Goal: Task Accomplishment & Management: Use online tool/utility

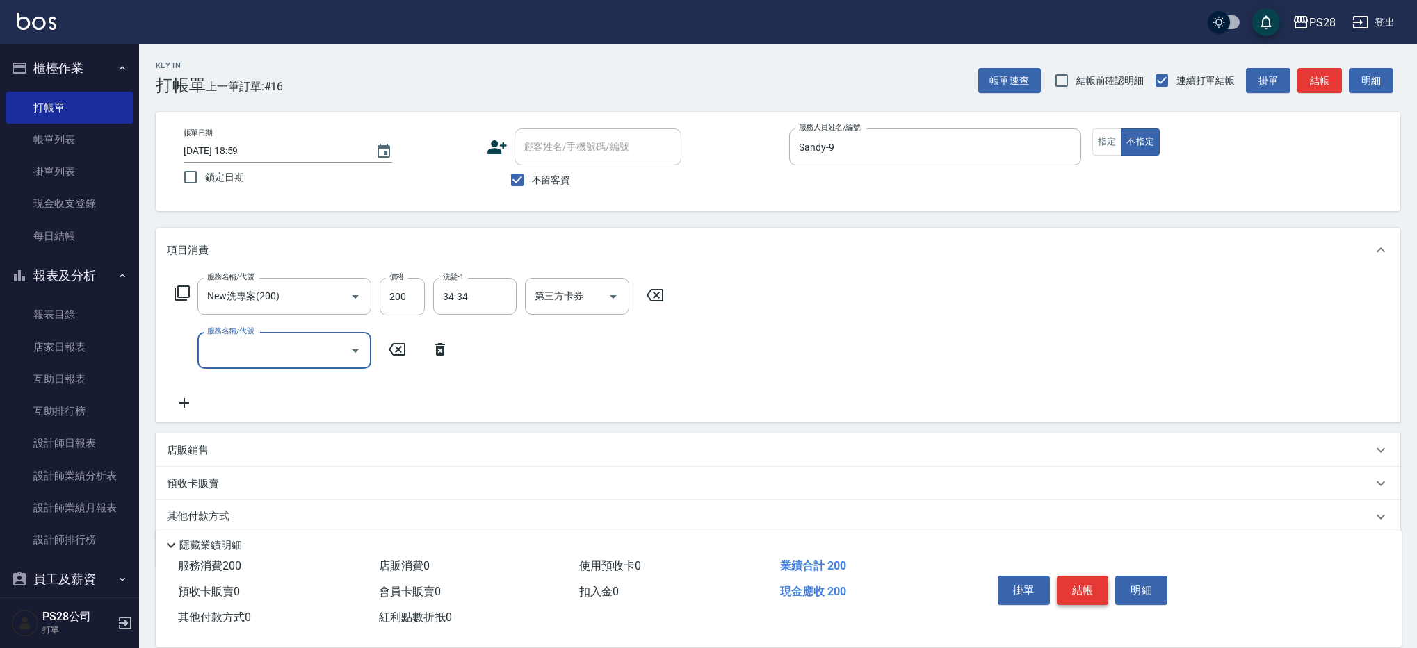
click at [1091, 578] on button "結帳" at bounding box center [1082, 590] width 52 height 29
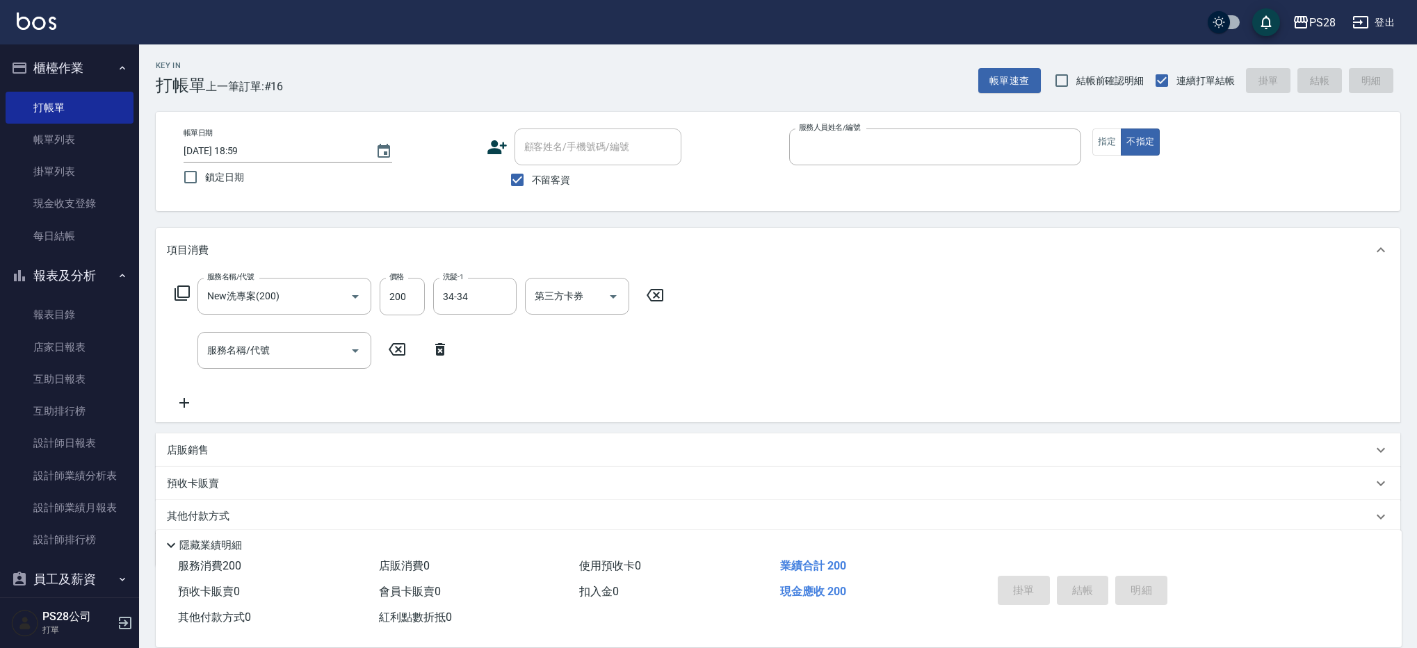
type input "1"
type button "false"
type input "[DATE] 21:18"
type input "[PERSON_NAME]-1"
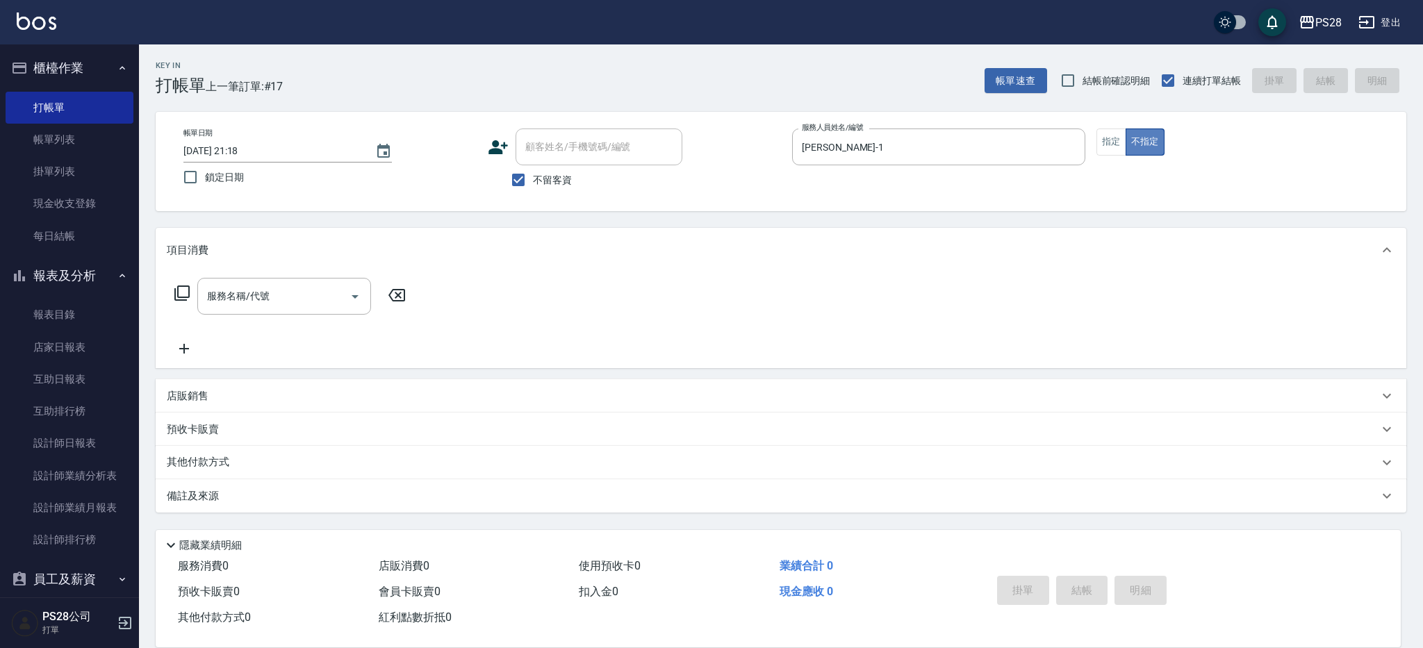
click at [1127, 146] on button "不指定" at bounding box center [1145, 142] width 39 height 27
click at [1122, 146] on button "指定" at bounding box center [1112, 142] width 30 height 27
click at [204, 291] on input "服務名稱/代號" at bounding box center [274, 296] width 140 height 24
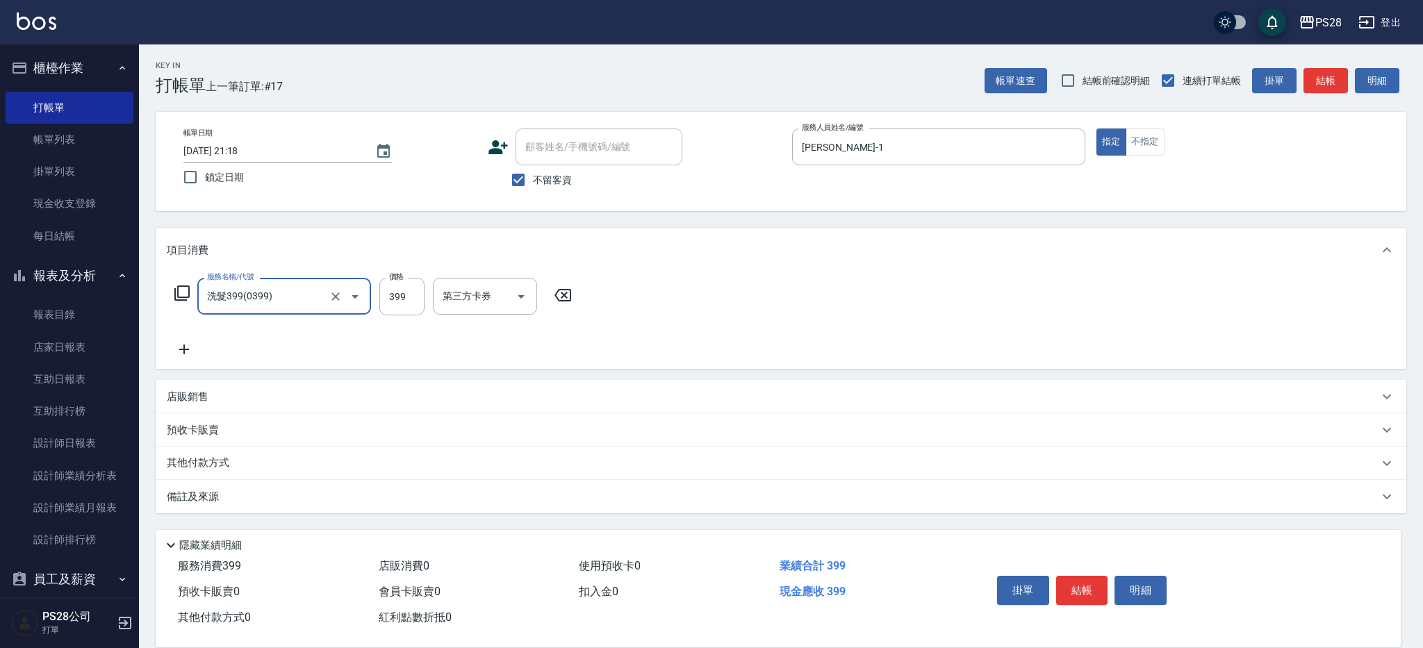
type input "洗髮399(0399)"
type input "400"
type input "Sandy-9"
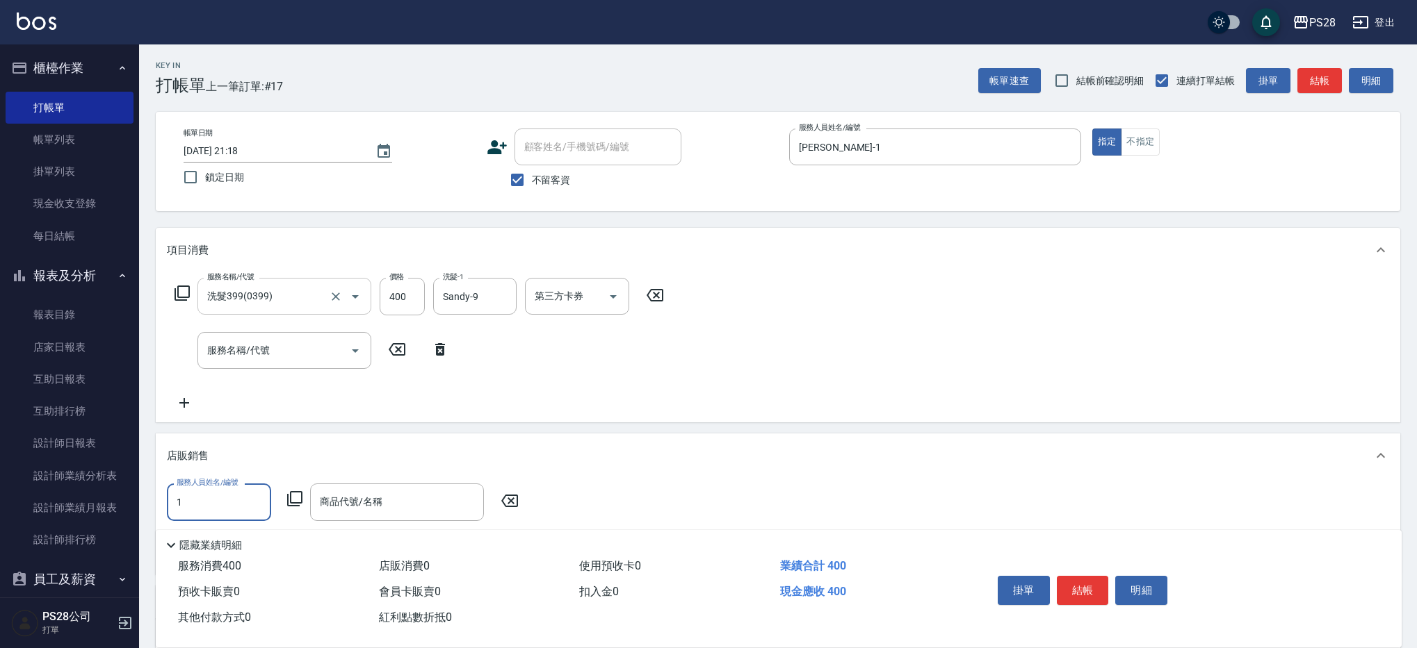
type input "[PERSON_NAME]-1"
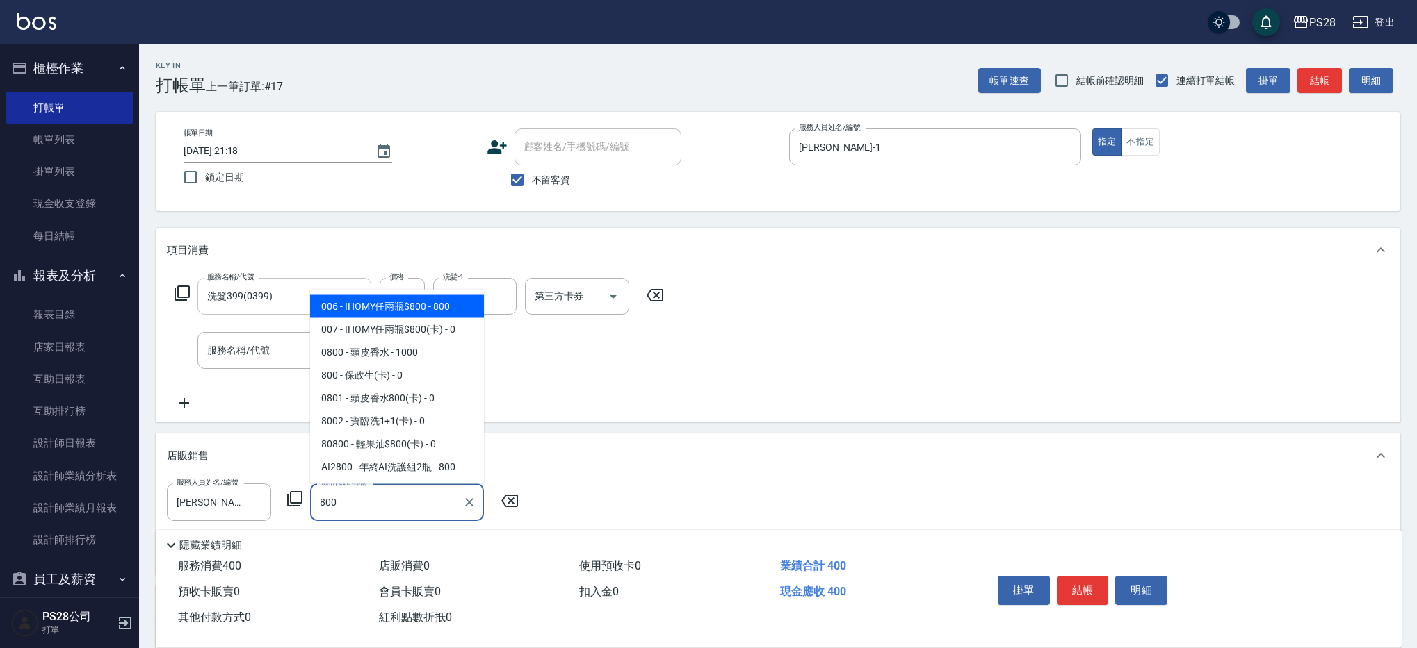
type input "IHOMY任兩瓶$800"
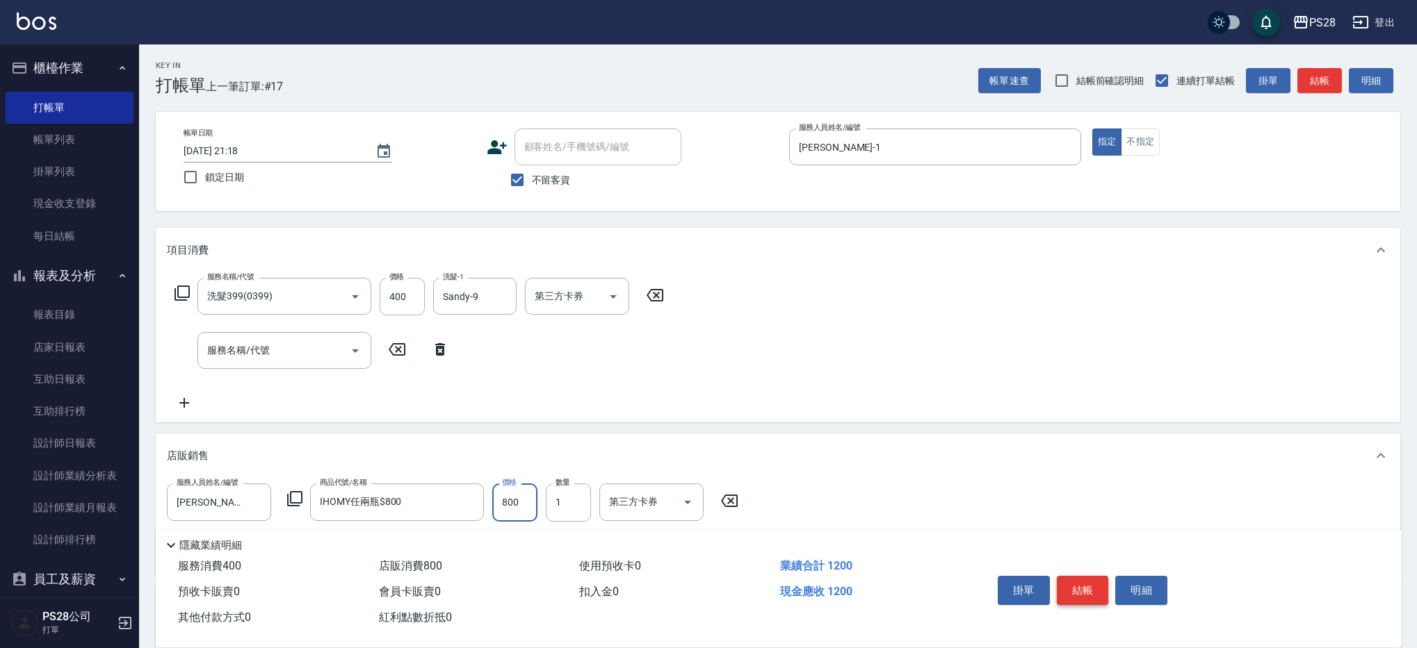
click at [1093, 580] on button "結帳" at bounding box center [1082, 590] width 52 height 29
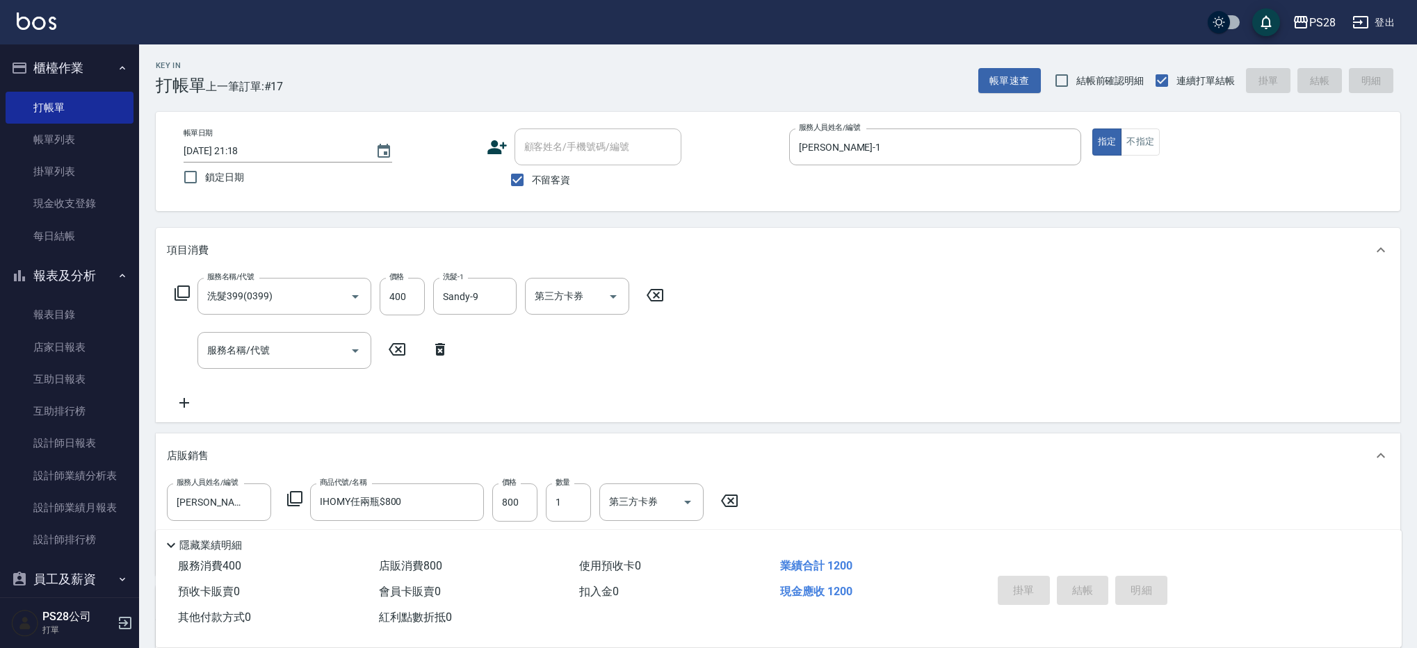
type input "[DATE] 21:19"
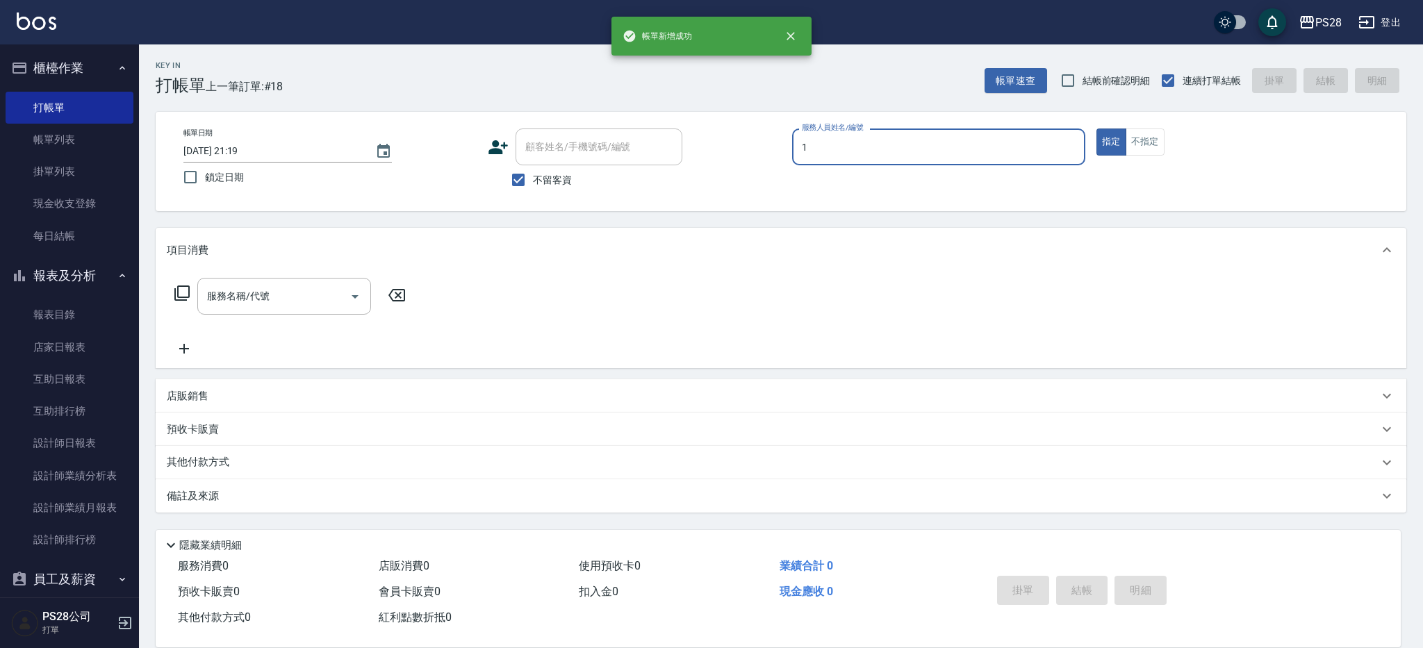
type input "1"
type button "true"
type input "[PERSON_NAME]-1"
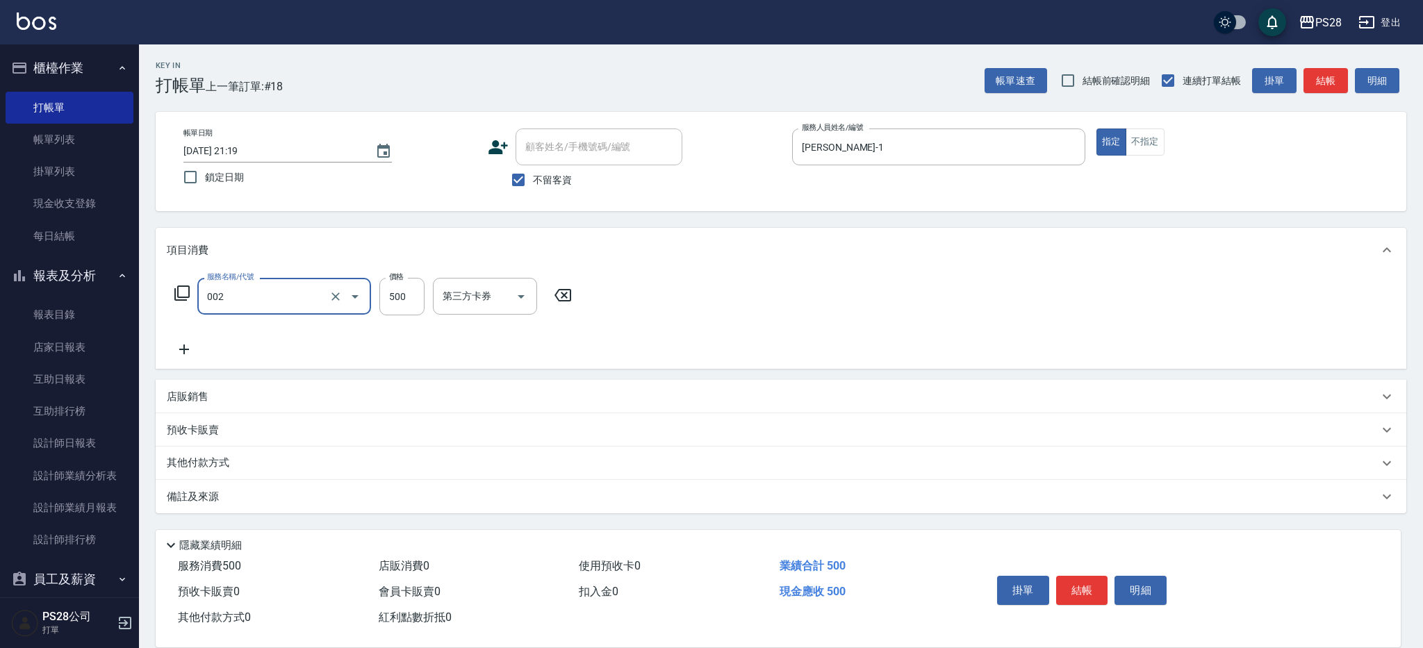
type input "洗剪D(002)"
type input "34-34"
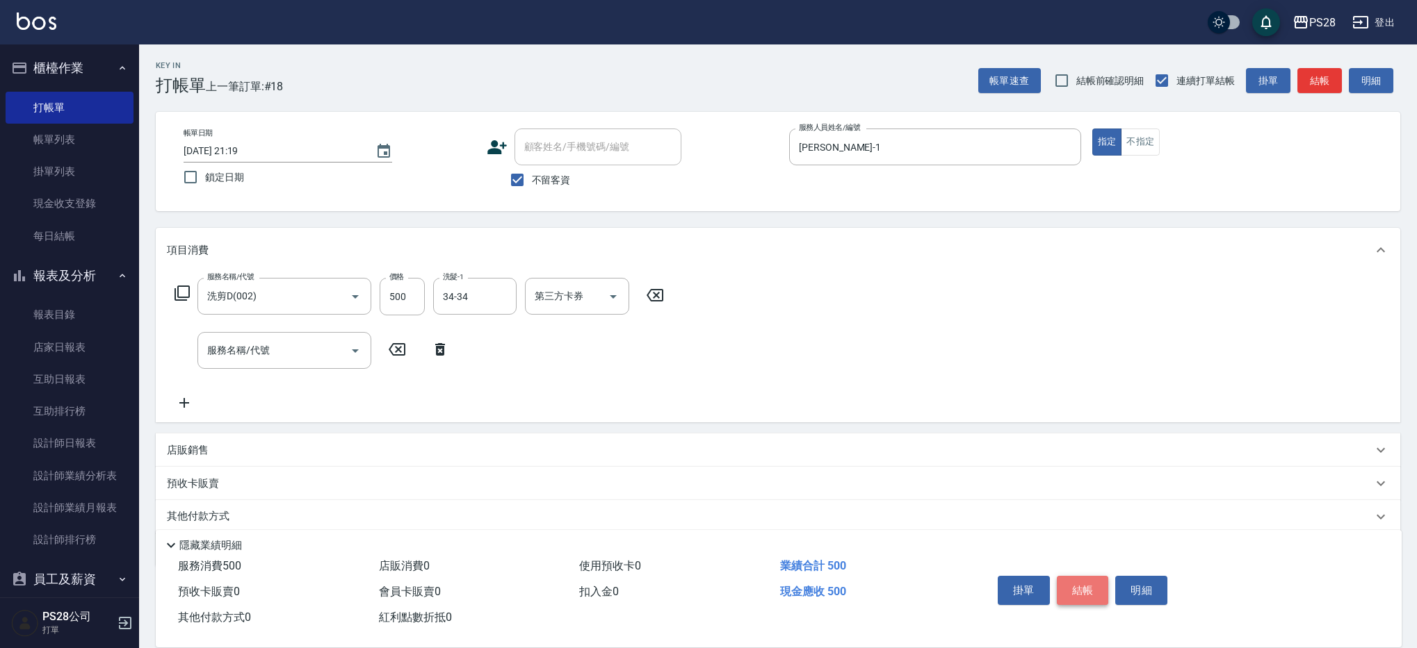
click at [1088, 586] on button "結帳" at bounding box center [1082, 590] width 52 height 29
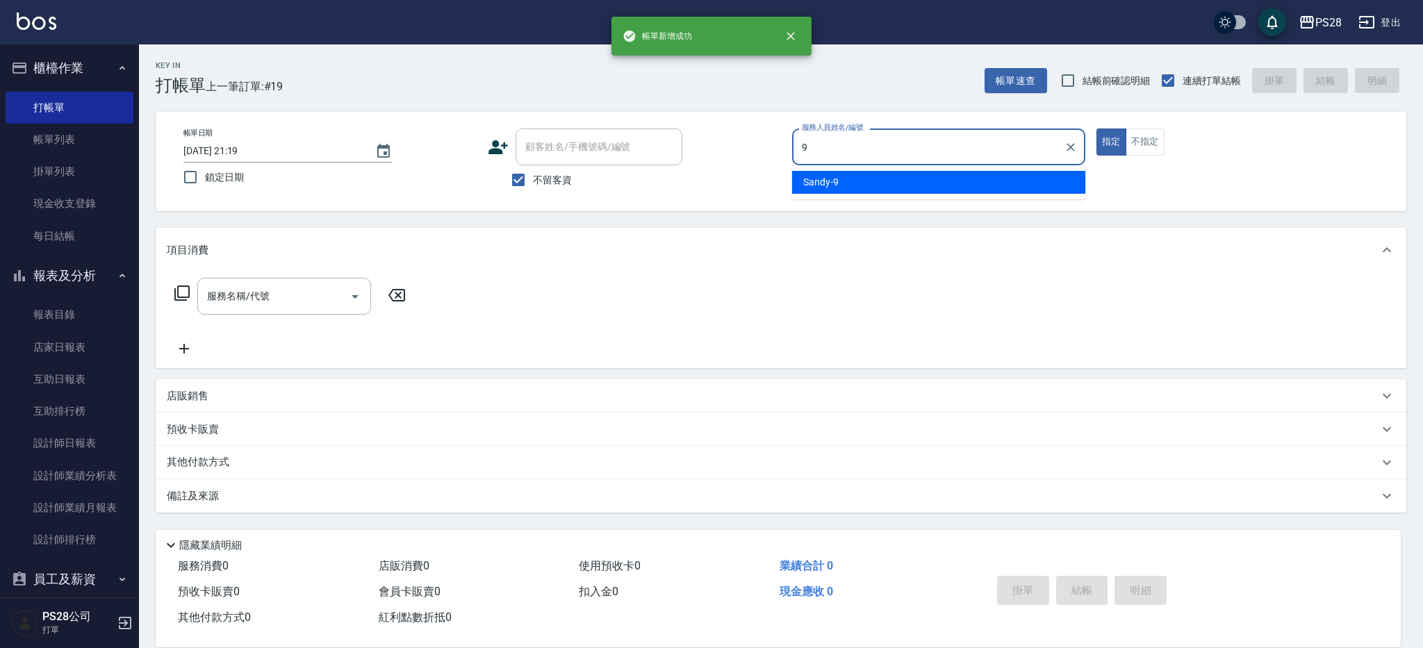
type input "Sandy-9"
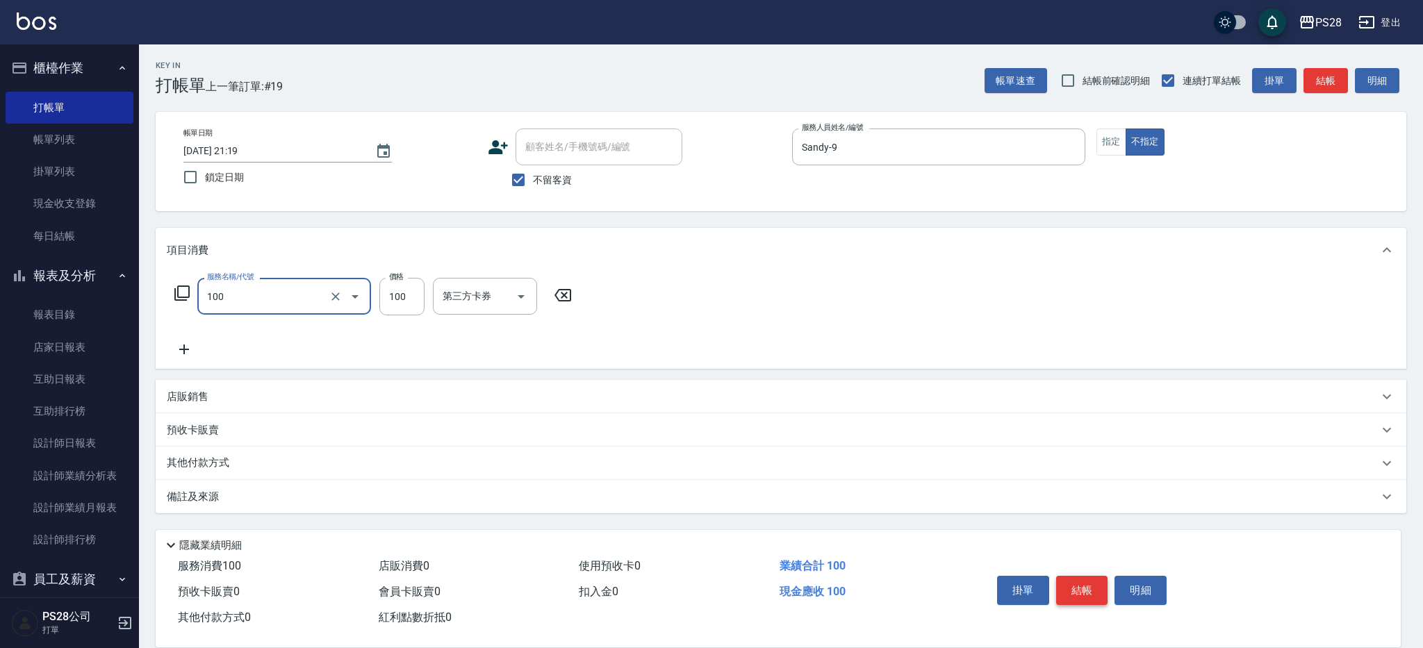
type input "洗髮(100)"
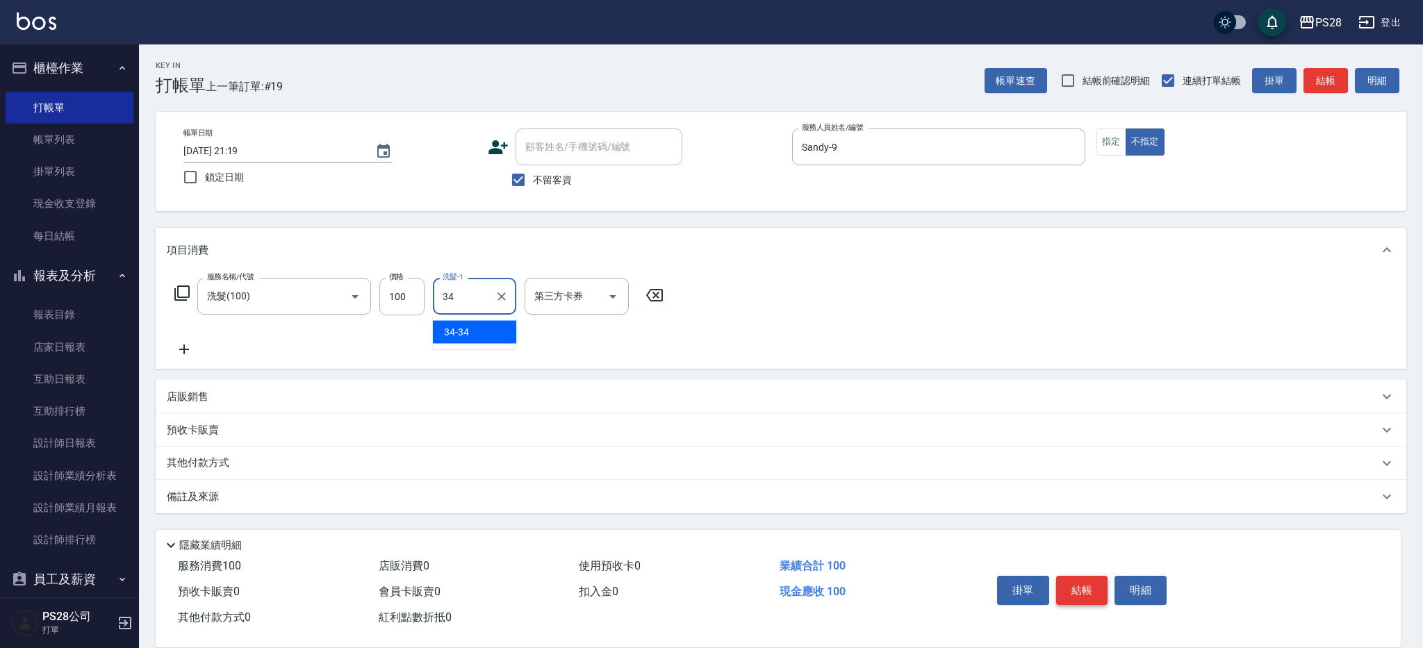
type input "34-34"
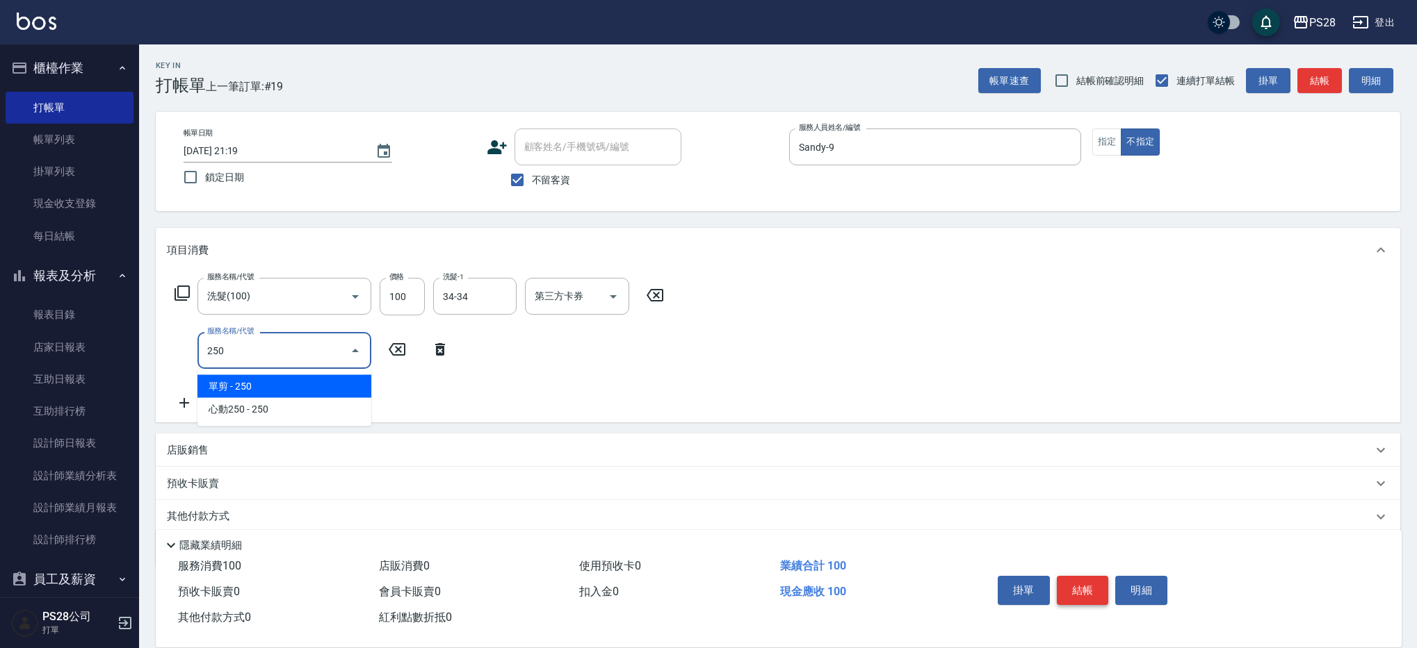
type input "單剪(250)"
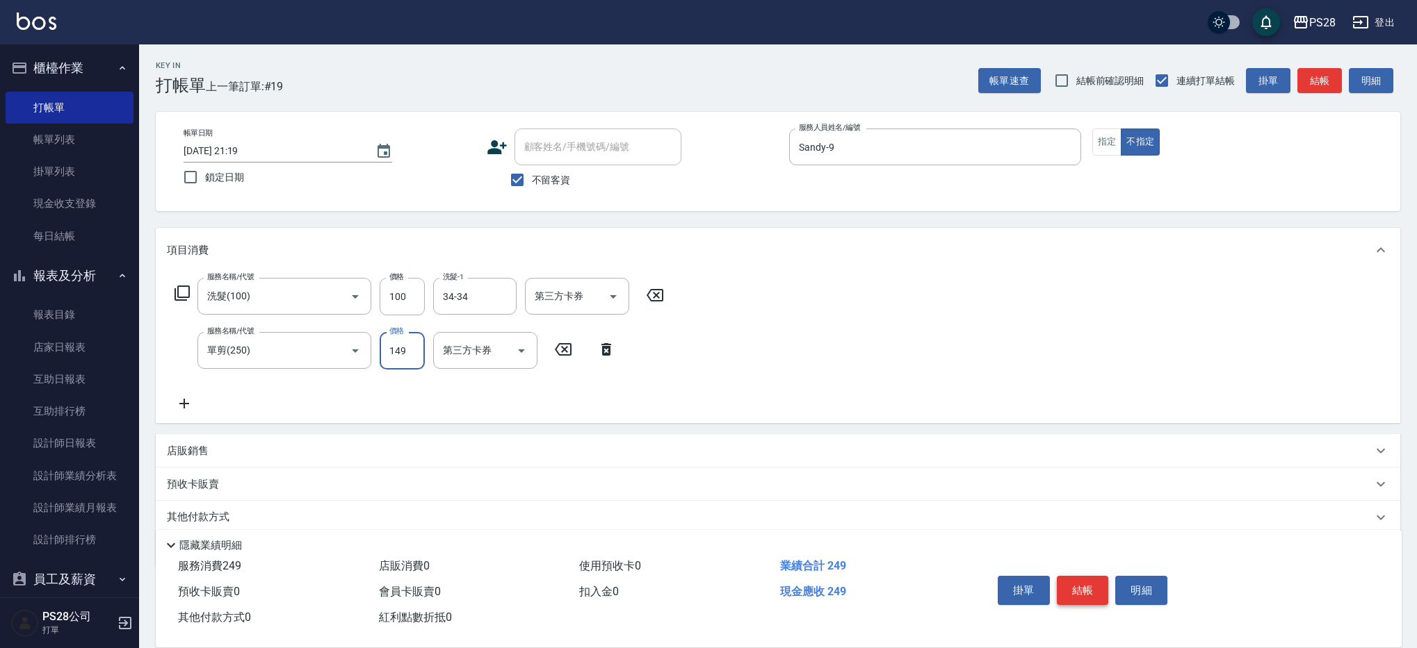
type input "149"
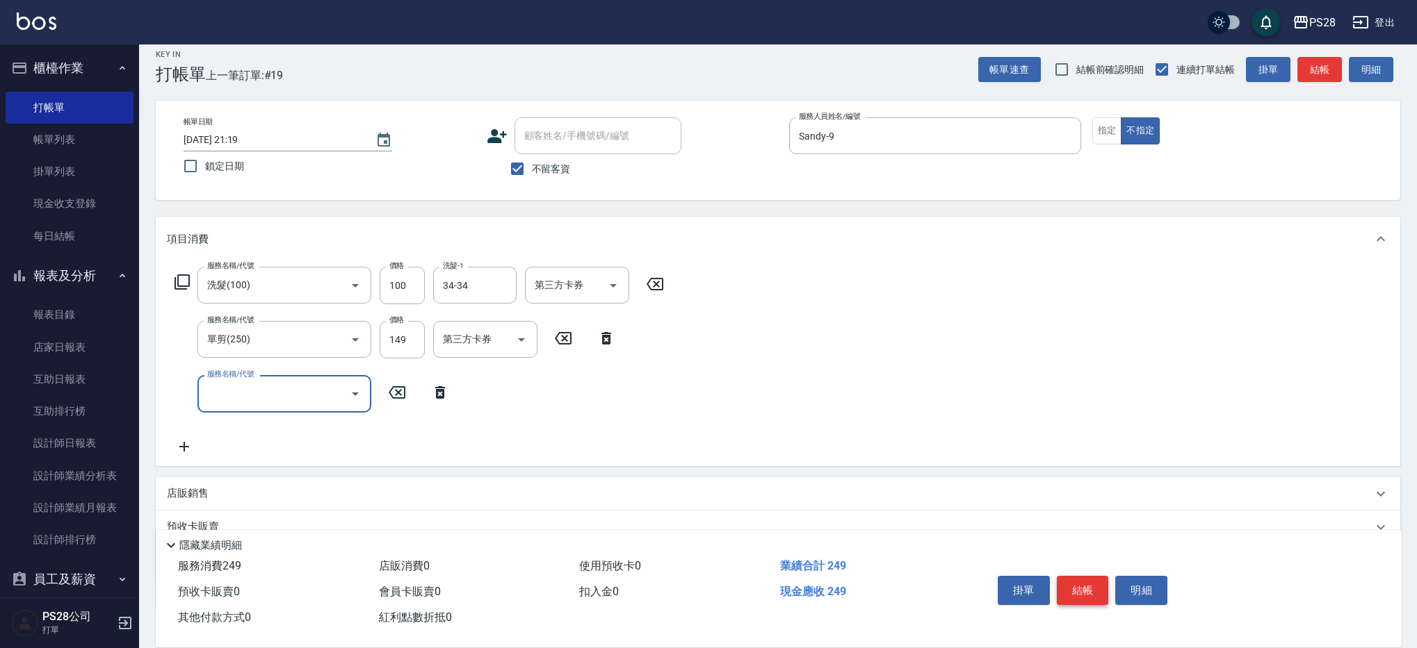
scroll to position [9, 0]
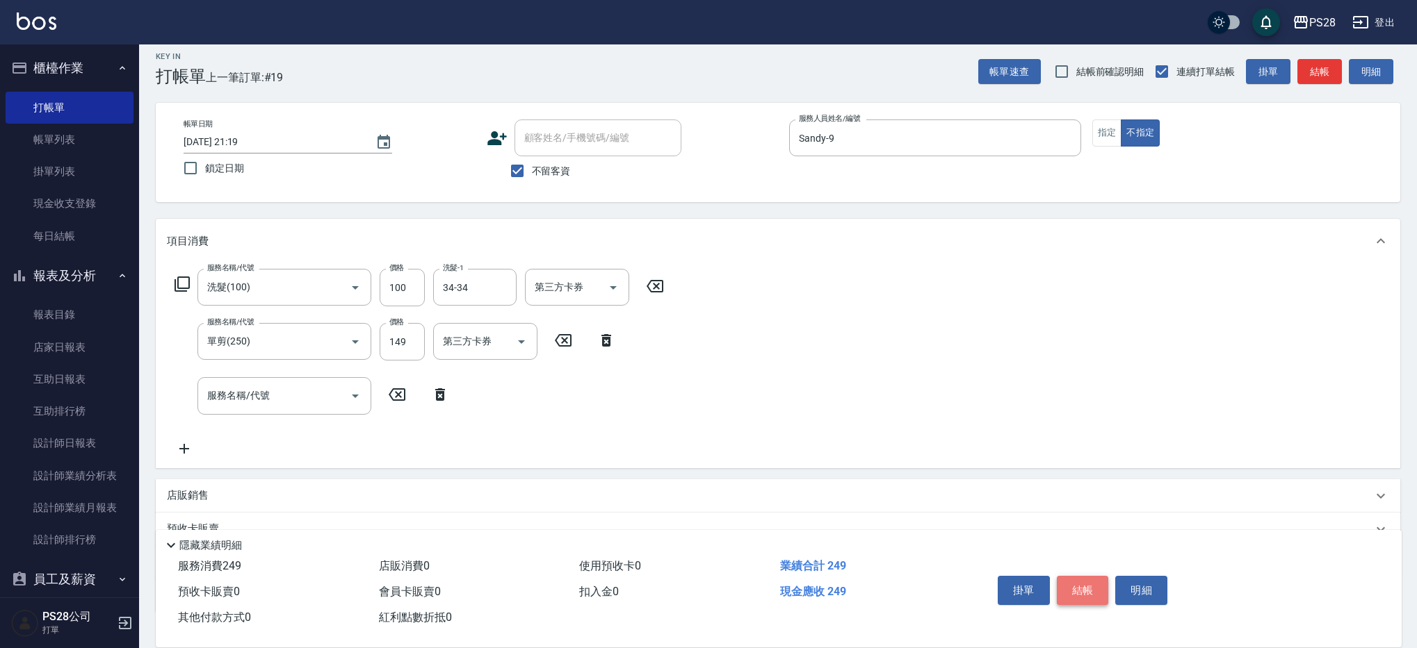
click at [1085, 581] on button "結帳" at bounding box center [1082, 590] width 52 height 29
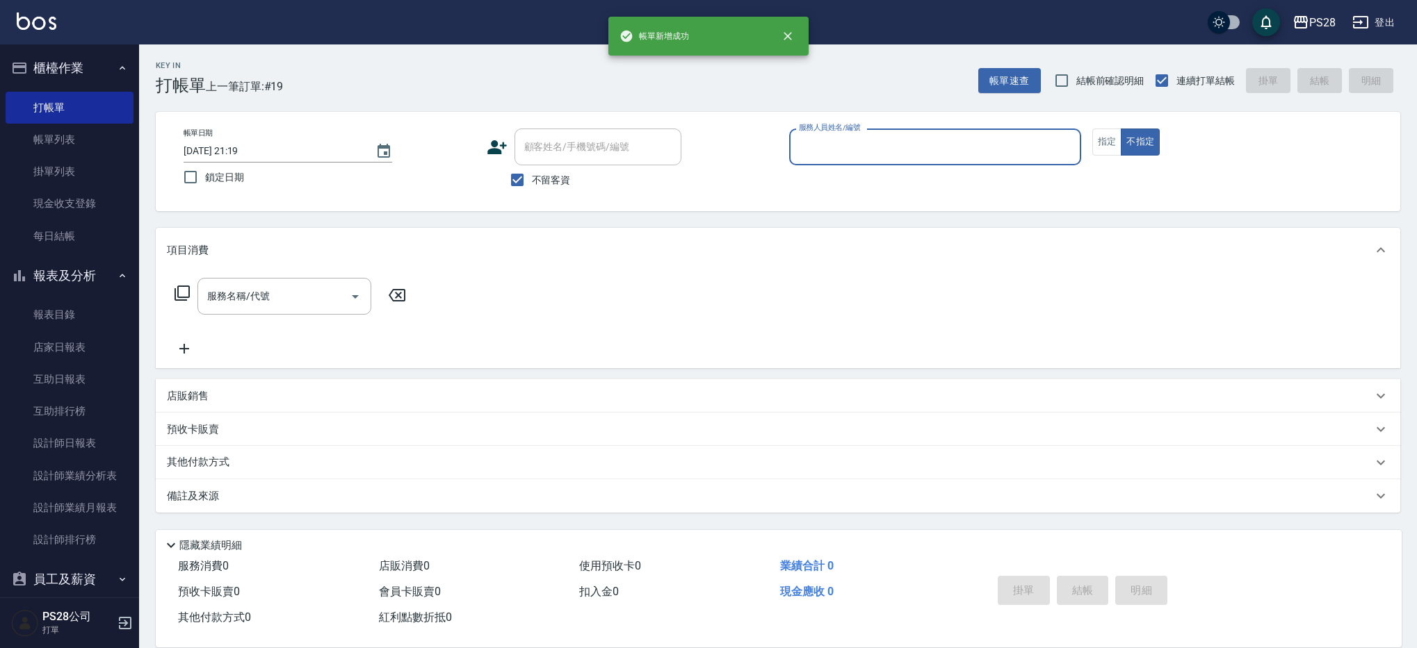
scroll to position [0, 0]
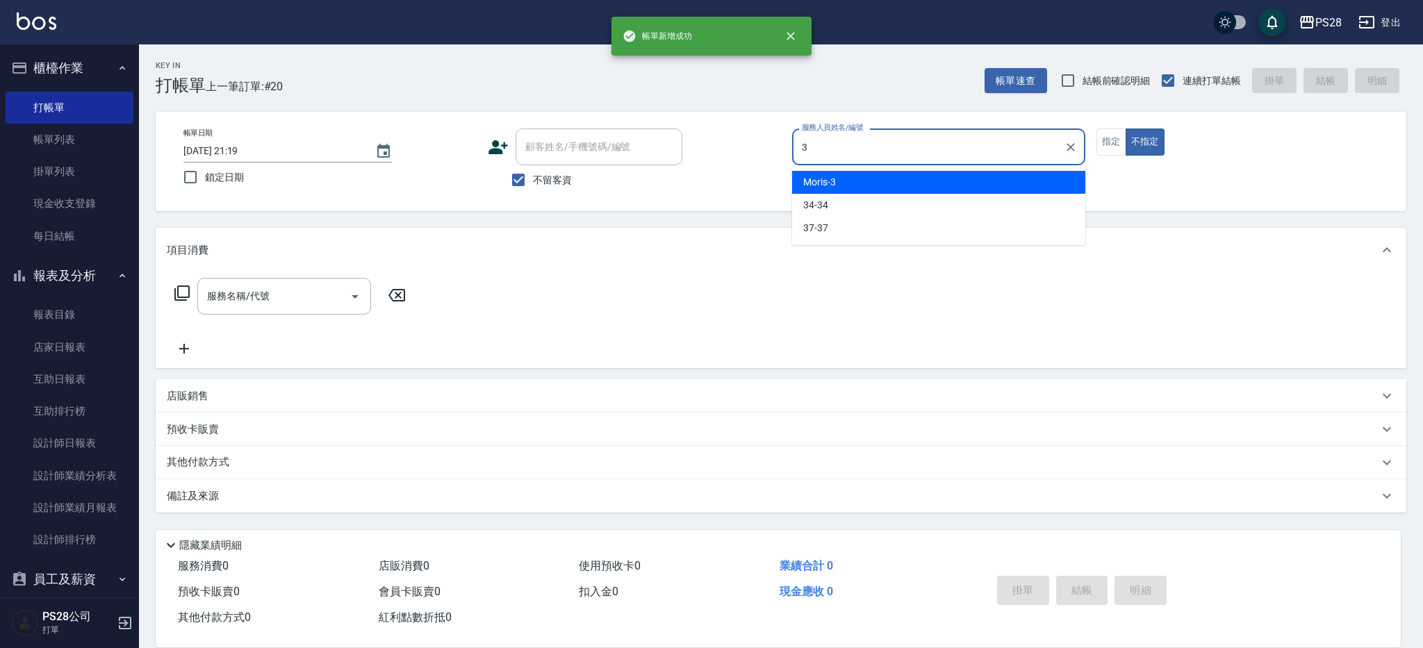
type input "Moris-3"
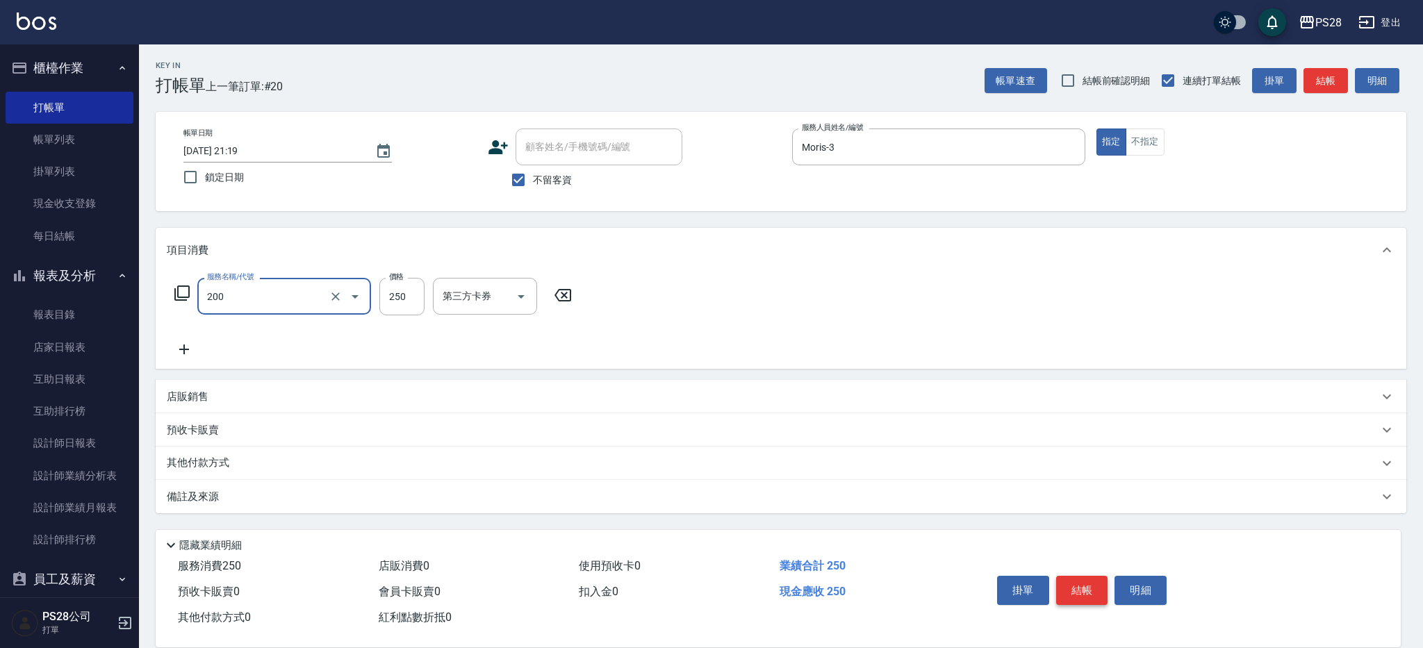
type input "New洗專案(200)"
type input "280"
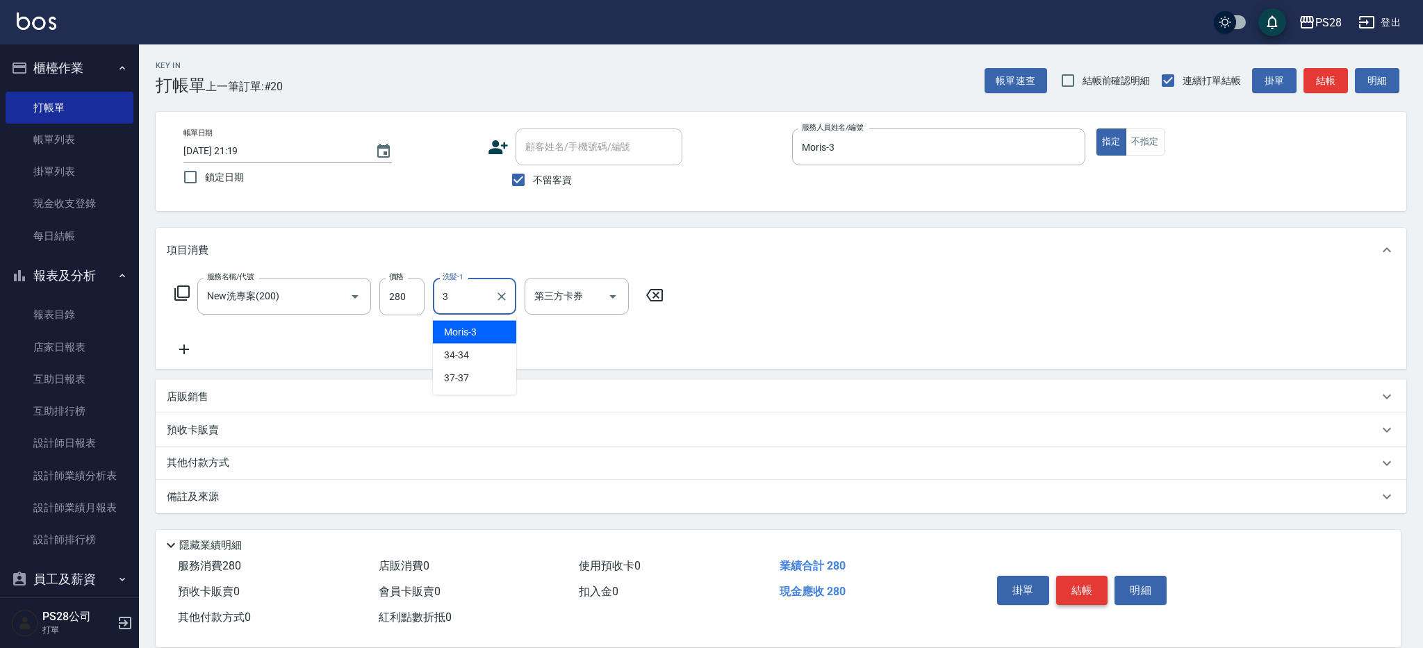
type input "Moris-3"
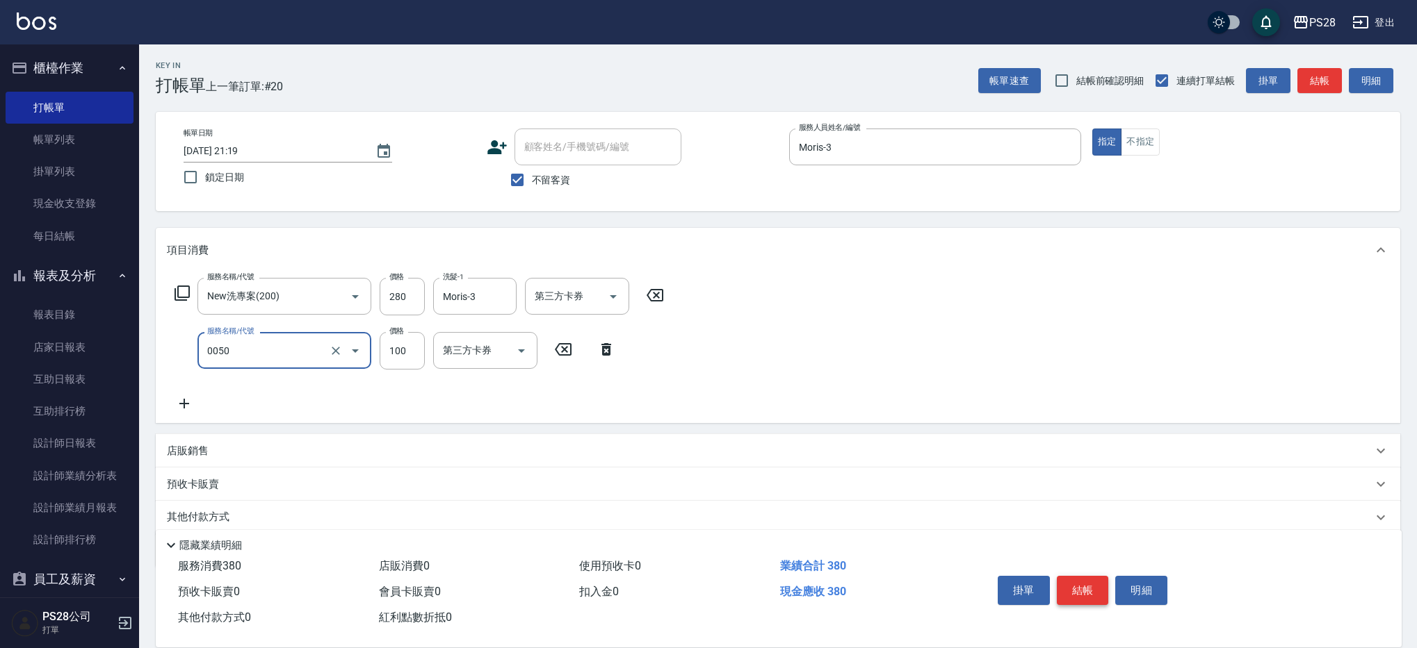
type input "剪瀏海(0050)"
type input "50"
click at [285, 347] on input "剪瀏海(0050)" at bounding box center [265, 350] width 122 height 24
type input "0"
type input "精油(1050)"
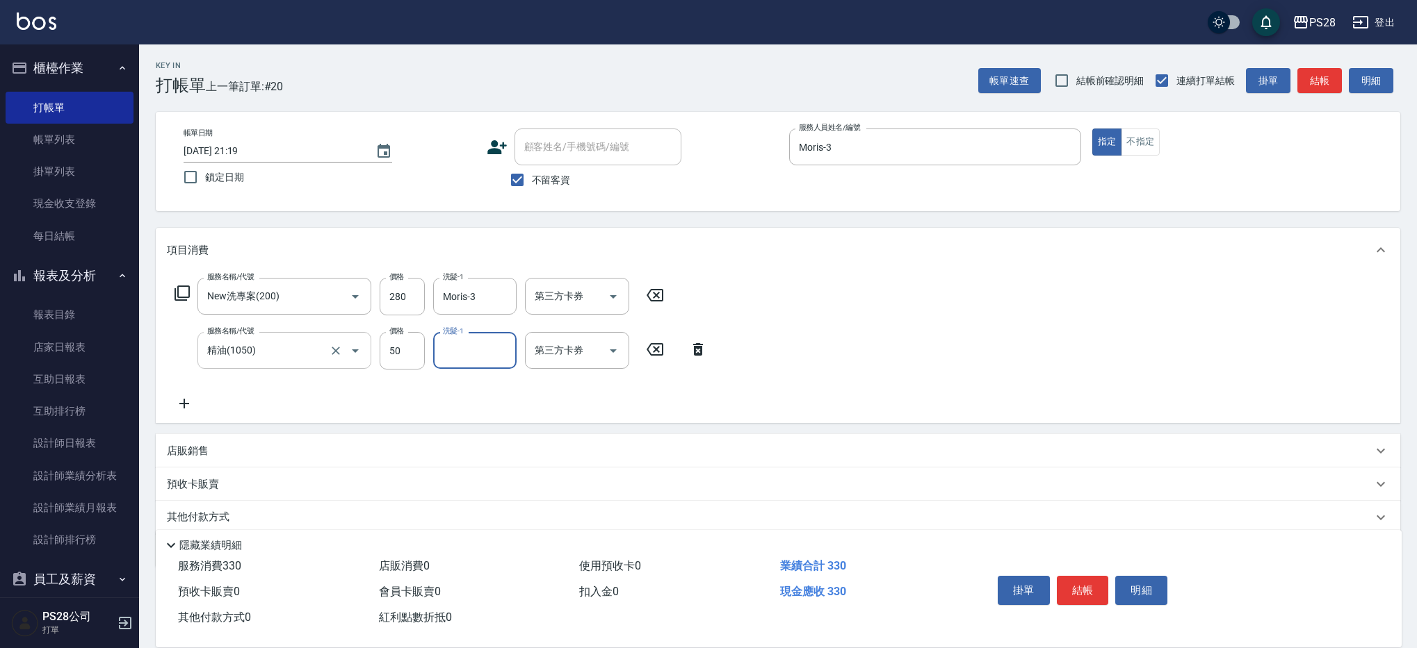
type input "4"
type input "Moris-3"
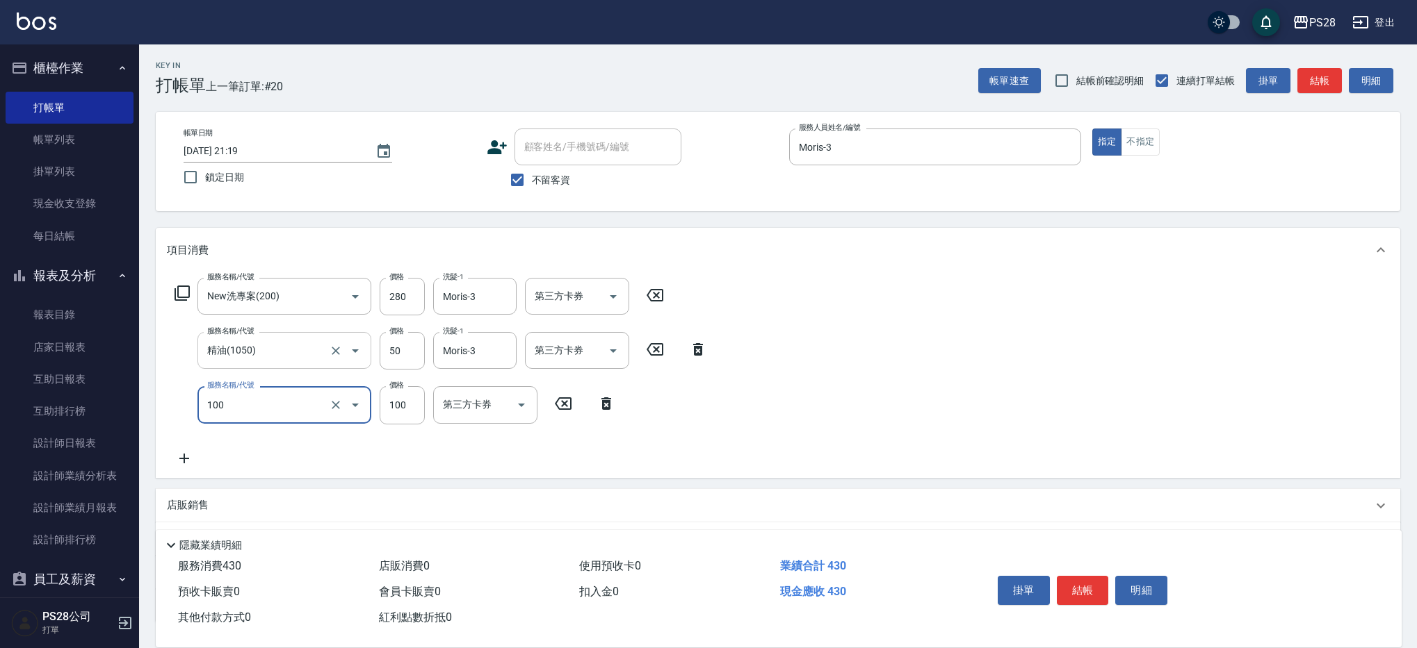
type input "洗髮(100)"
type input "299"
type input "Moris-3"
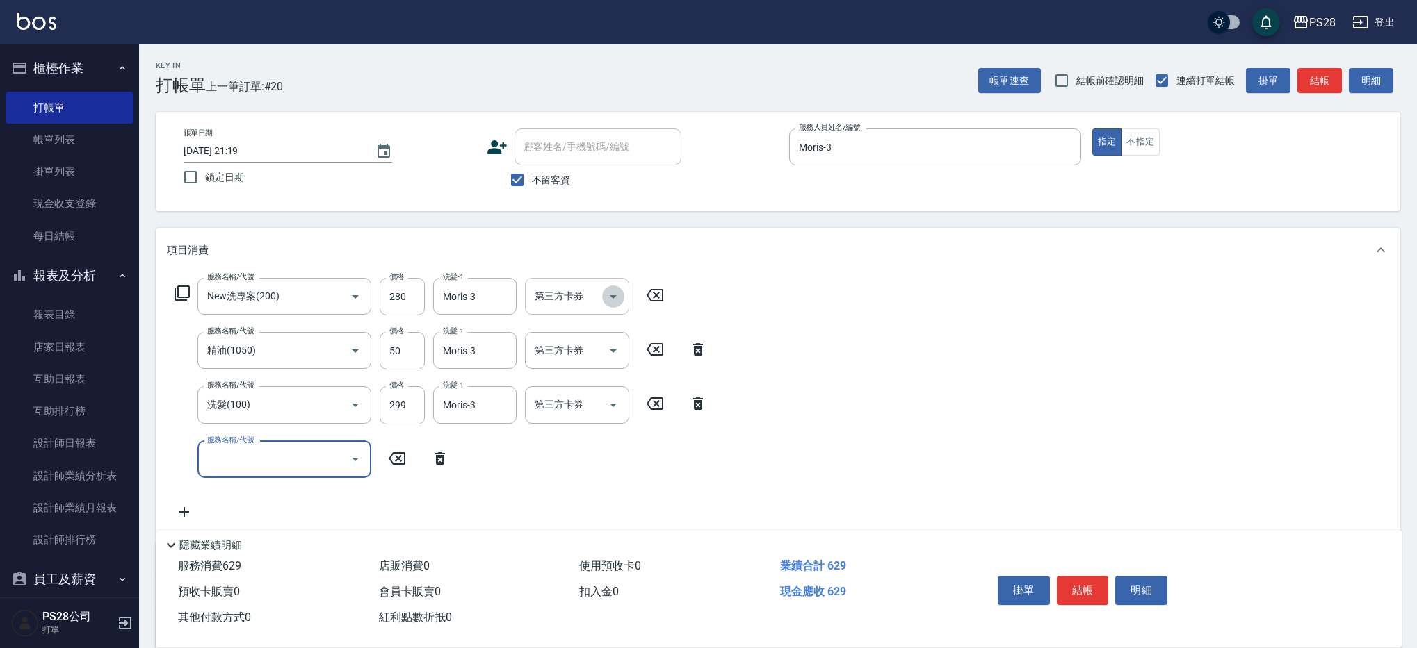
click at [612, 288] on icon "Open" at bounding box center [613, 296] width 17 height 17
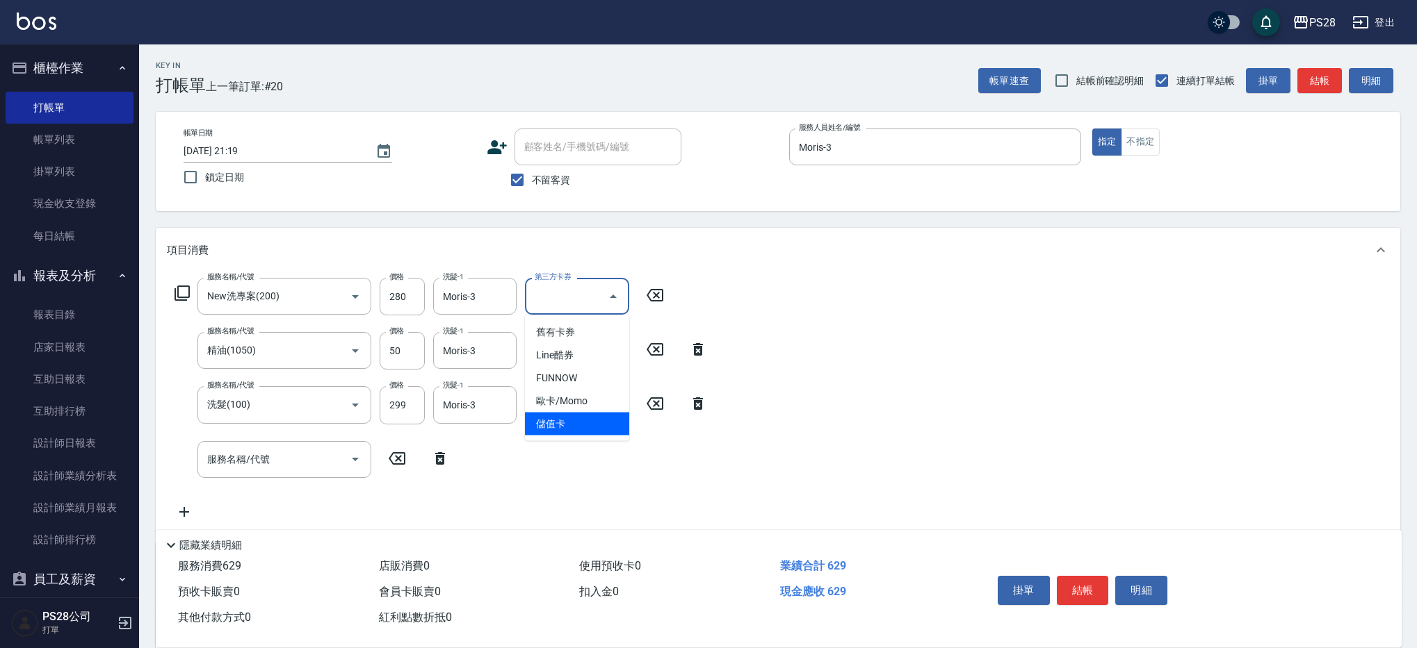
click at [573, 411] on ul "舊有卡券 Line酷券 FUNNOW 歐卡/Momo 儲值卡" at bounding box center [577, 379] width 104 height 126
click at [576, 431] on span "儲值卡" at bounding box center [577, 424] width 104 height 23
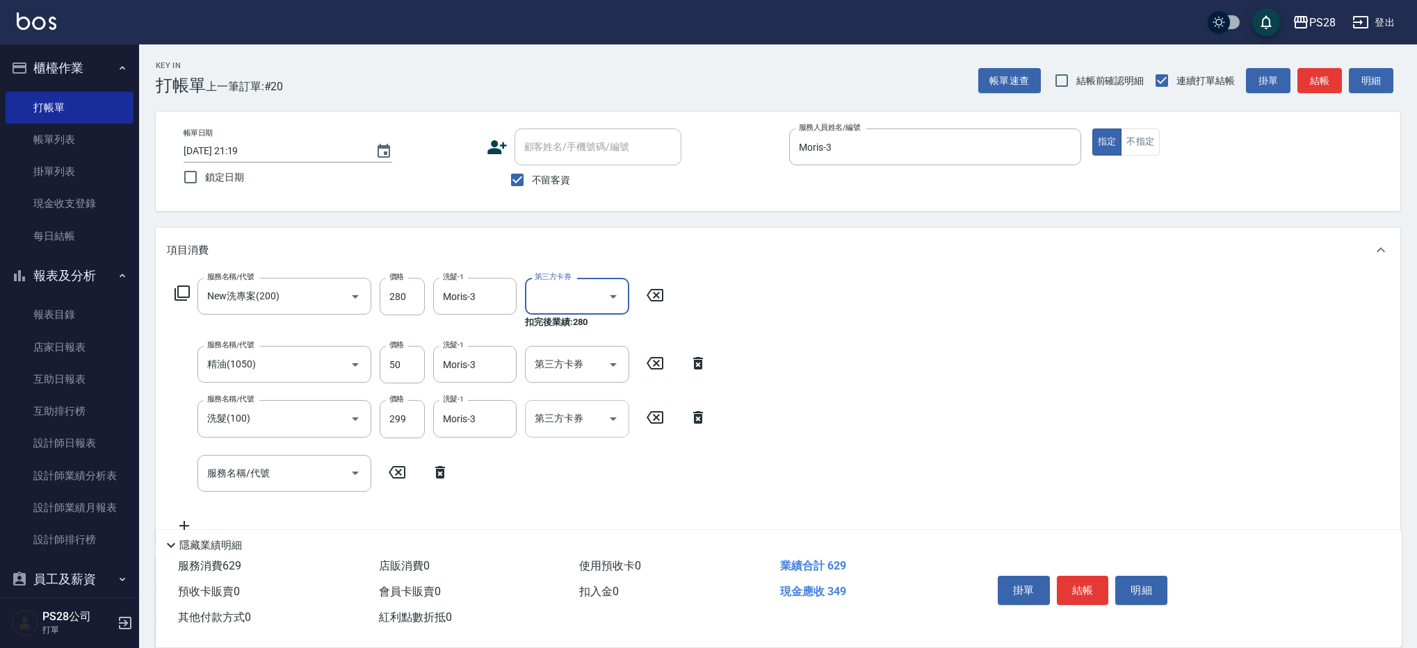
type input "儲值卡"
click at [615, 361] on icon "Open" at bounding box center [613, 365] width 17 height 17
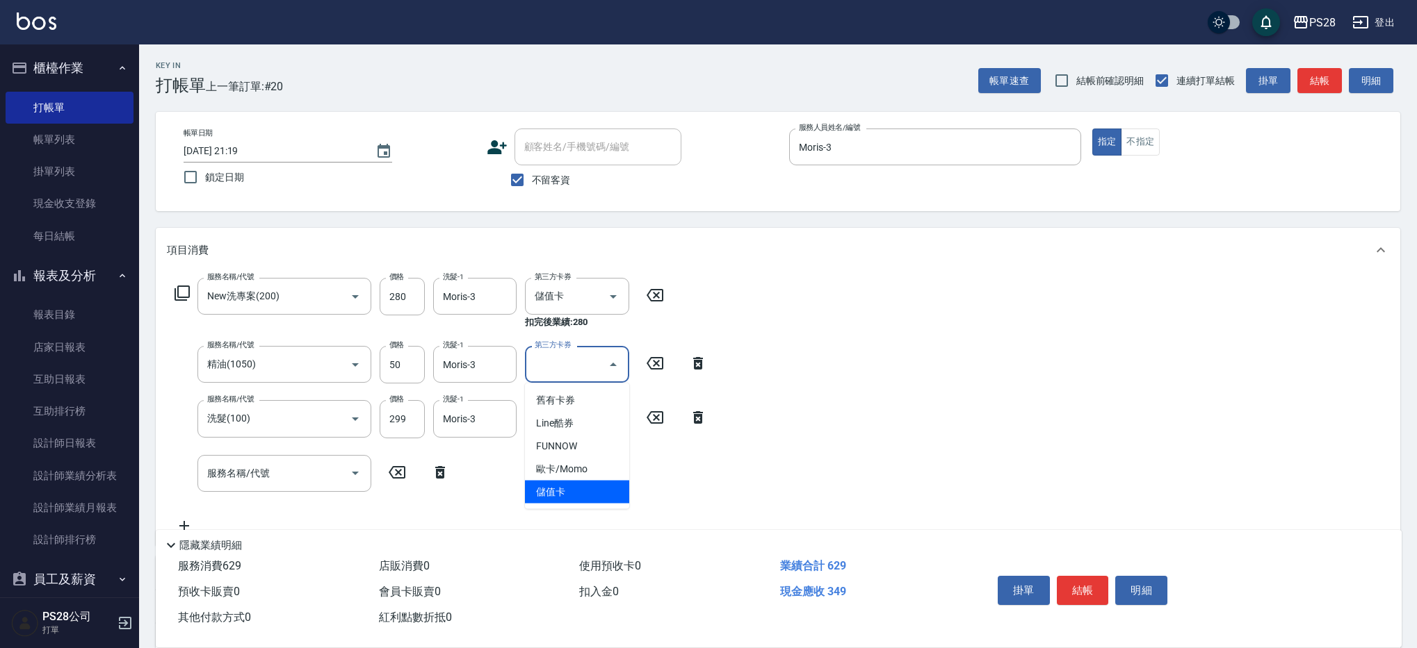
click at [570, 485] on span "儲值卡" at bounding box center [577, 492] width 104 height 23
type input "儲值卡"
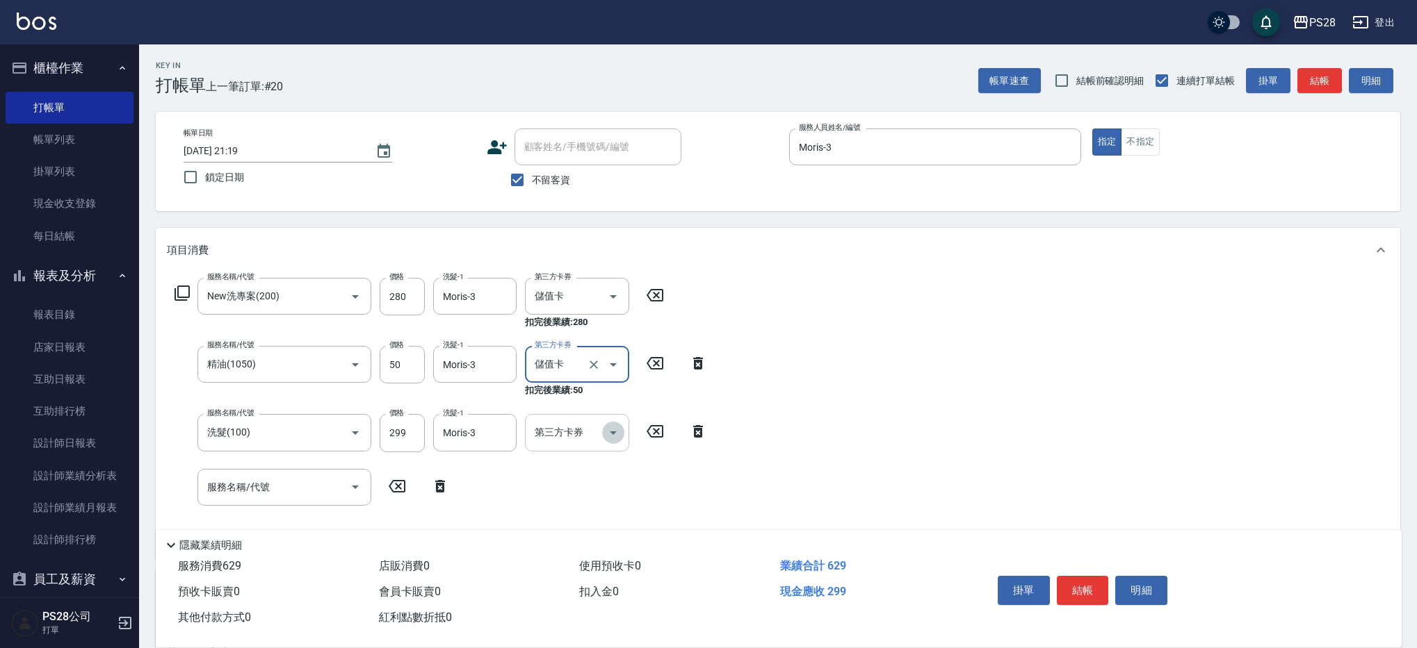
click at [619, 437] on icon "Open" at bounding box center [613, 433] width 17 height 17
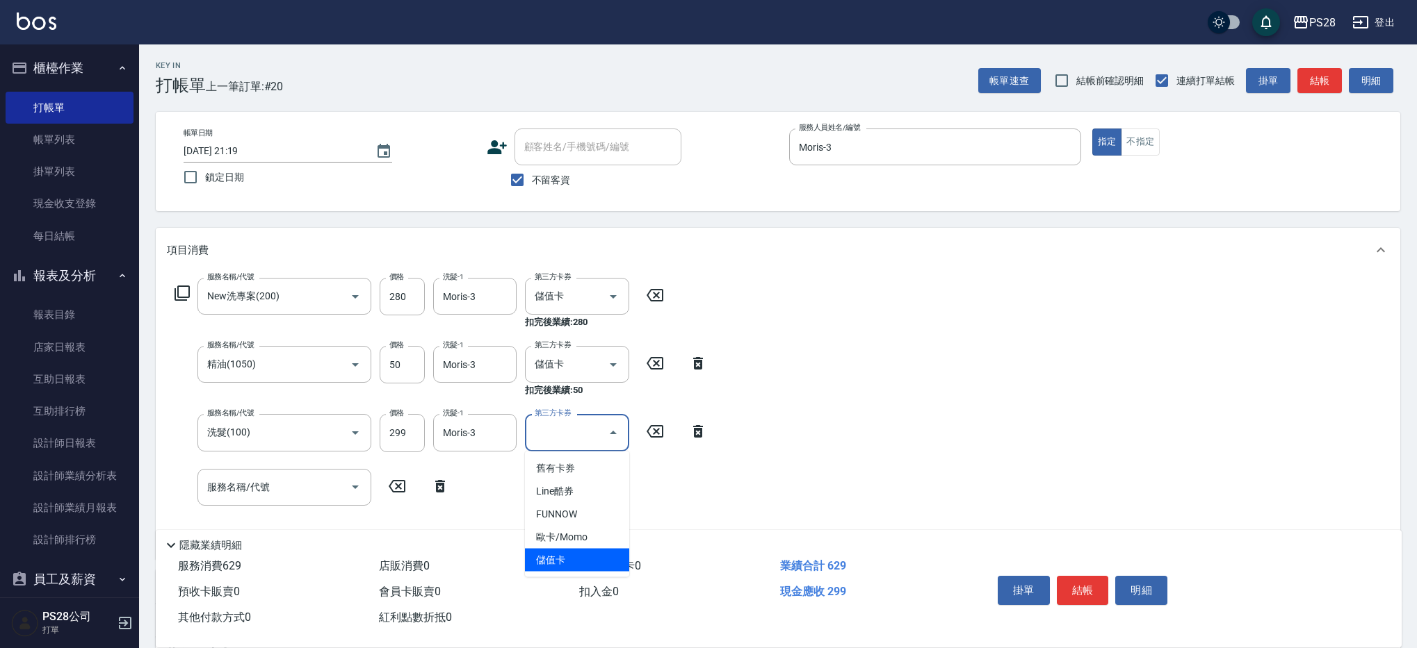
click at [582, 553] on span "儲值卡" at bounding box center [577, 560] width 104 height 23
type input "儲值卡"
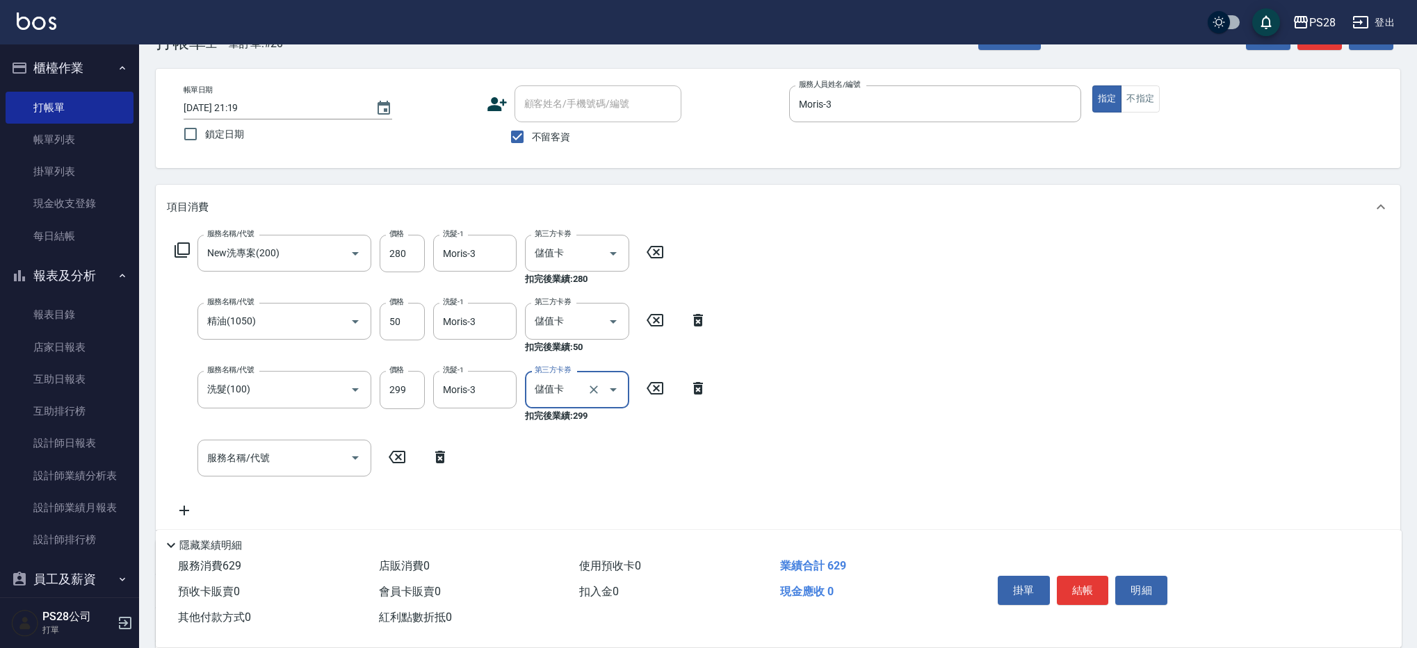
scroll to position [50, 0]
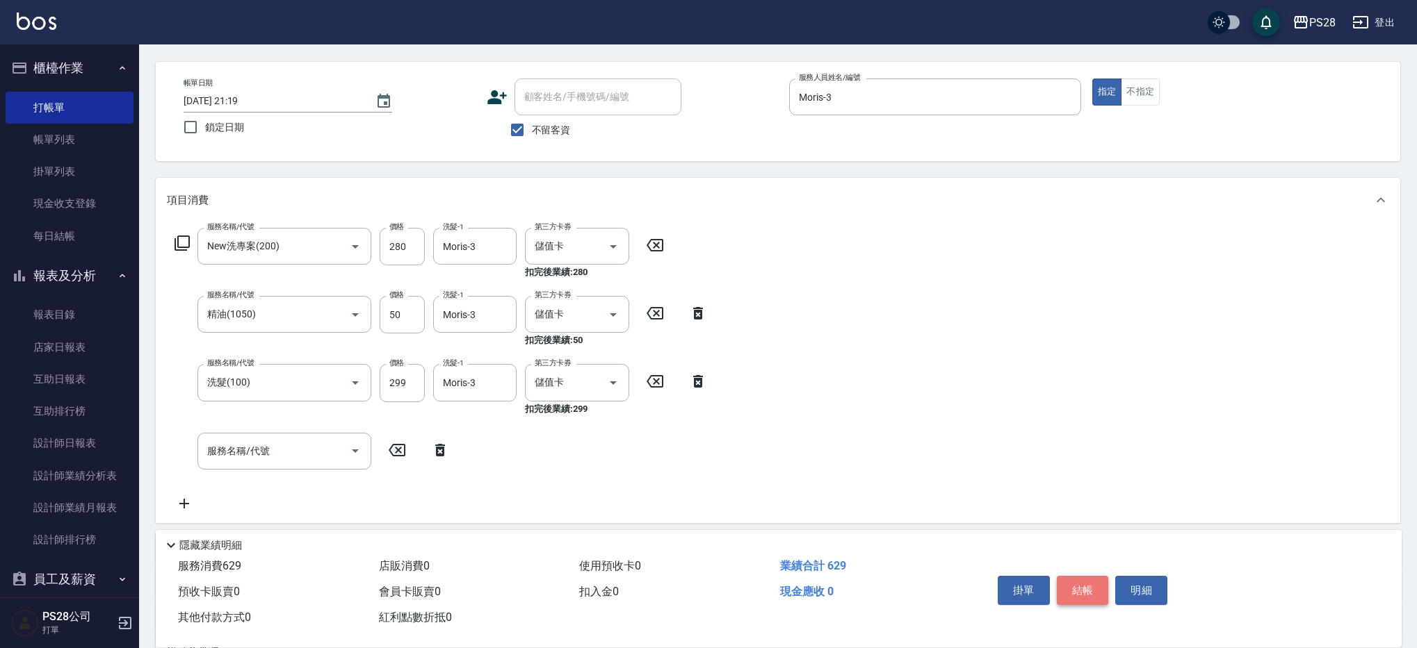
click at [1088, 582] on button "結帳" at bounding box center [1082, 590] width 52 height 29
type input "[DATE] 21:20"
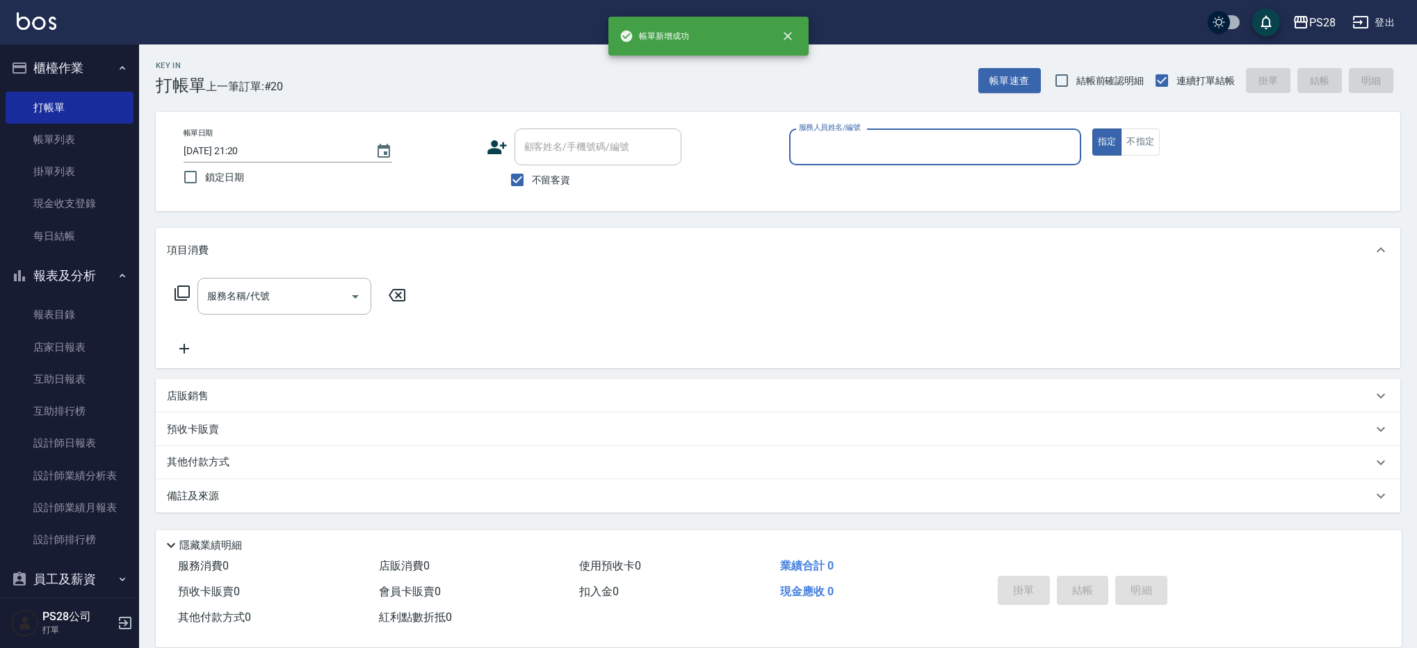
scroll to position [0, 0]
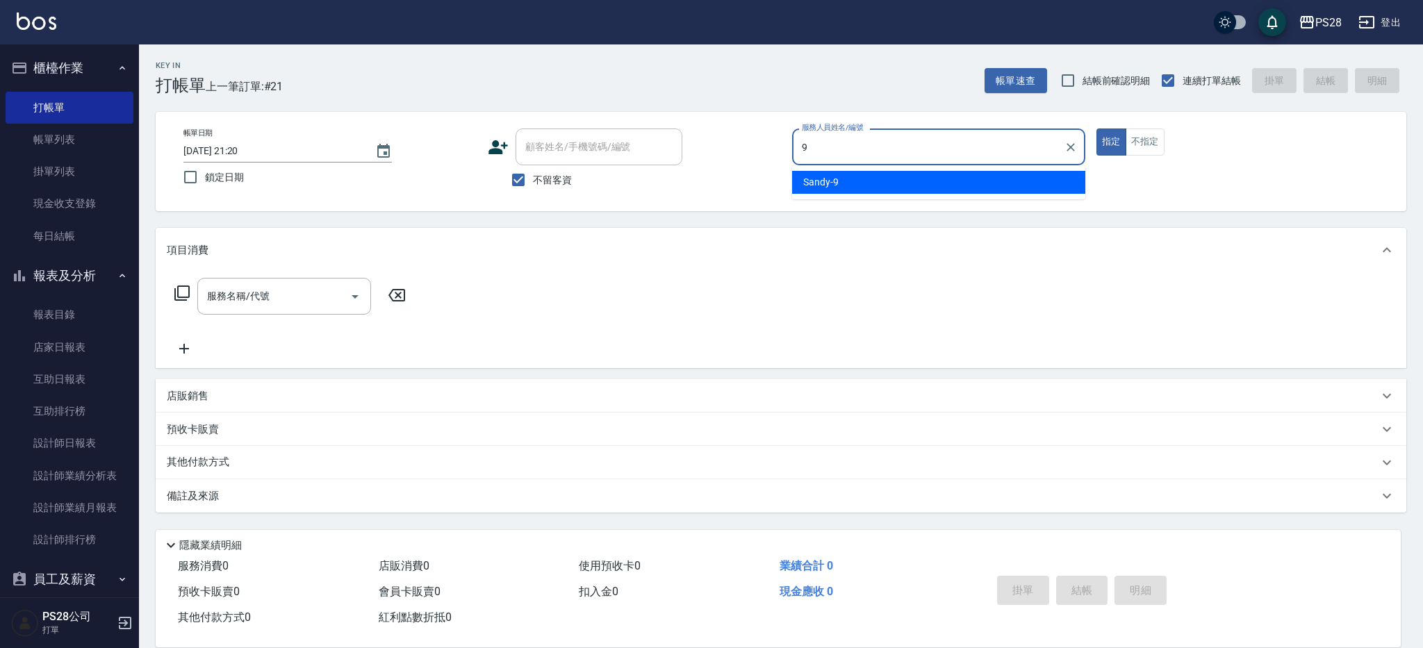
type input "Sandy-9"
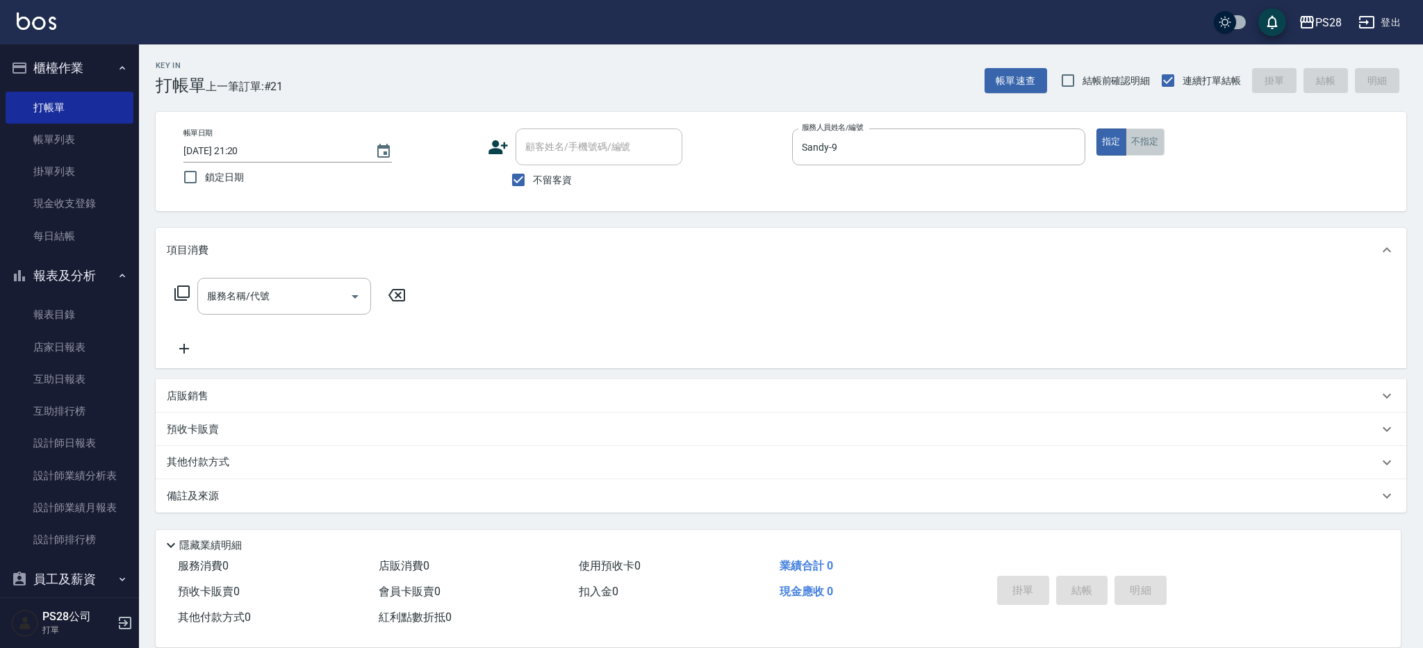
click at [1161, 145] on button "不指定" at bounding box center [1145, 142] width 39 height 27
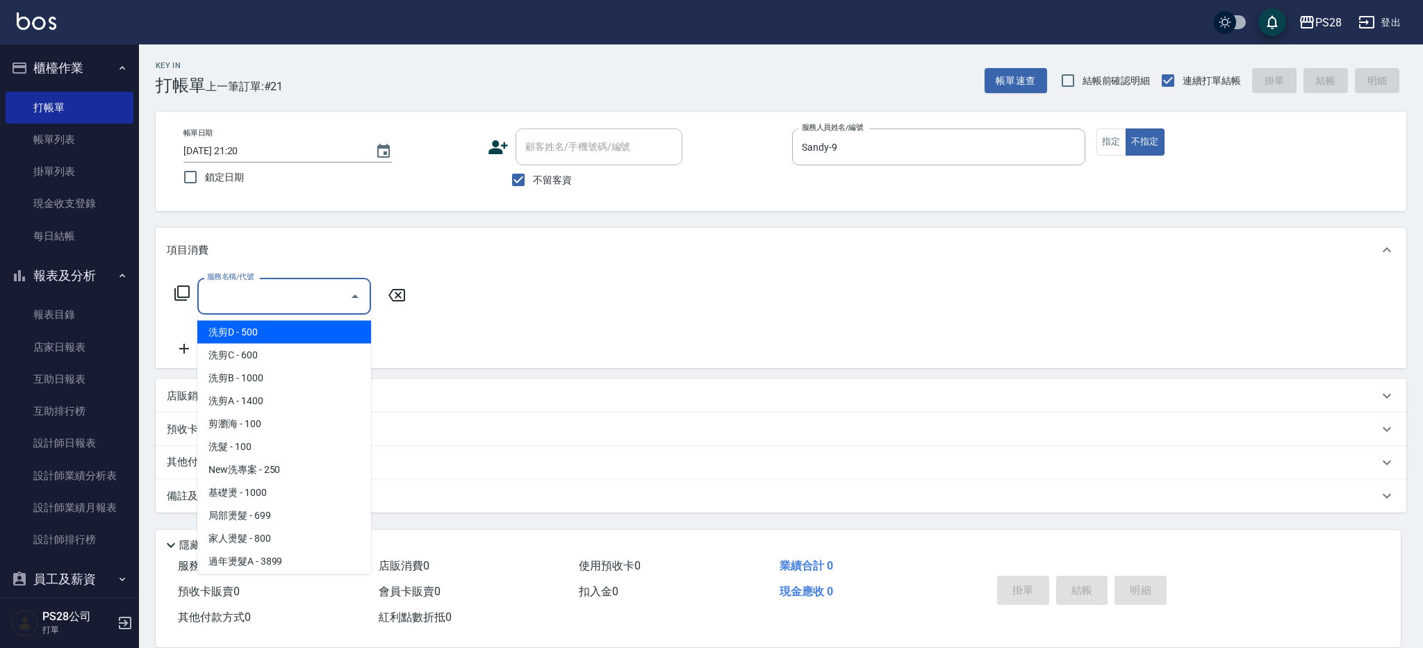
click at [245, 297] on input "服務名稱/代號" at bounding box center [274, 296] width 140 height 24
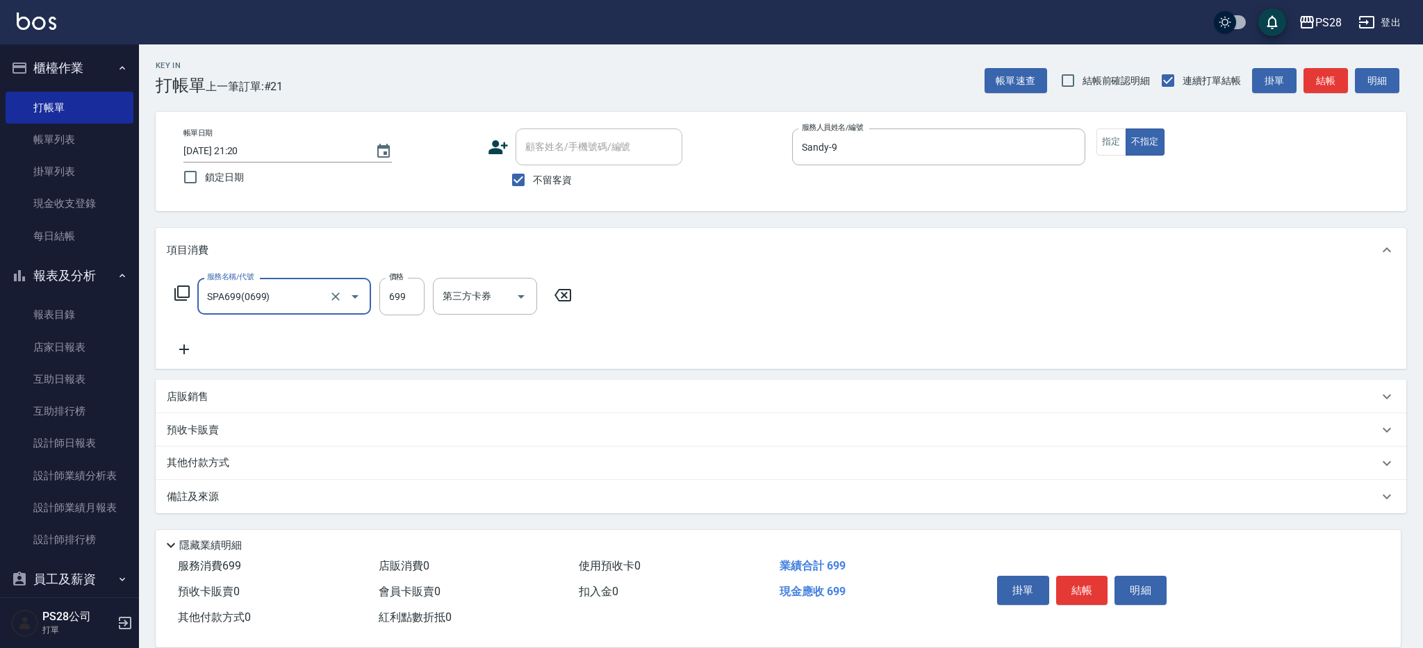
type input "SPA699(0699)"
type input "34-34"
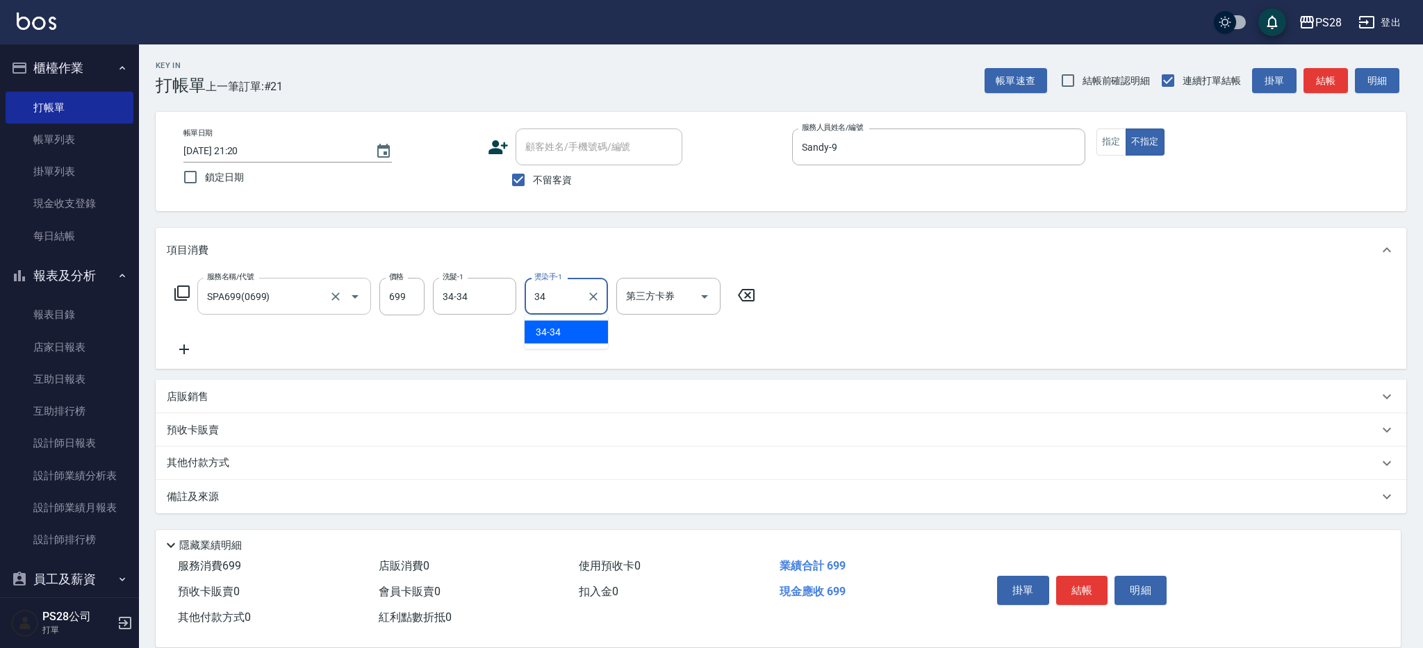
type input "34-34"
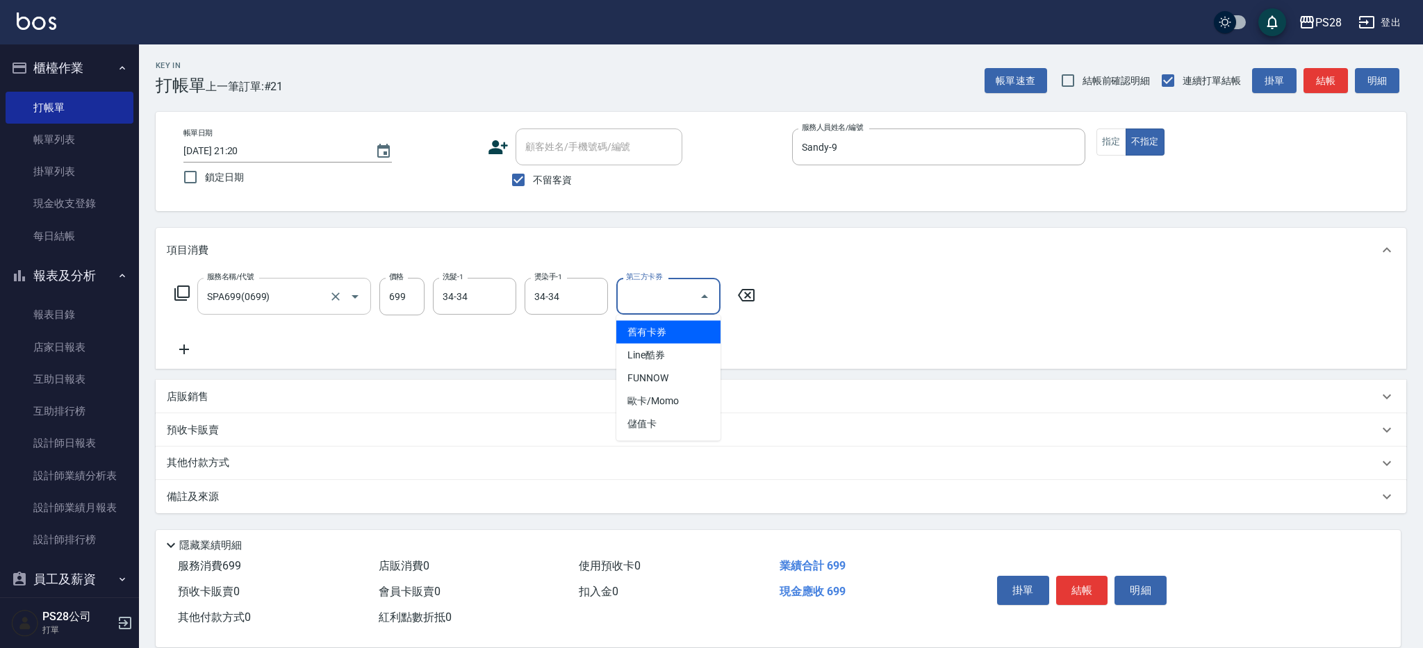
type input "儲值卡"
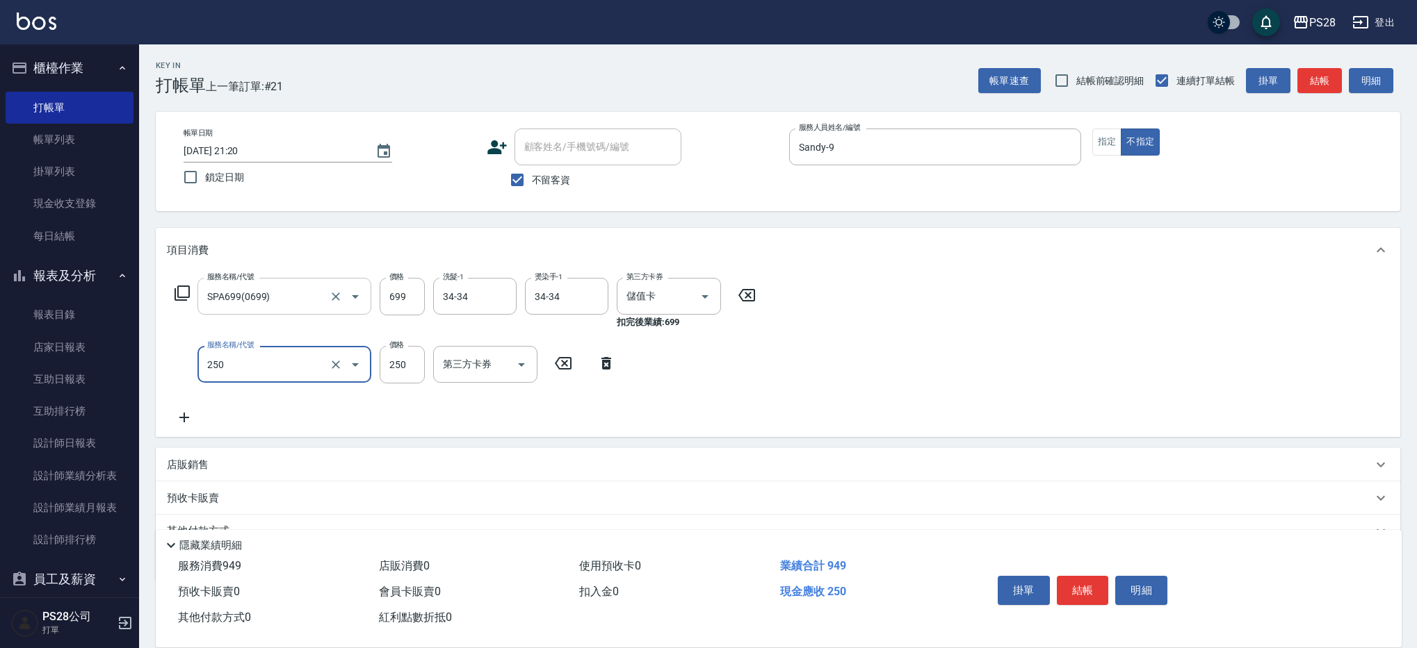
type input "單剪(250)"
type input "149"
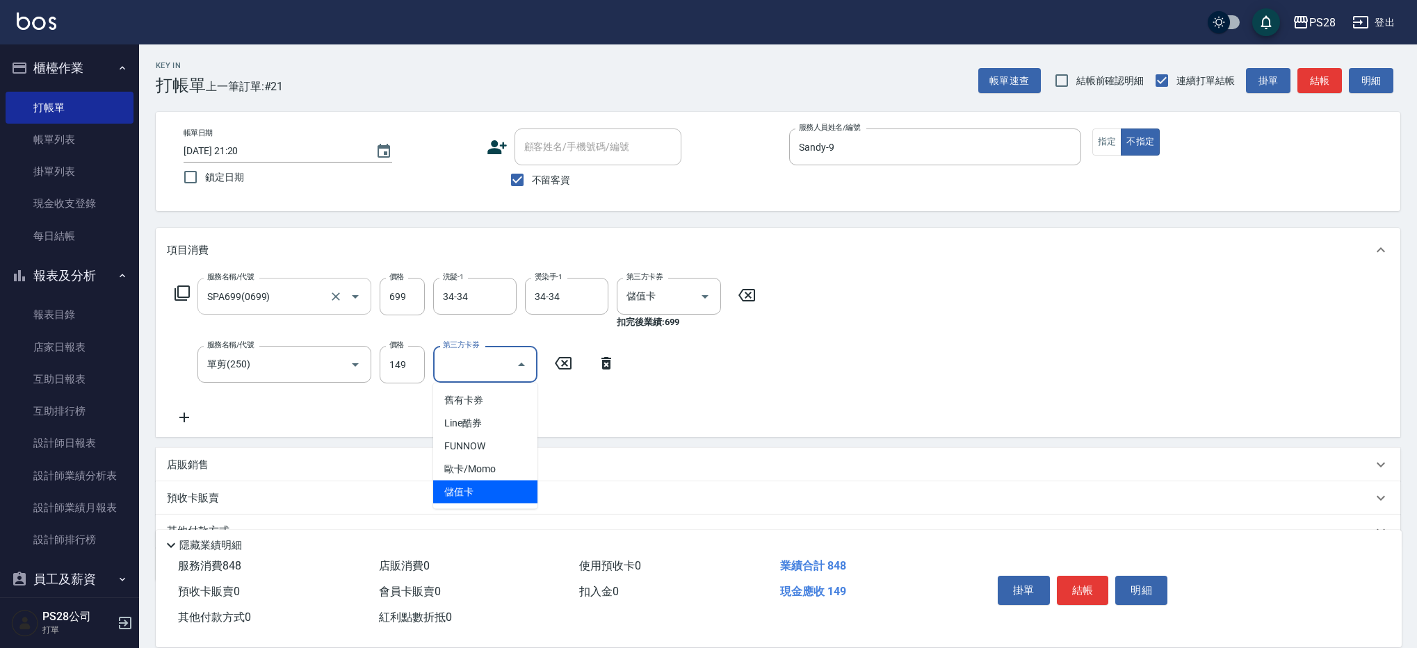
type input "儲值卡"
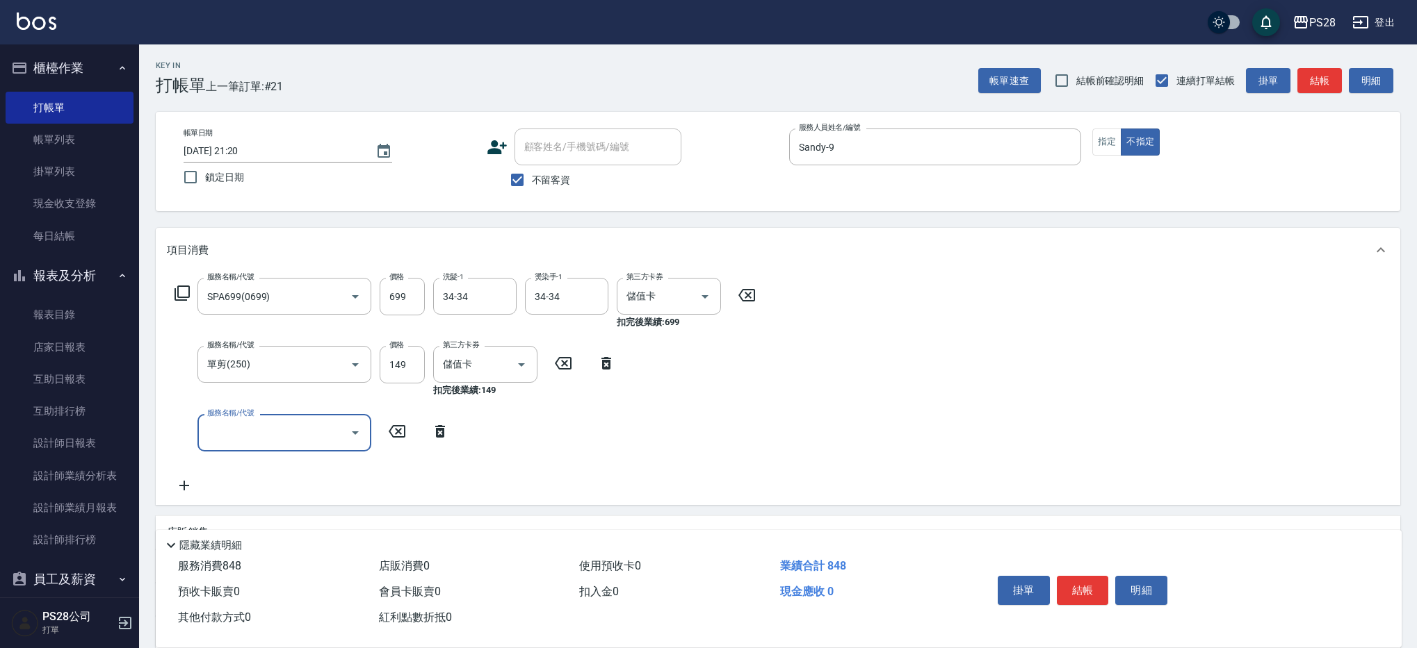
click at [1077, 588] on button "結帳" at bounding box center [1082, 590] width 52 height 29
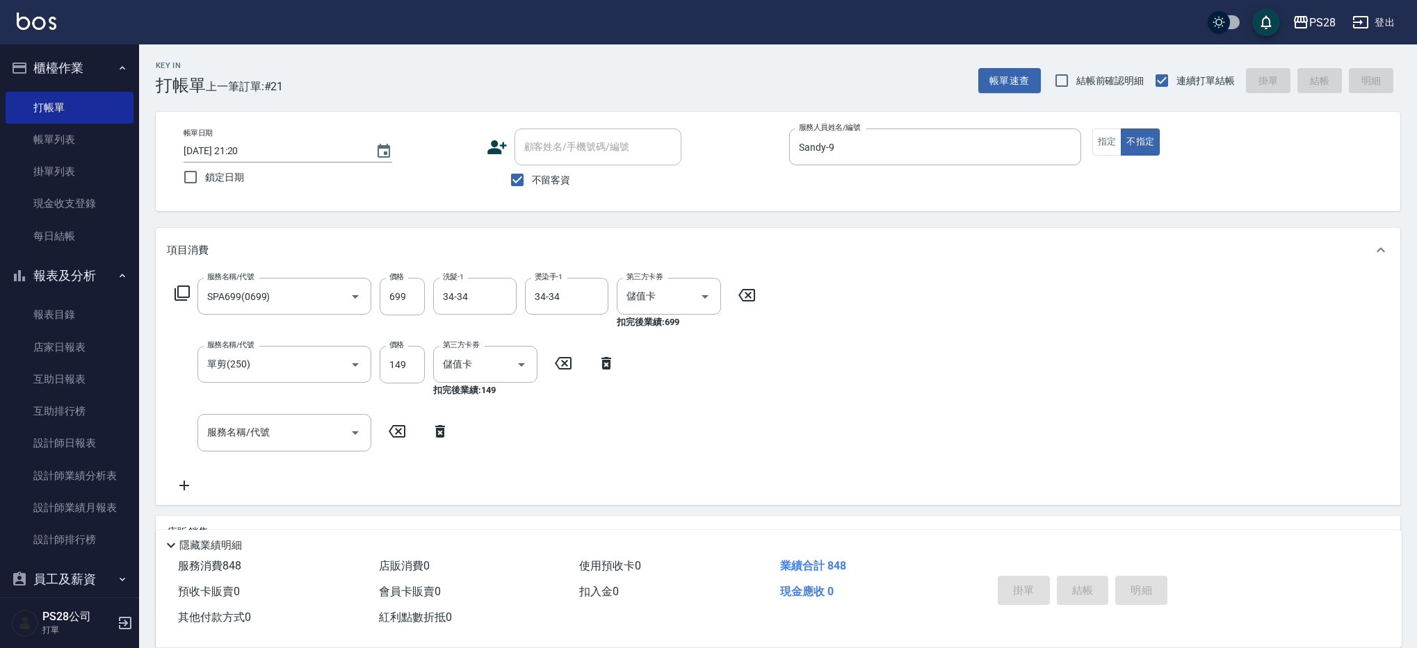
type input "[DATE] 21:22"
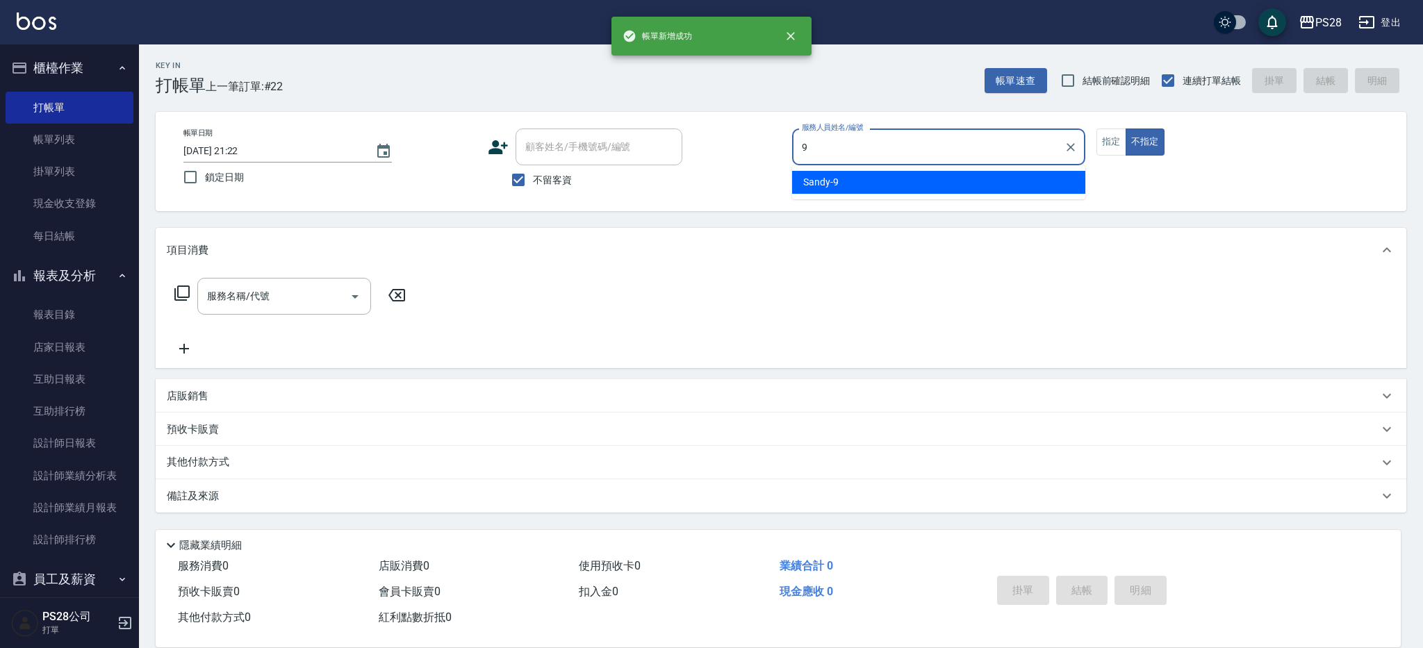
type input "Sandy-9"
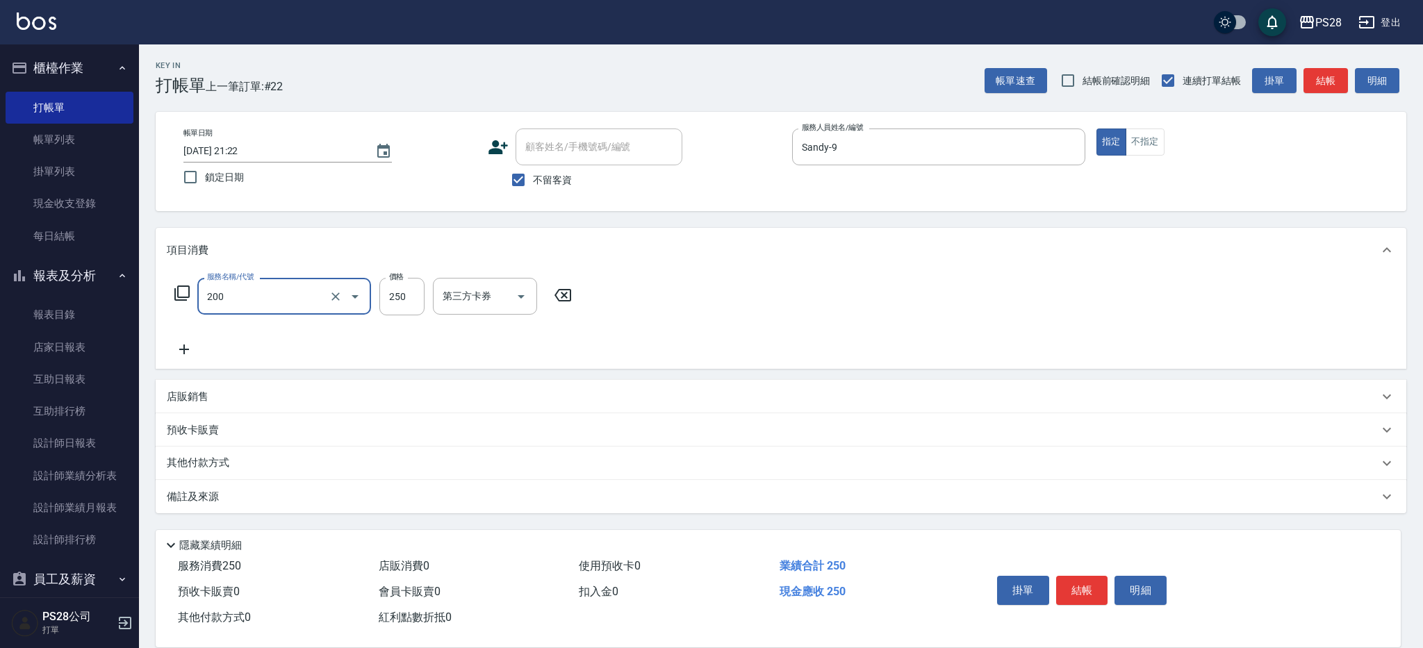
type input "New洗專案(200)"
type input "200"
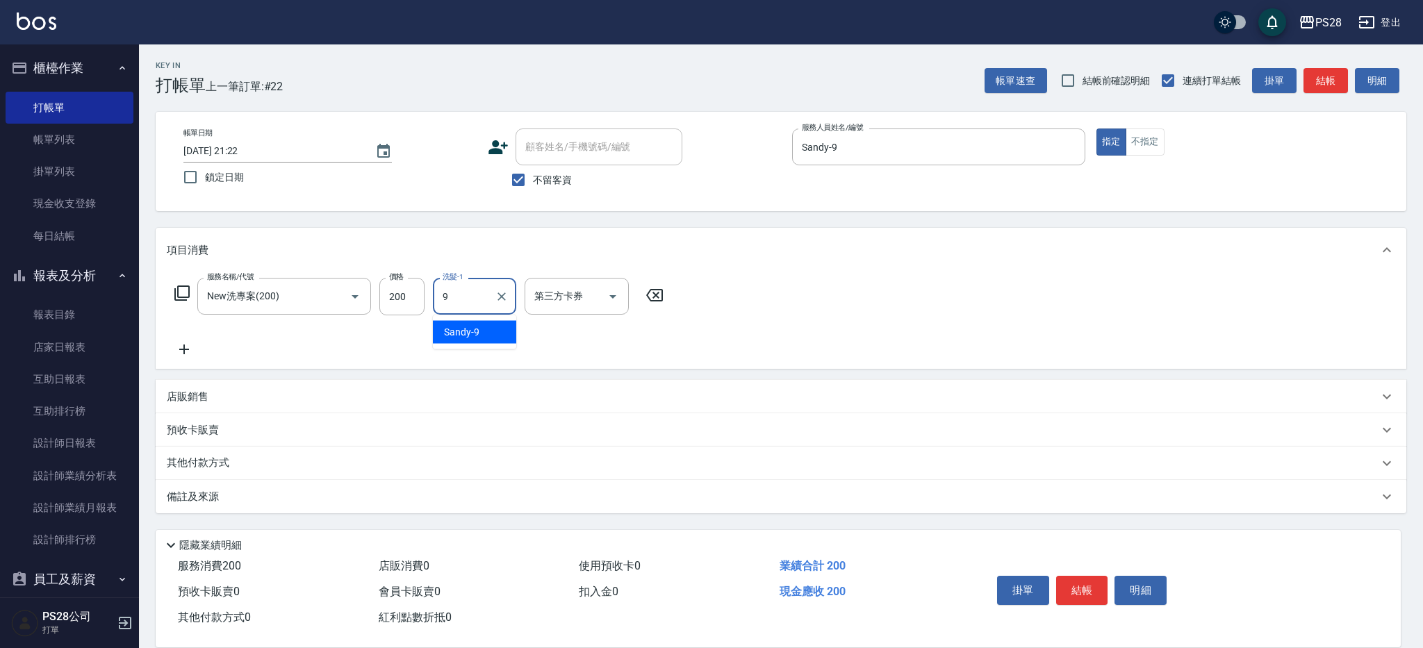
type input "Sandy-9"
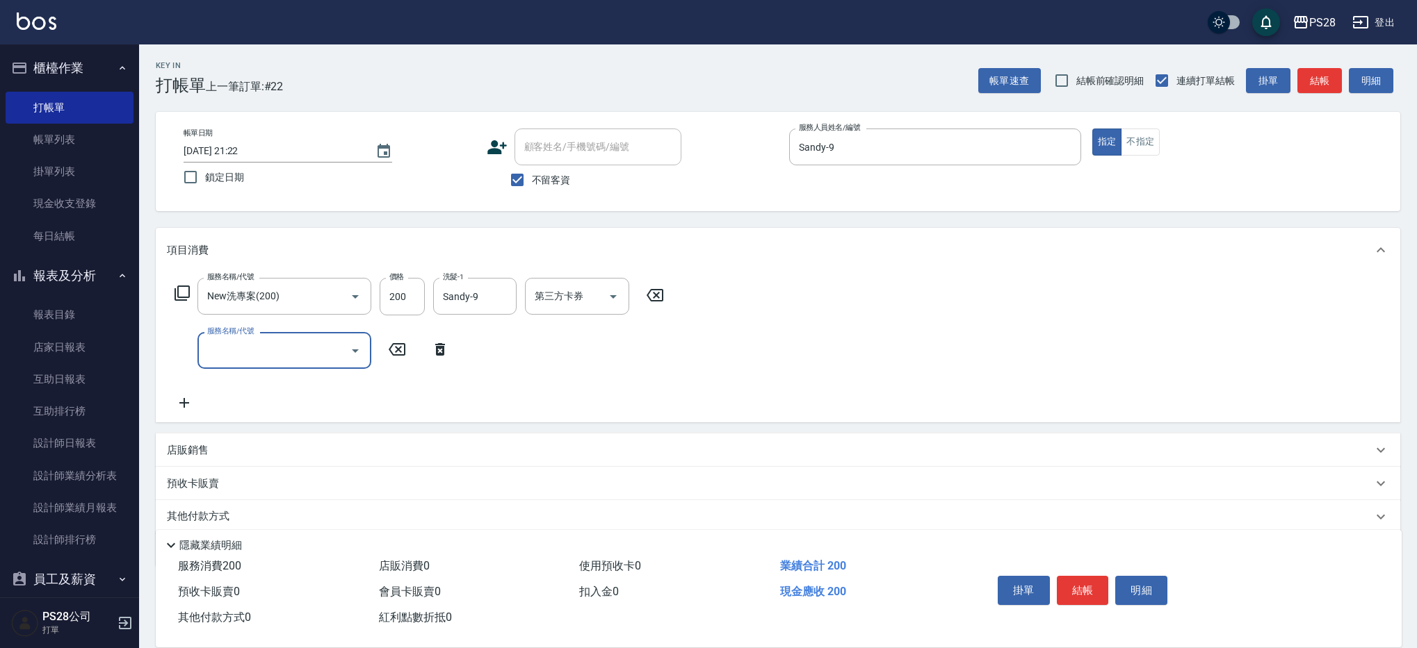
click at [1091, 588] on button "結帳" at bounding box center [1082, 590] width 52 height 29
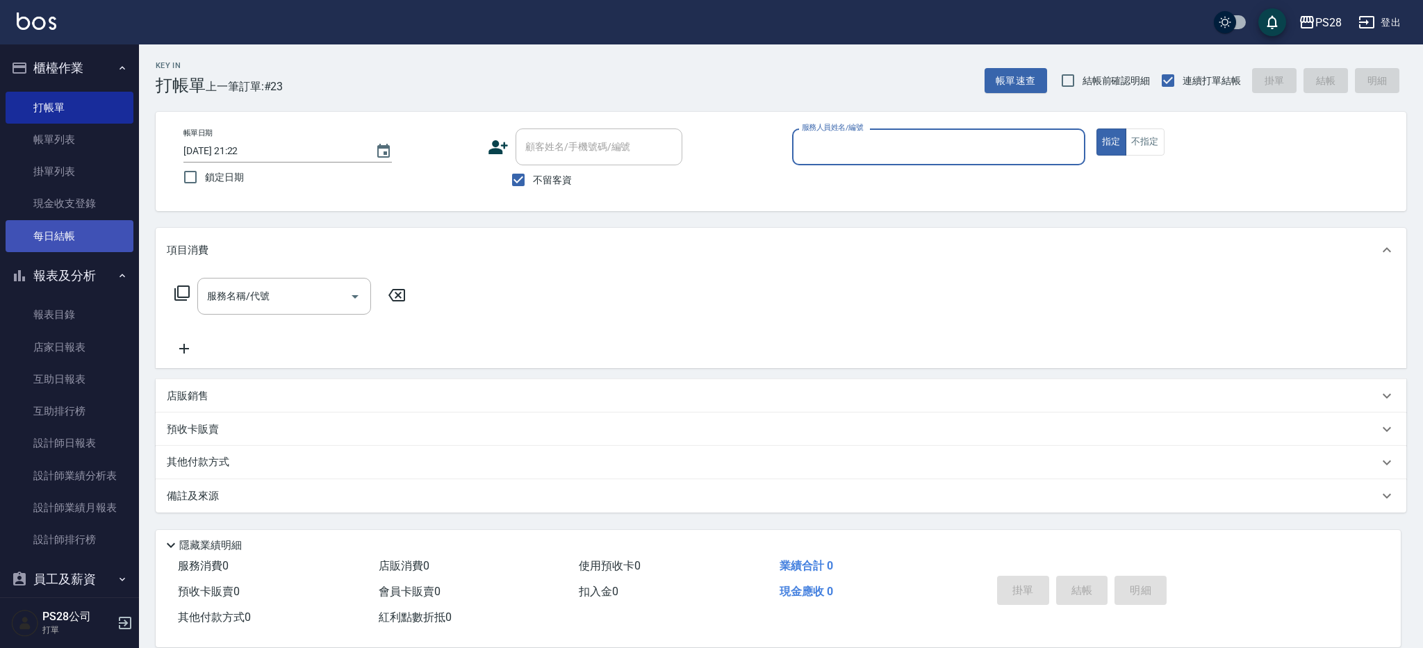
click at [40, 230] on link "每日結帳" at bounding box center [70, 236] width 128 height 32
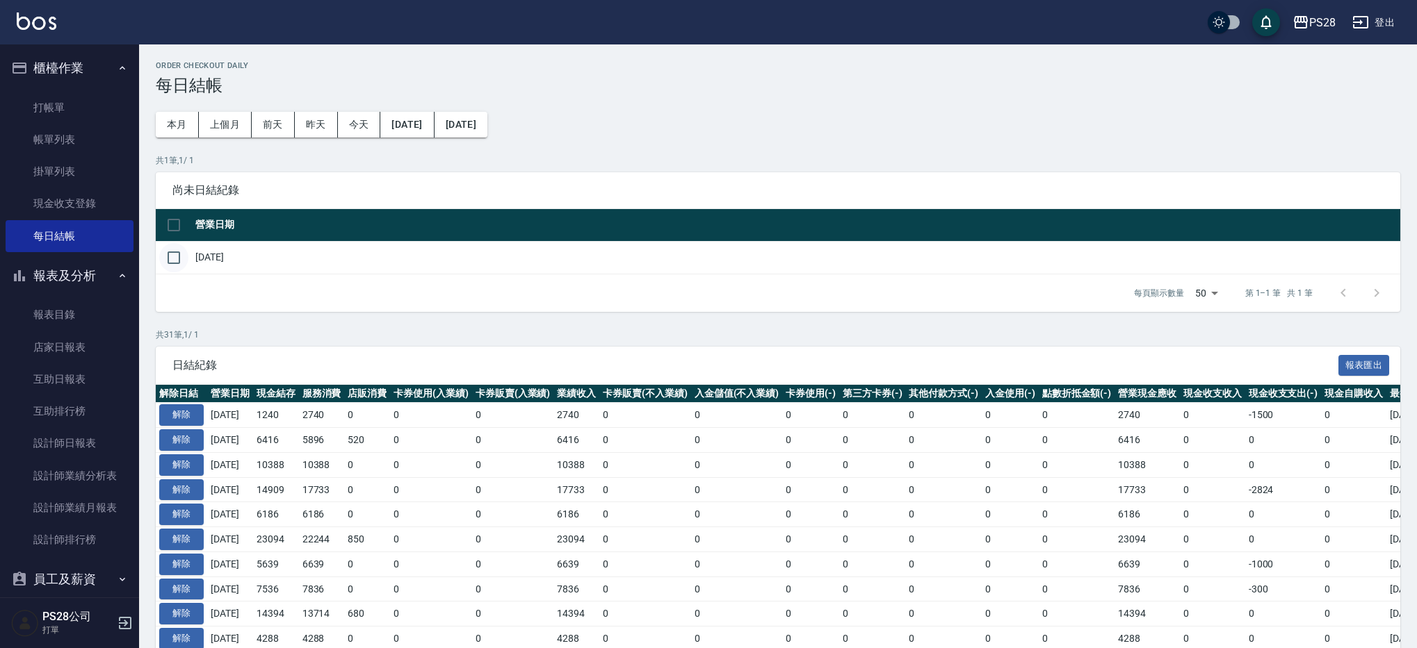
click at [170, 259] on input "checkbox" at bounding box center [173, 257] width 29 height 29
checkbox input "true"
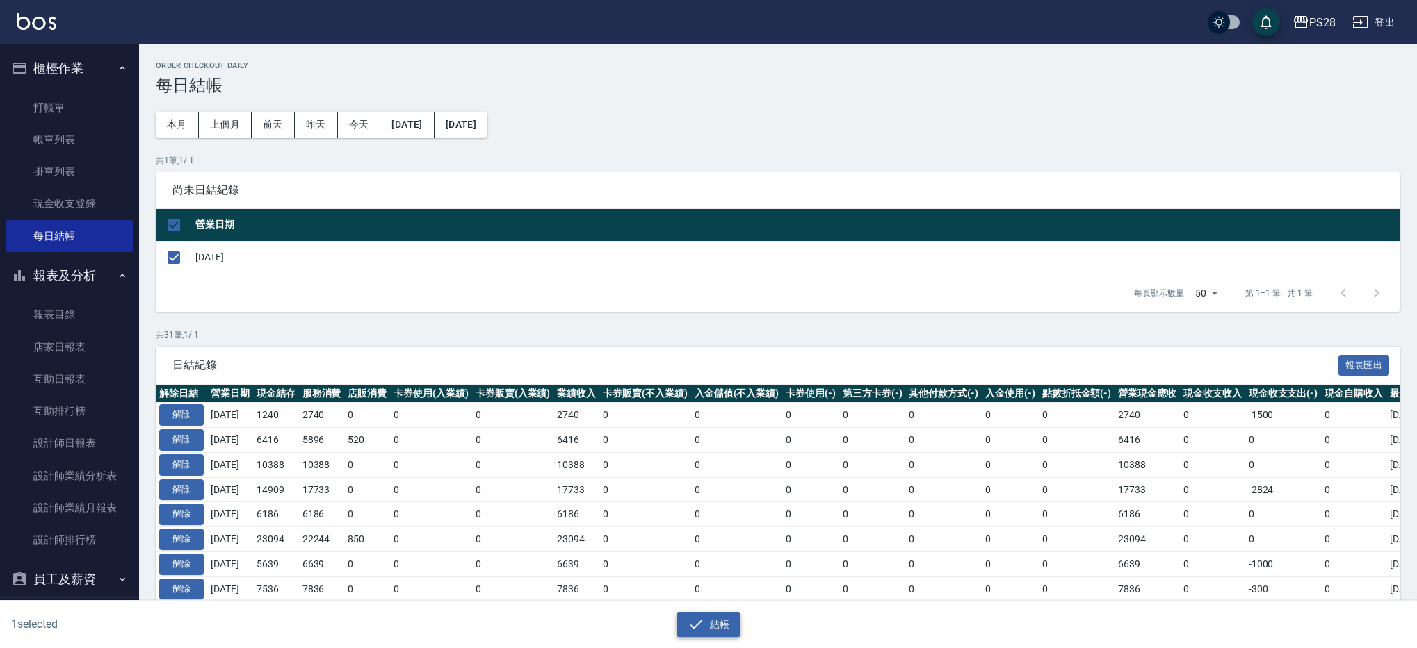
click at [710, 617] on button "結帳" at bounding box center [708, 625] width 65 height 26
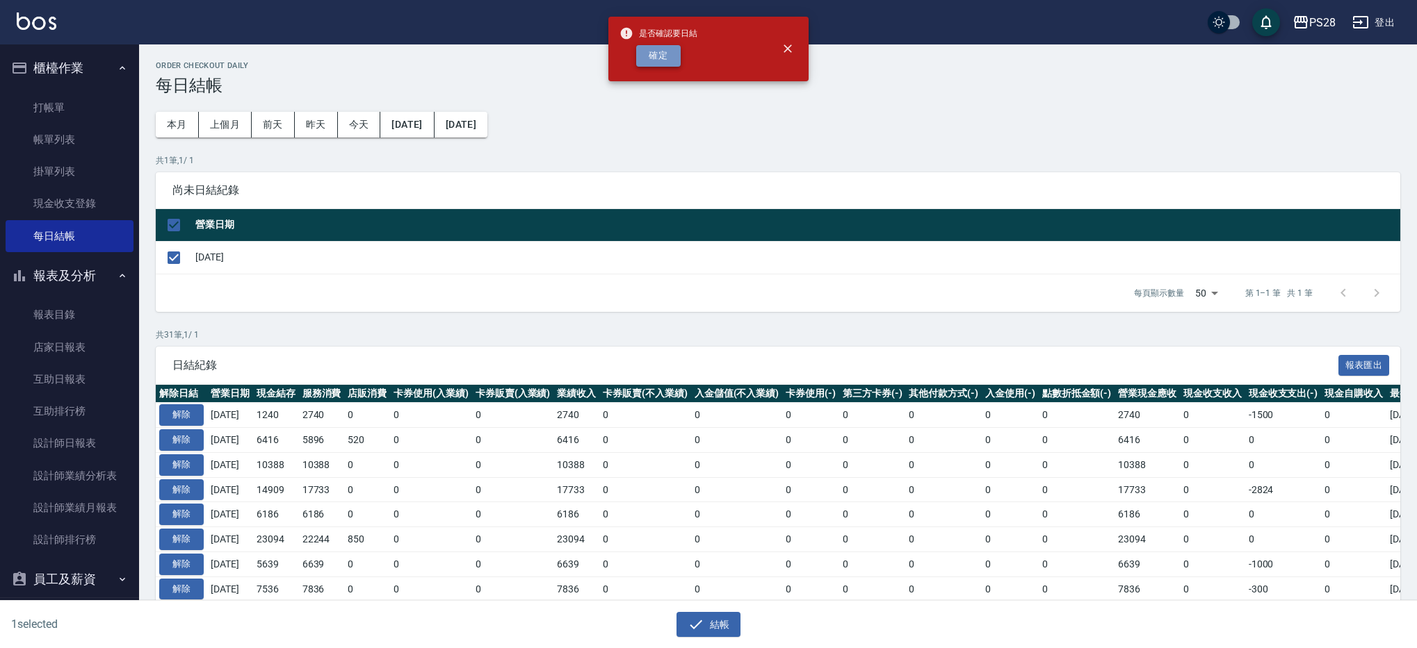
click at [657, 58] on button "確定" at bounding box center [658, 56] width 44 height 22
checkbox input "false"
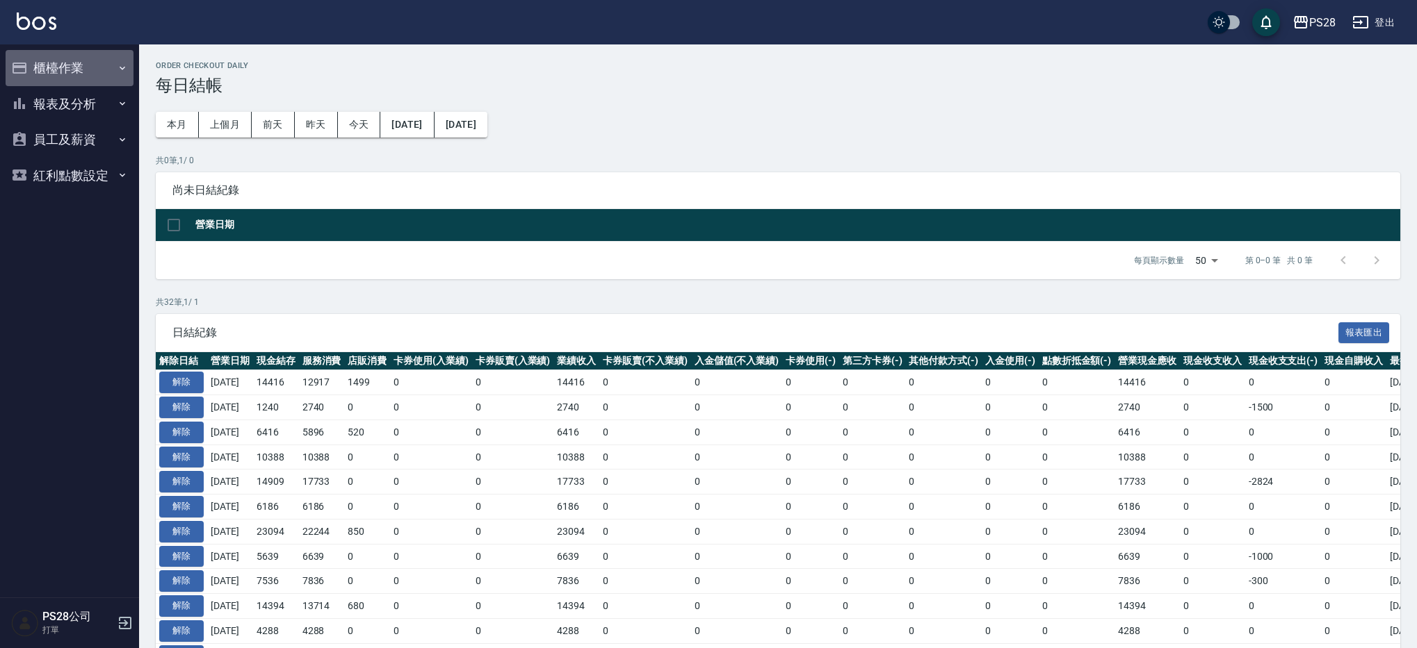
click at [92, 72] on button "櫃檯作業" at bounding box center [70, 68] width 128 height 36
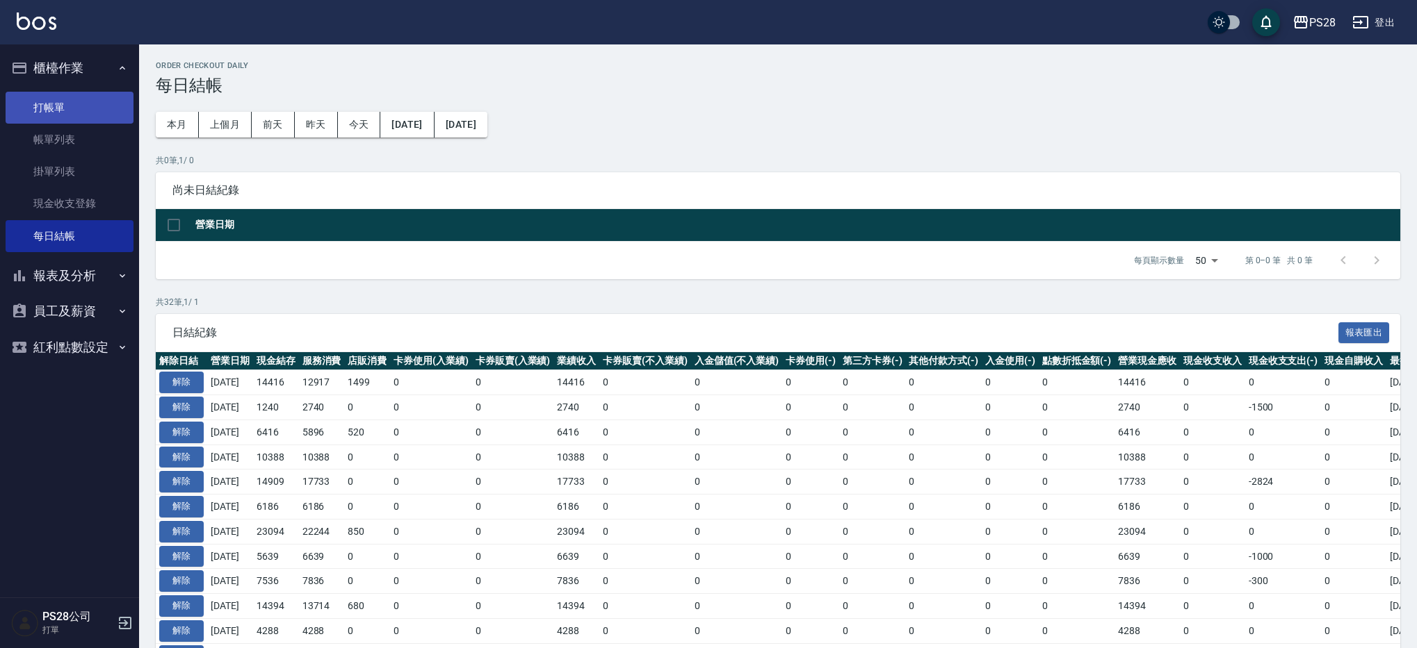
click at [85, 106] on link "打帳單" at bounding box center [70, 108] width 128 height 32
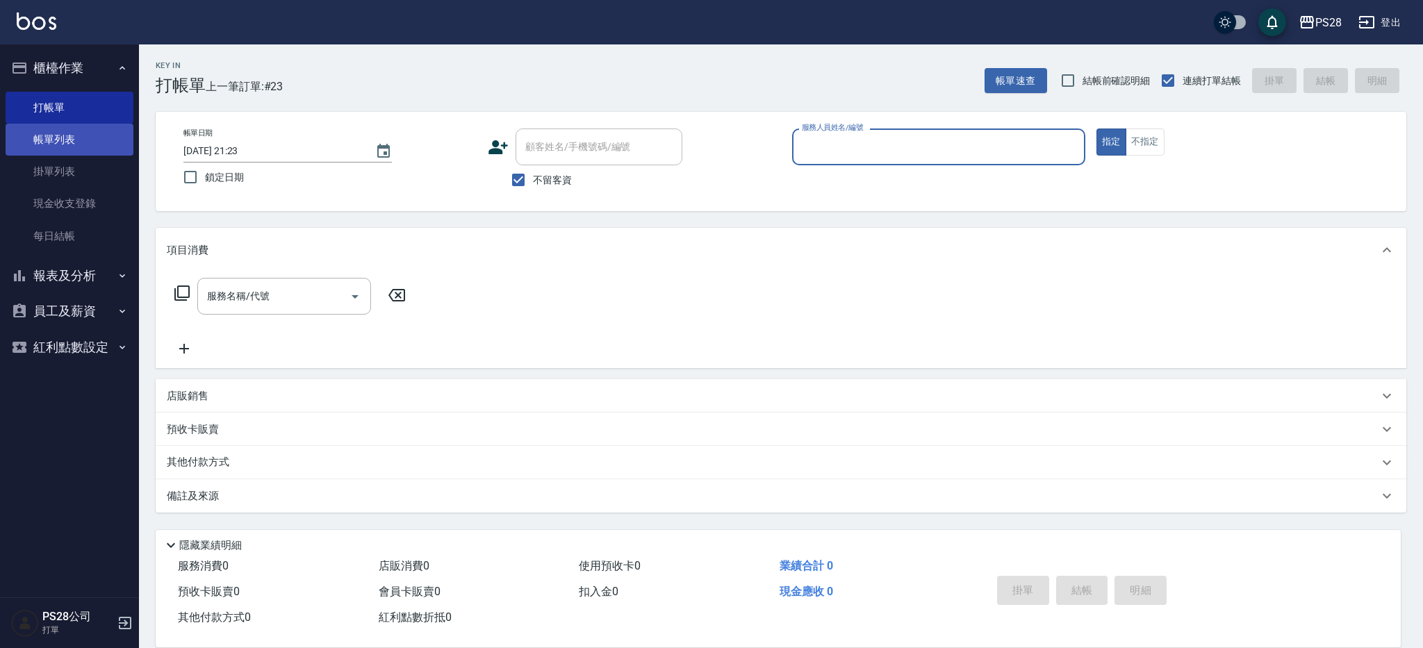
click at [79, 145] on link "帳單列表" at bounding box center [70, 140] width 128 height 32
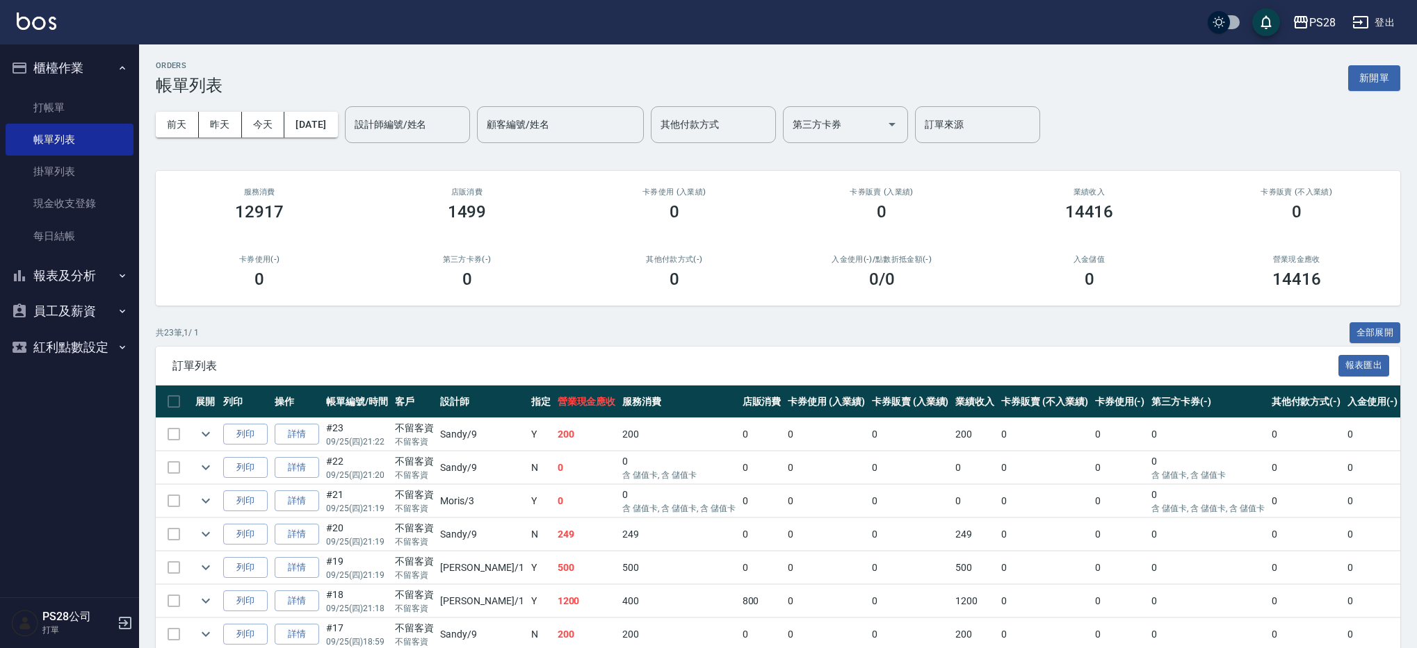
click at [215, 438] on td at bounding box center [206, 434] width 28 height 33
click at [209, 435] on icon "expand row" at bounding box center [205, 434] width 17 height 17
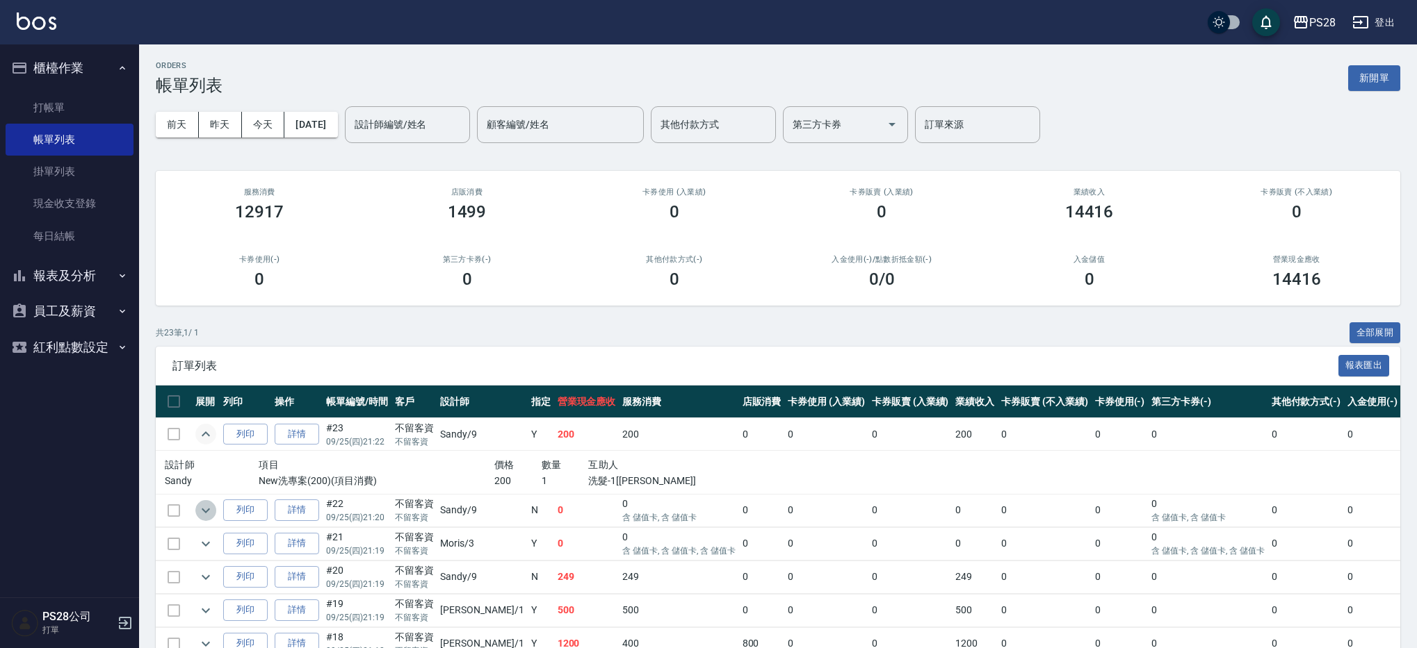
click at [210, 513] on icon "expand row" at bounding box center [205, 511] width 17 height 17
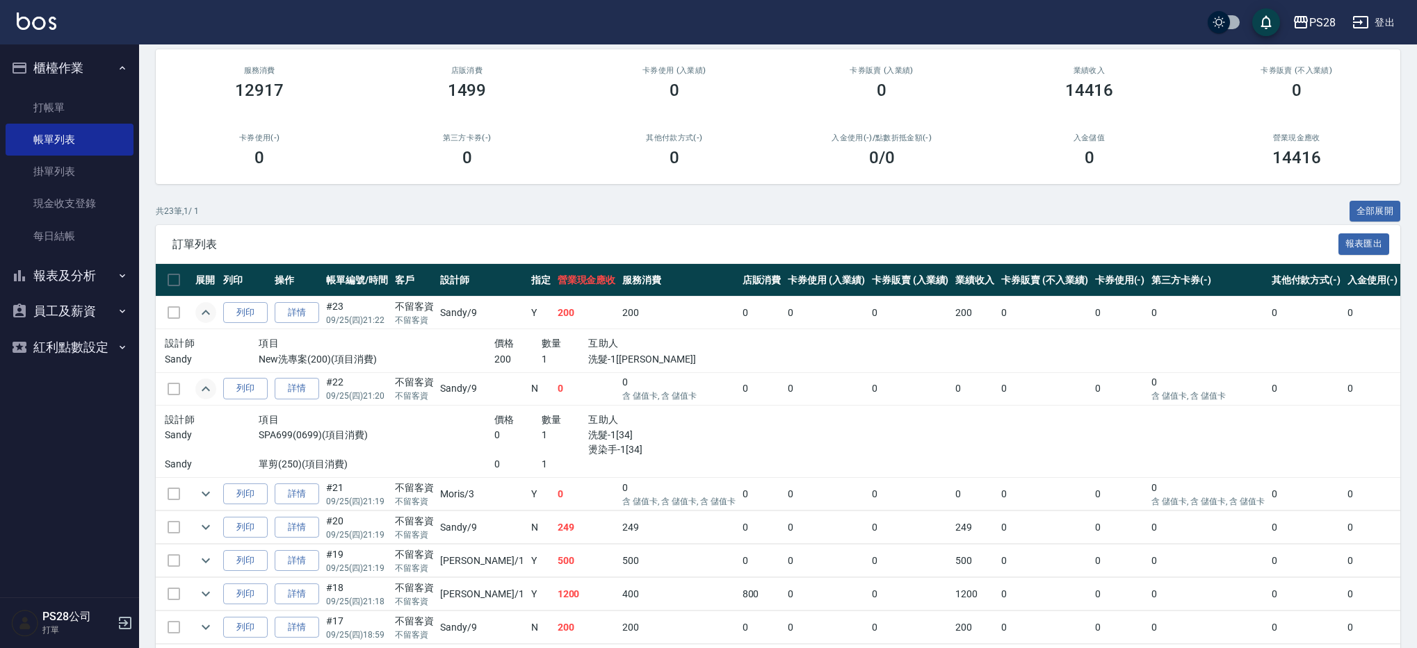
scroll to position [126, 0]
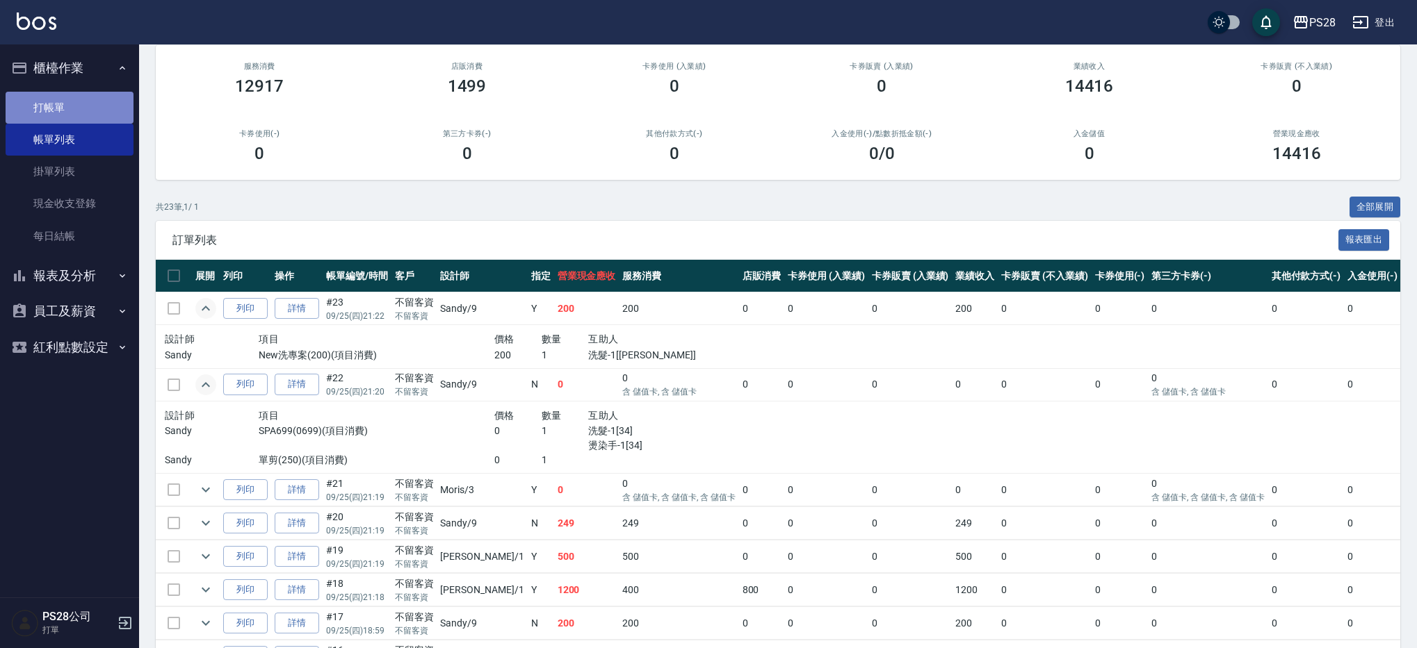
click at [75, 111] on link "打帳單" at bounding box center [70, 108] width 128 height 32
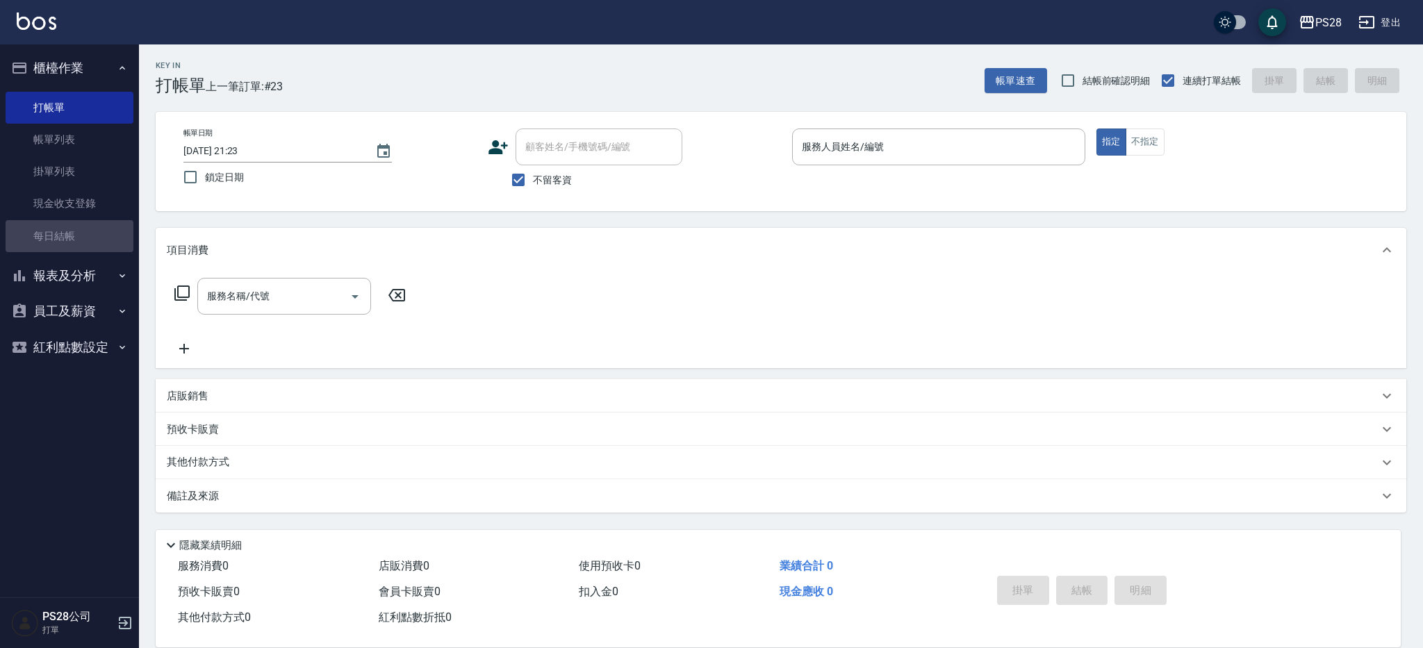
drag, startPoint x: 88, startPoint y: 230, endPoint x: 100, endPoint y: 254, distance: 26.4
click at [88, 230] on link "每日結帳" at bounding box center [70, 236] width 128 height 32
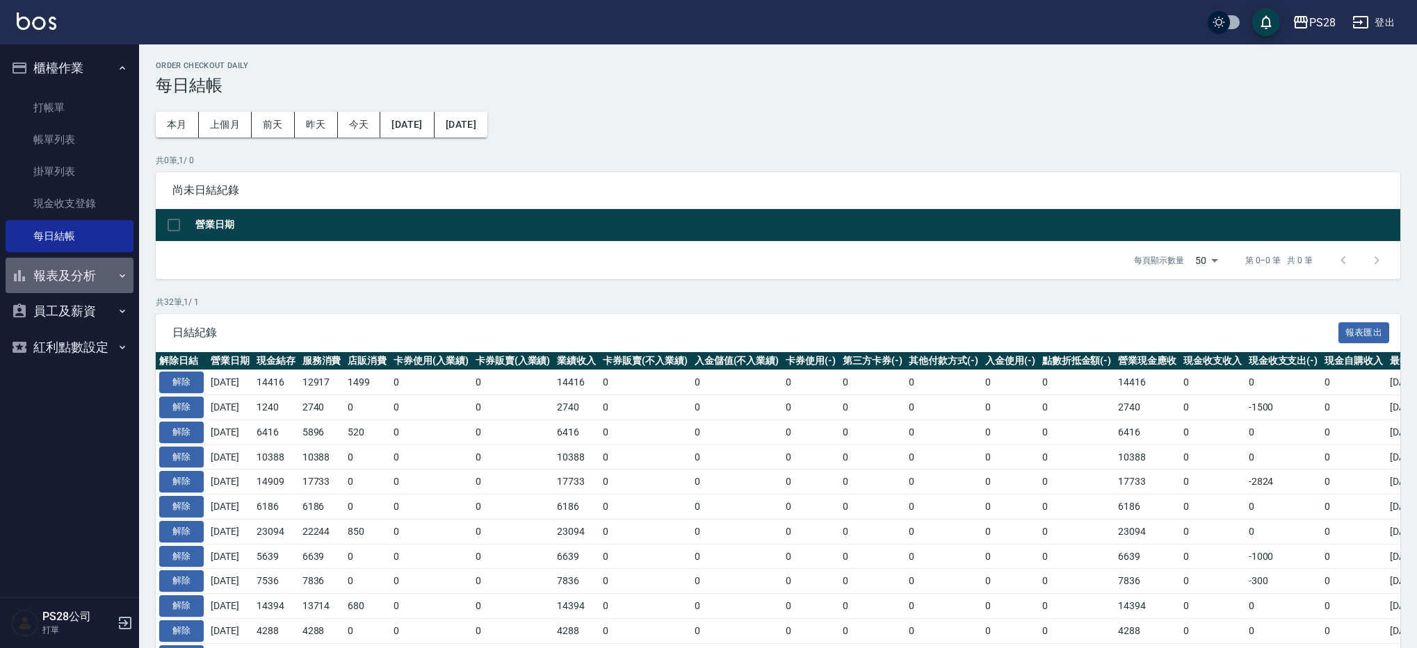
click at [93, 277] on button "報表及分析" at bounding box center [70, 276] width 128 height 36
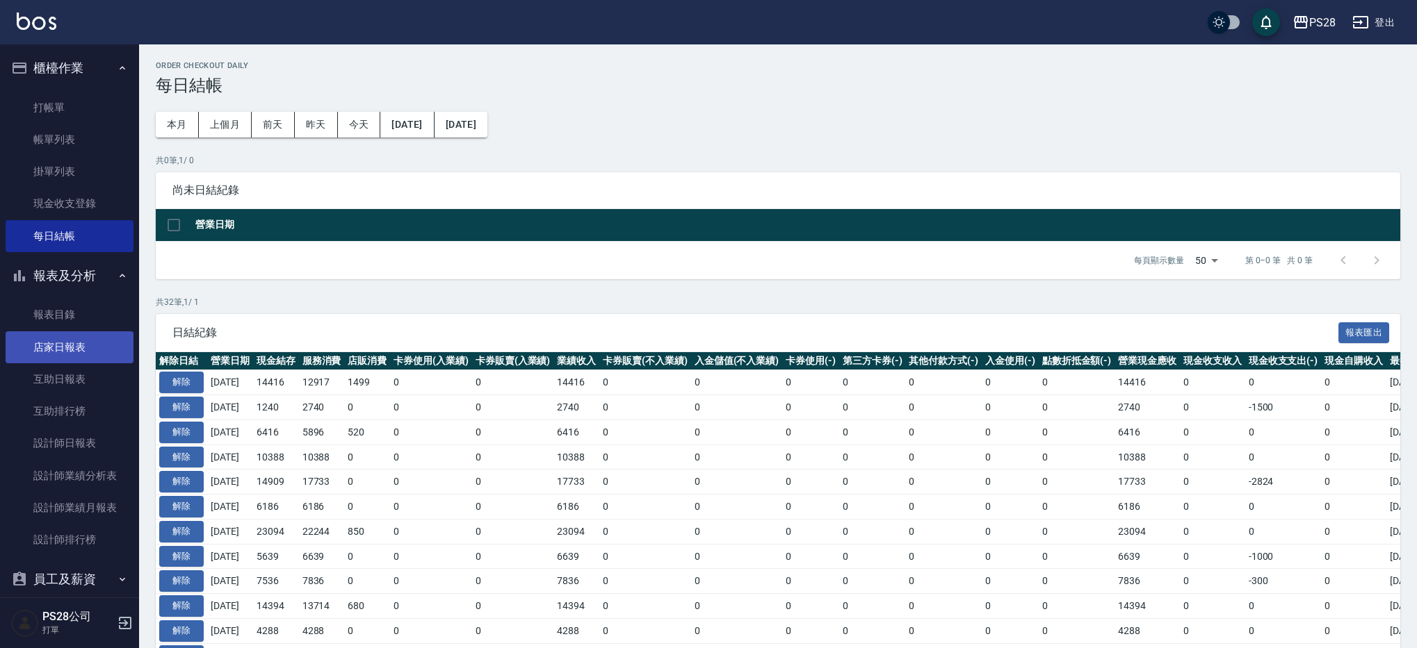
click at [83, 349] on link "店家日報表" at bounding box center [70, 348] width 128 height 32
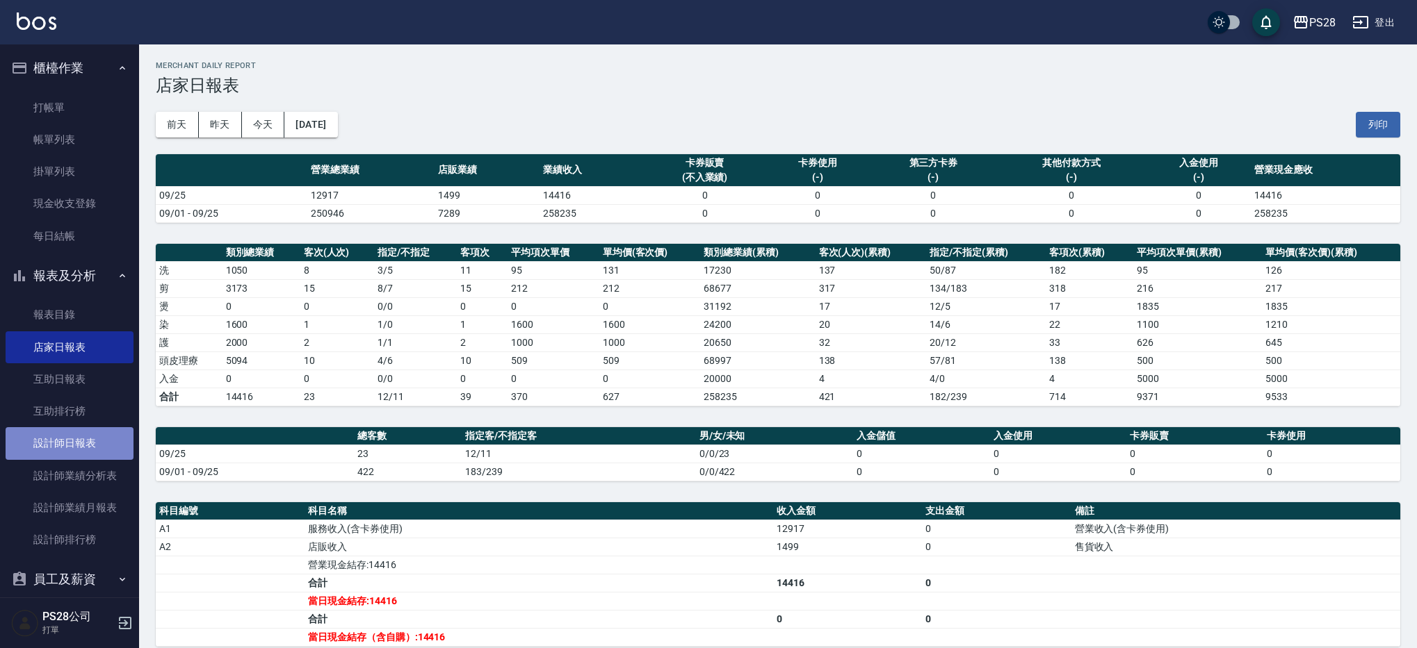
drag, startPoint x: 73, startPoint y: 455, endPoint x: 90, endPoint y: 455, distance: 16.7
click at [73, 455] on link "設計師日報表" at bounding box center [70, 443] width 128 height 32
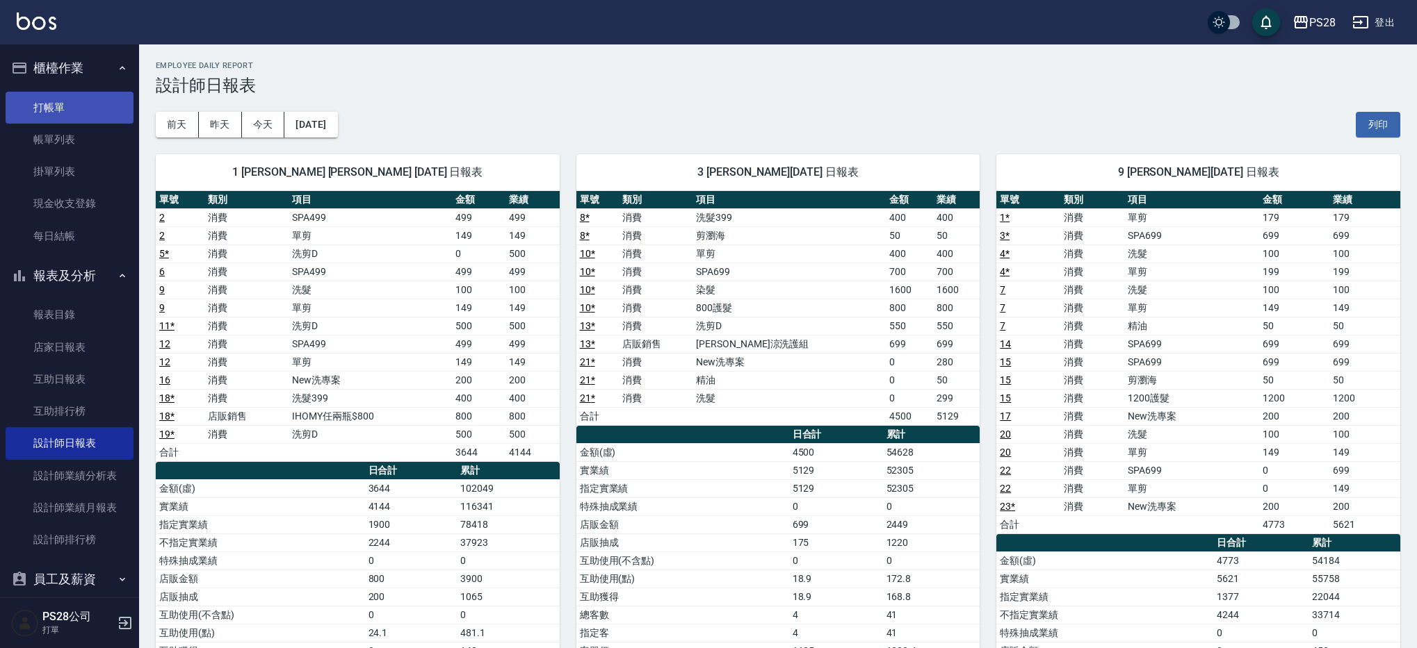
click at [35, 117] on link "打帳單" at bounding box center [70, 108] width 128 height 32
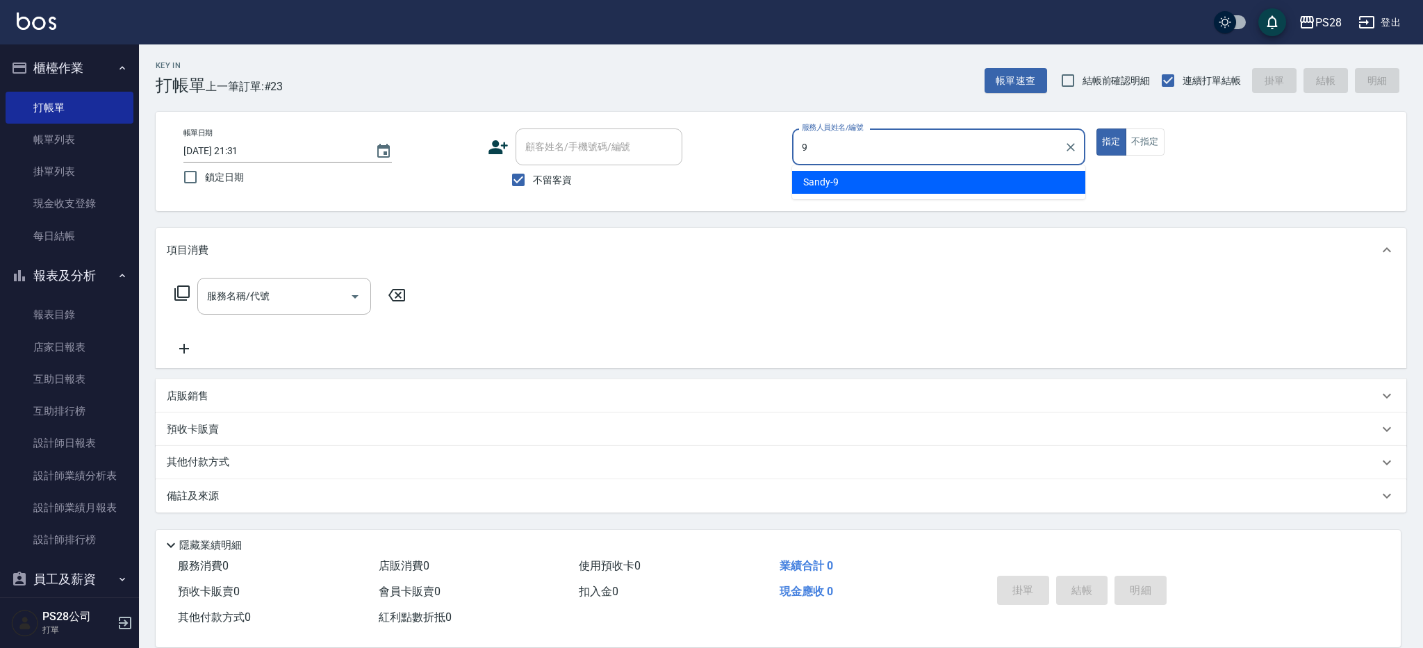
type input "Sandy-9"
type button "true"
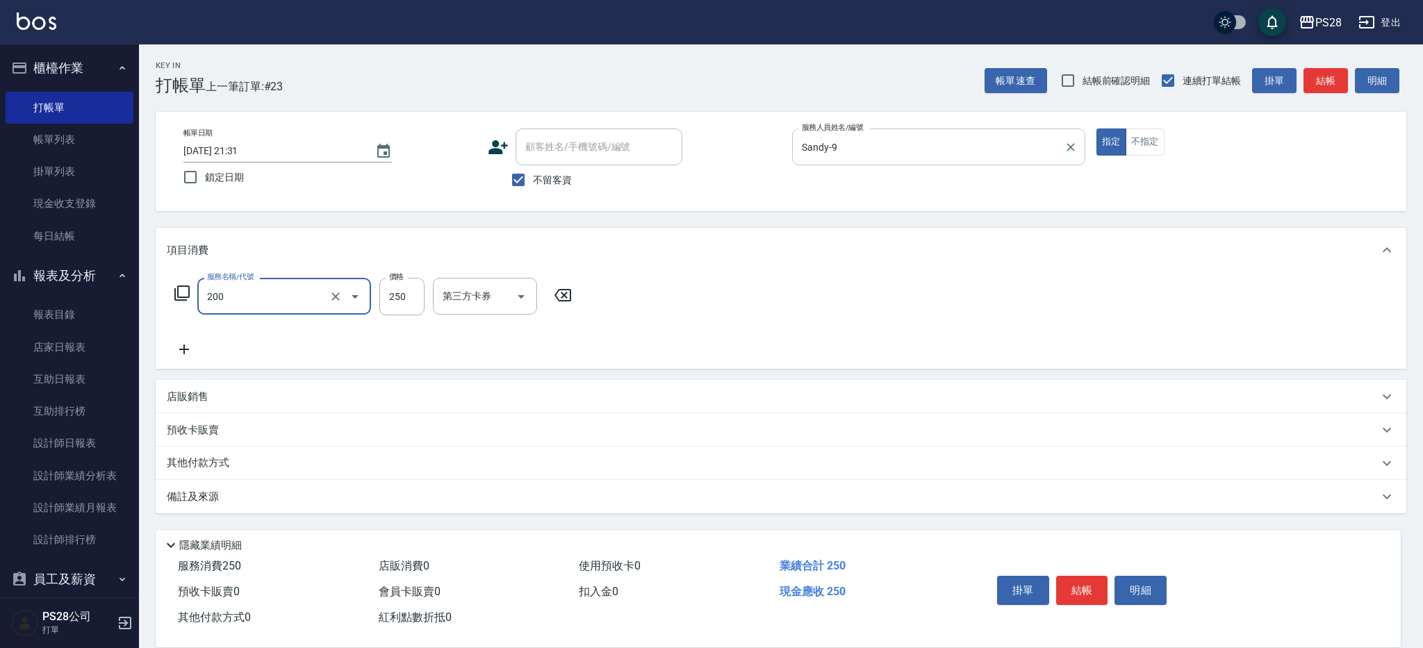
type input "New洗專案(200)"
type input "200"
click at [339, 292] on icon "Clear" at bounding box center [336, 297] width 14 height 14
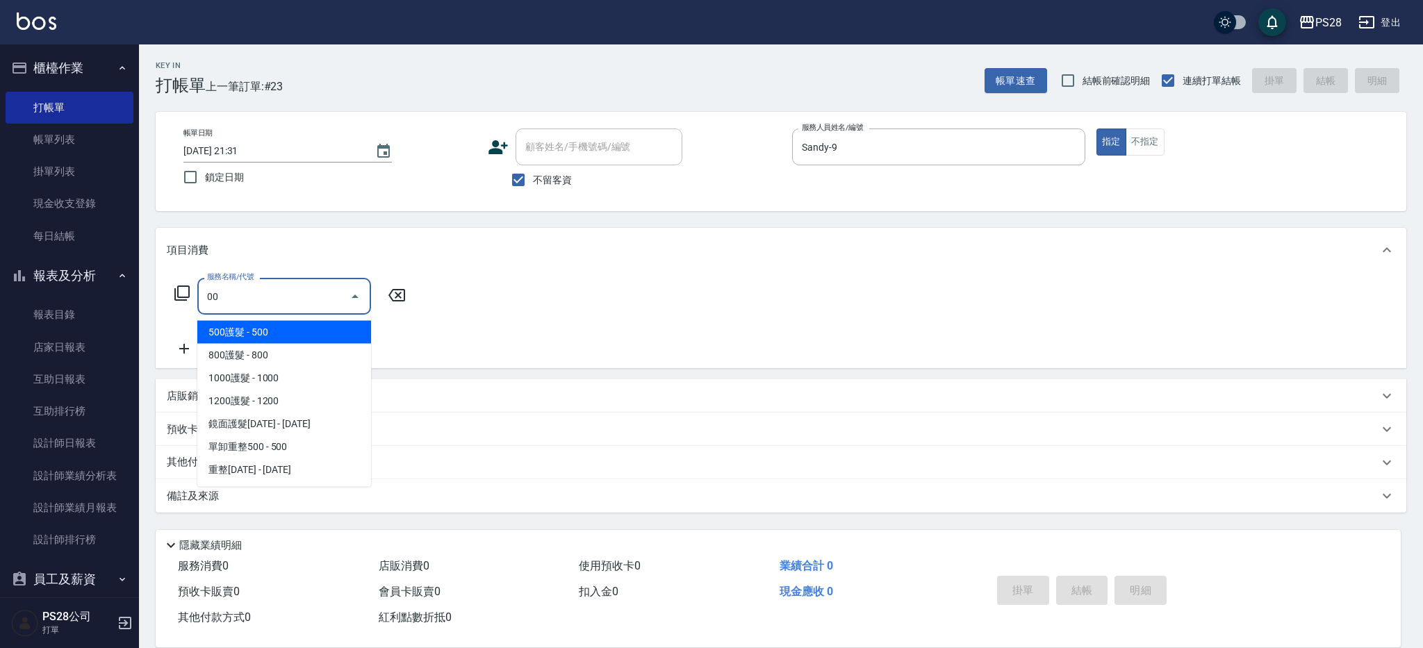
type input "0"
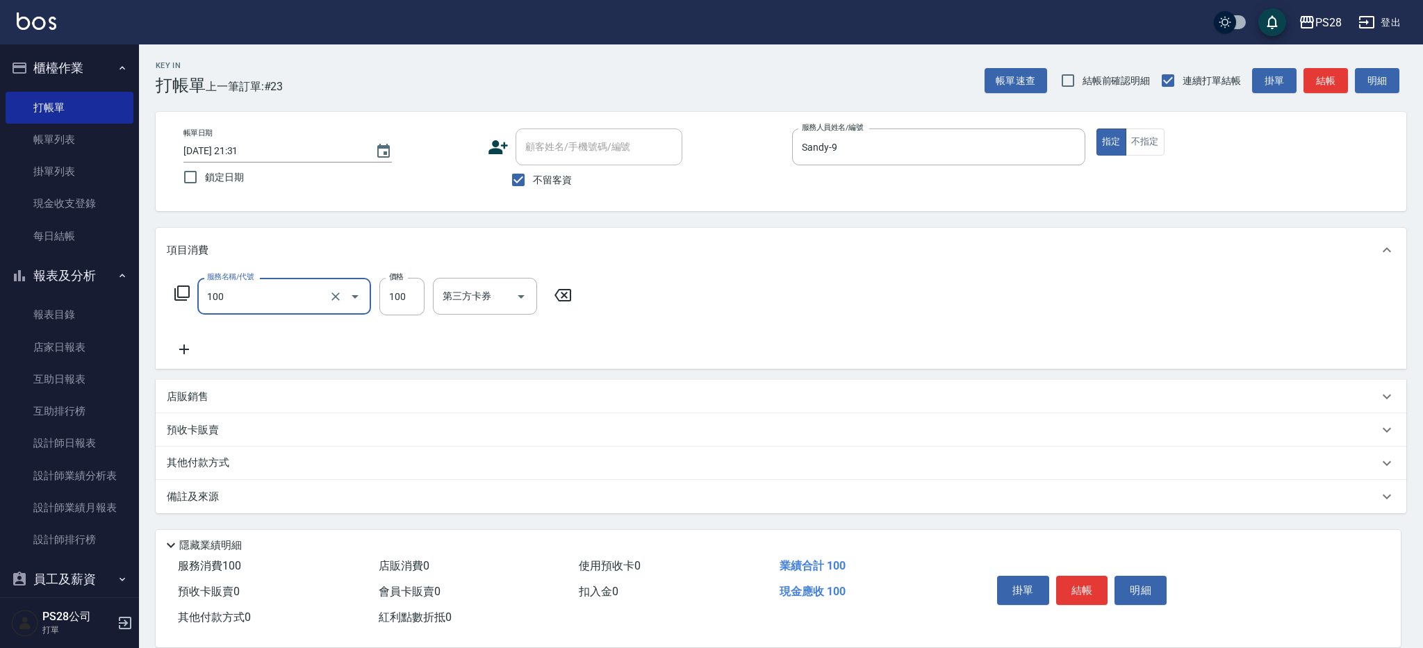
type input "洗髮(100)"
type input "34-34"
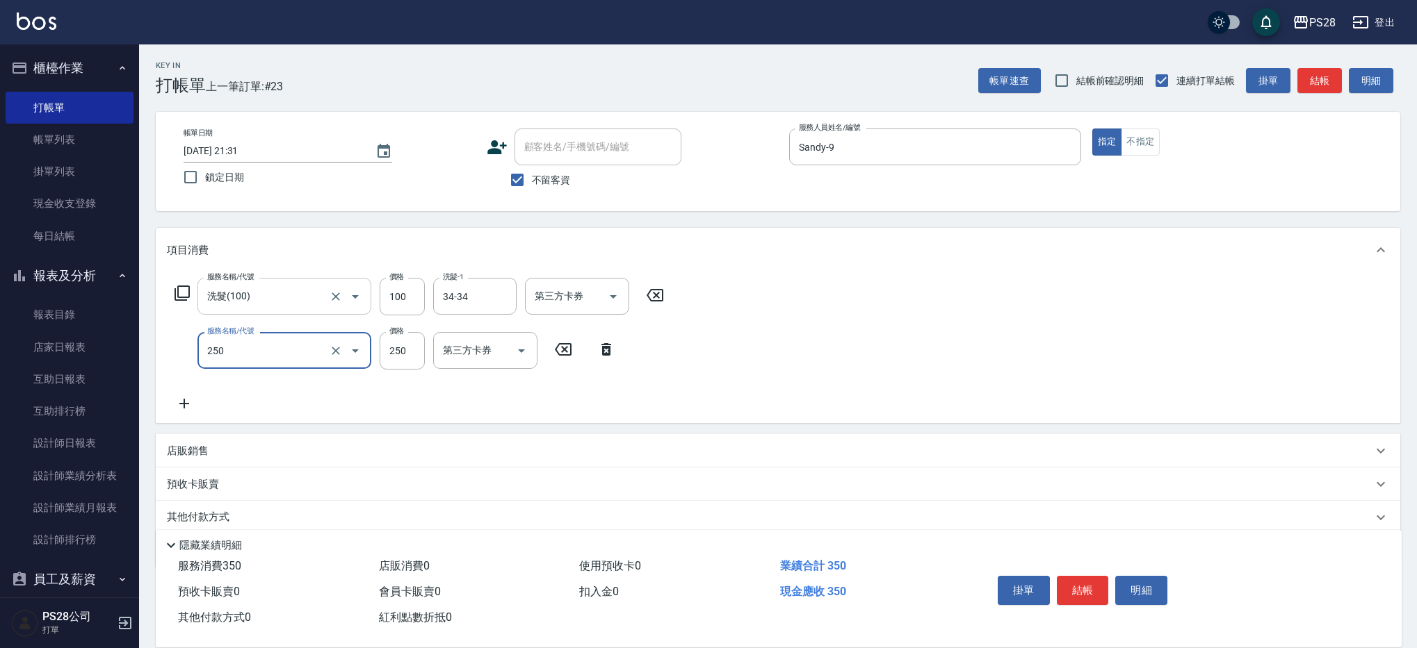
type input "單剪(250)"
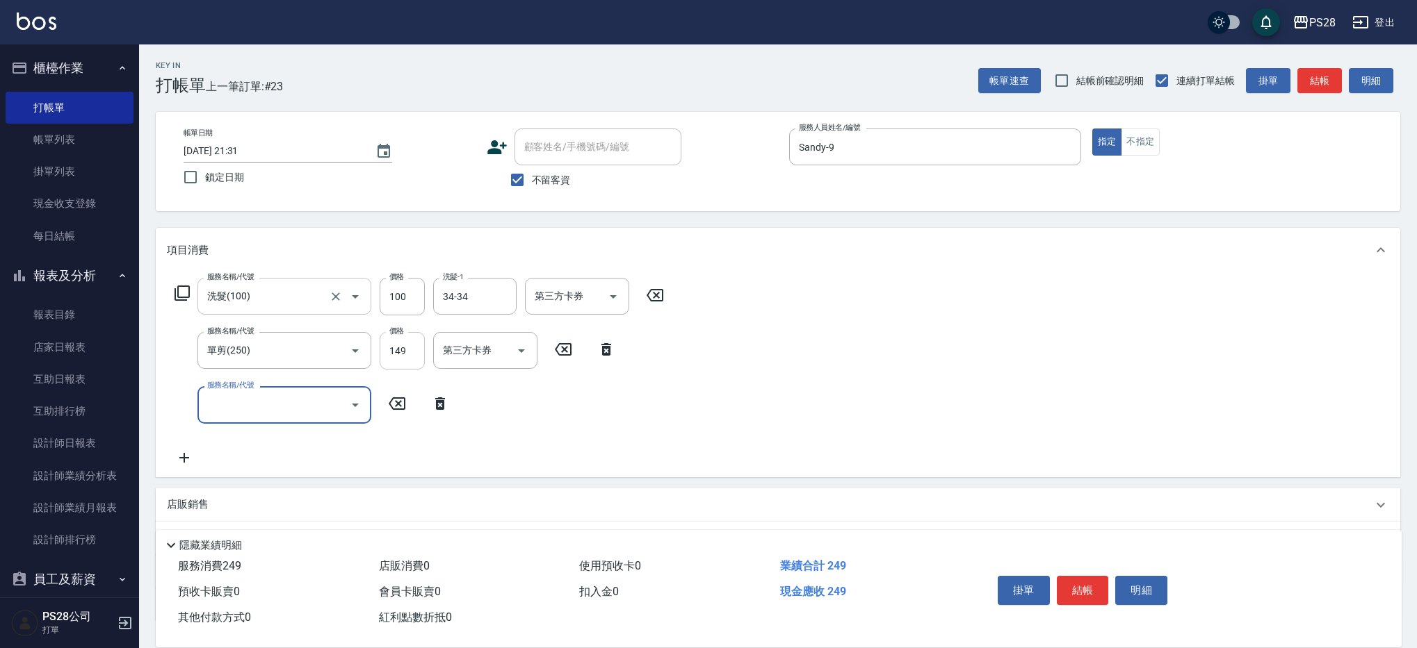
click at [399, 348] on input "149" at bounding box center [402, 351] width 45 height 38
click at [400, 348] on input "149" at bounding box center [402, 351] width 45 height 38
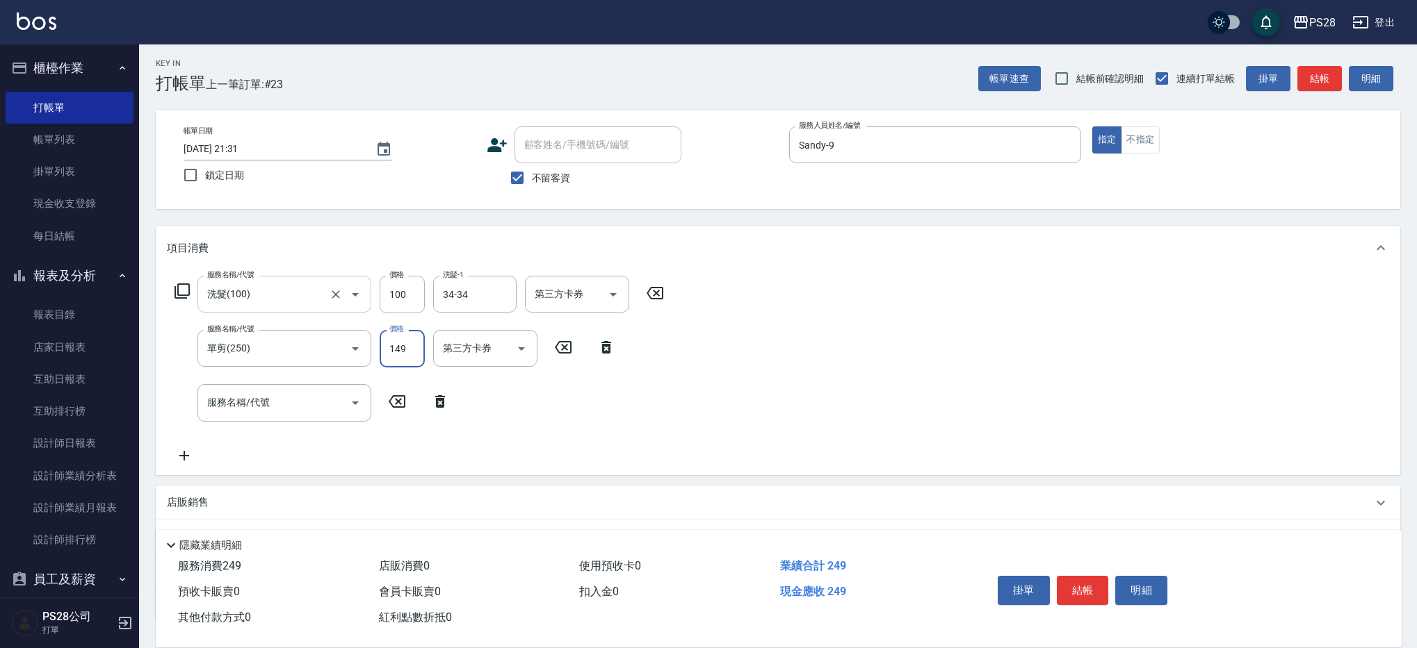
scroll to position [3, 0]
type input "199"
click at [1066, 582] on button "結帳" at bounding box center [1082, 590] width 52 height 29
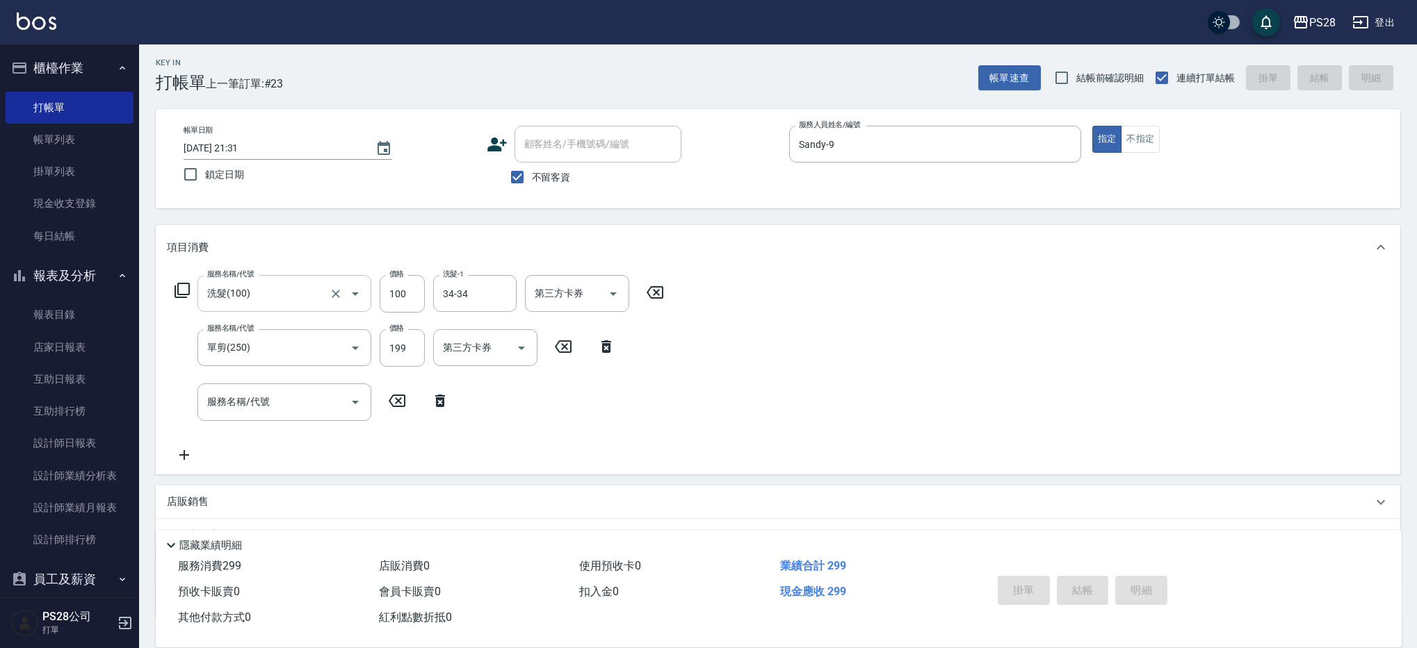
type input "2025/09/25 21:32"
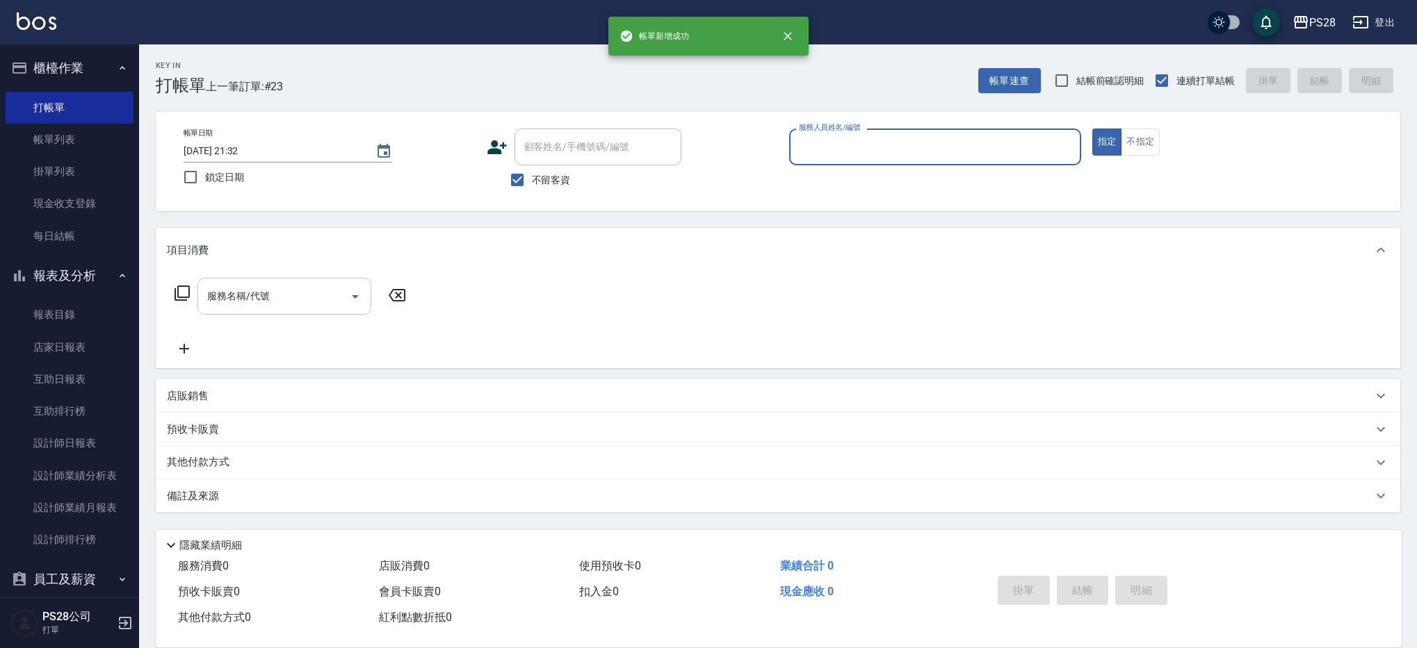
scroll to position [0, 0]
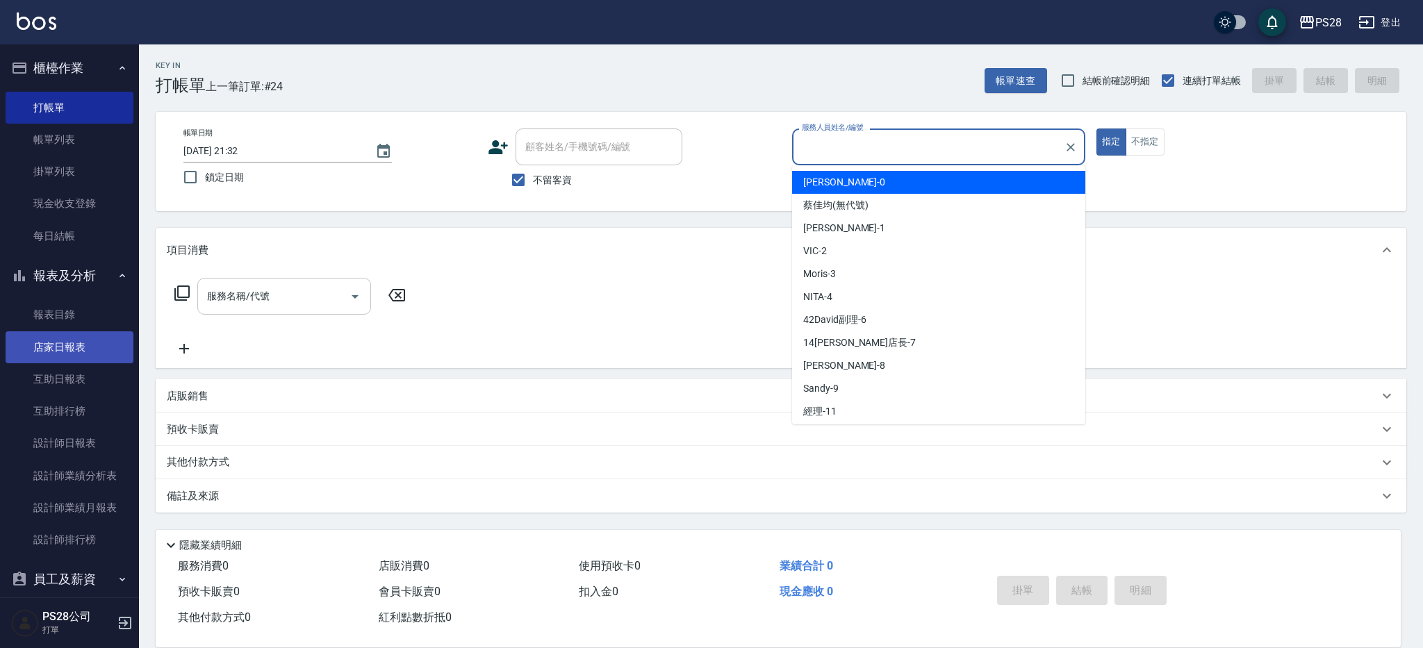
click at [76, 357] on link "店家日報表" at bounding box center [70, 348] width 128 height 32
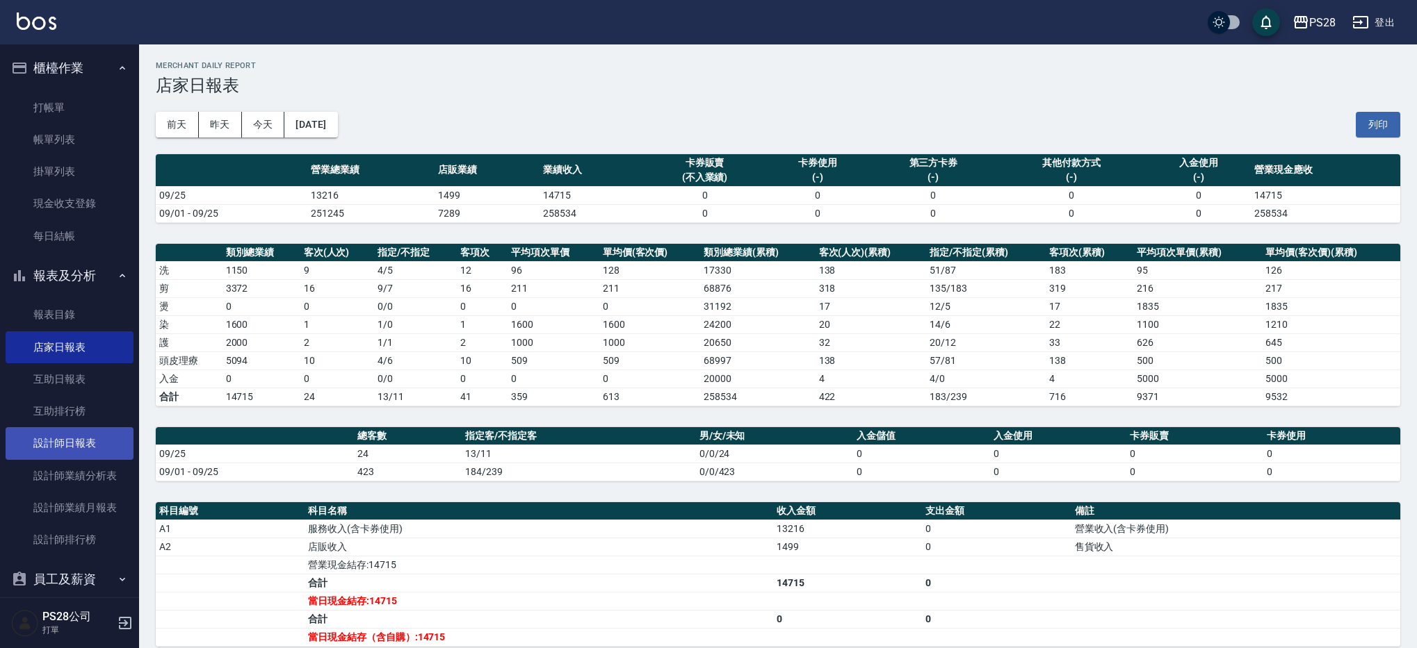
click at [67, 443] on link "設計師日報表" at bounding box center [70, 443] width 128 height 32
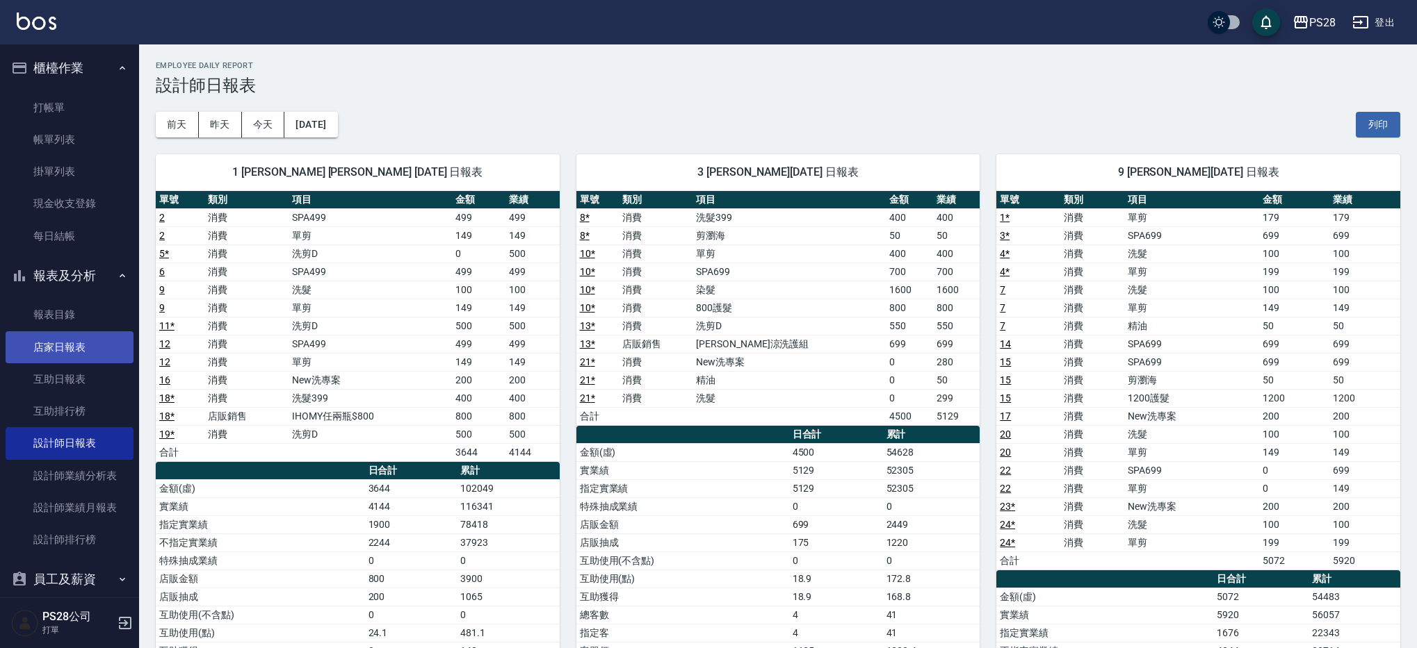
click at [76, 353] on link "店家日報表" at bounding box center [70, 348] width 128 height 32
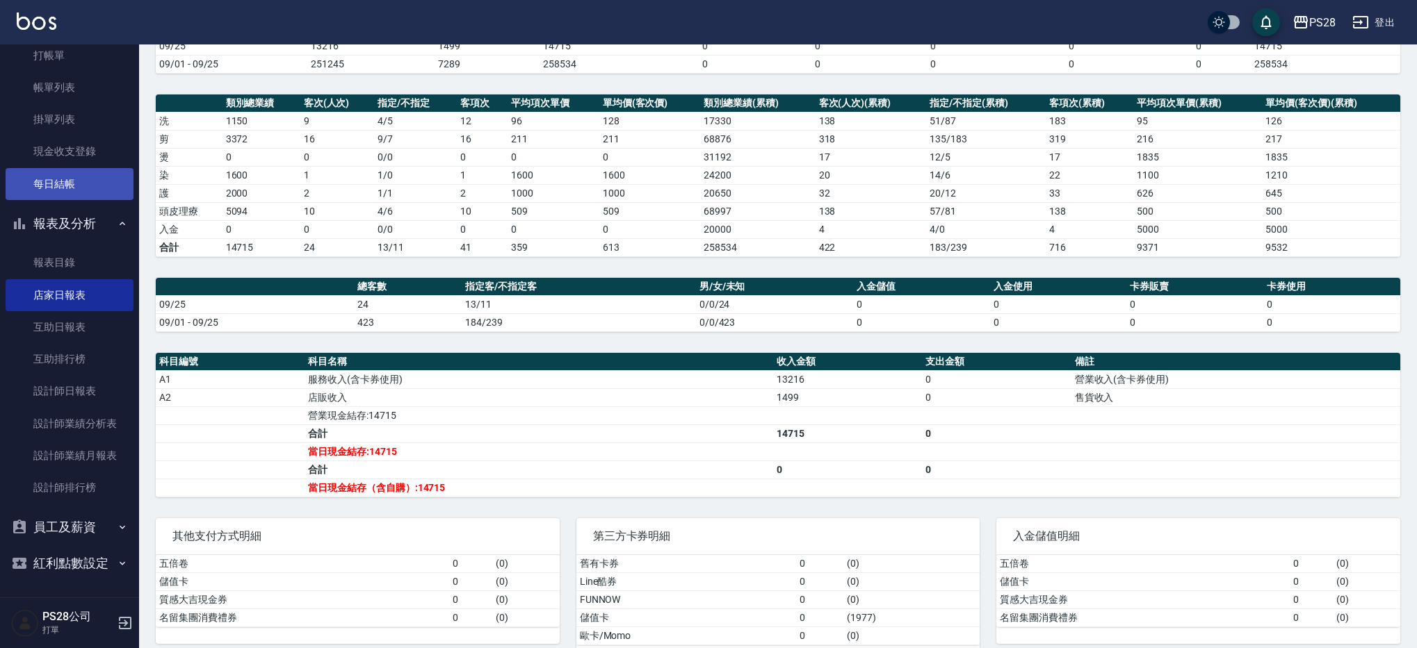
scroll to position [179, 0]
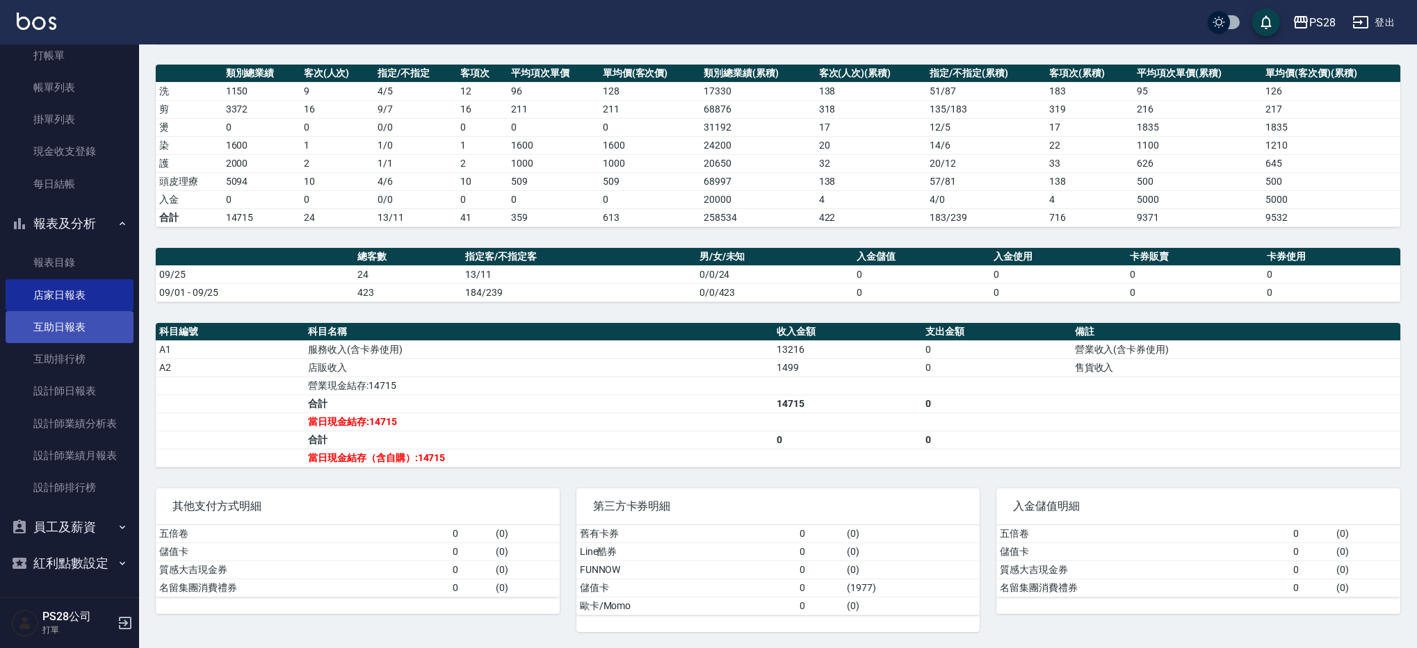
click at [70, 328] on link "互助日報表" at bounding box center [70, 327] width 128 height 32
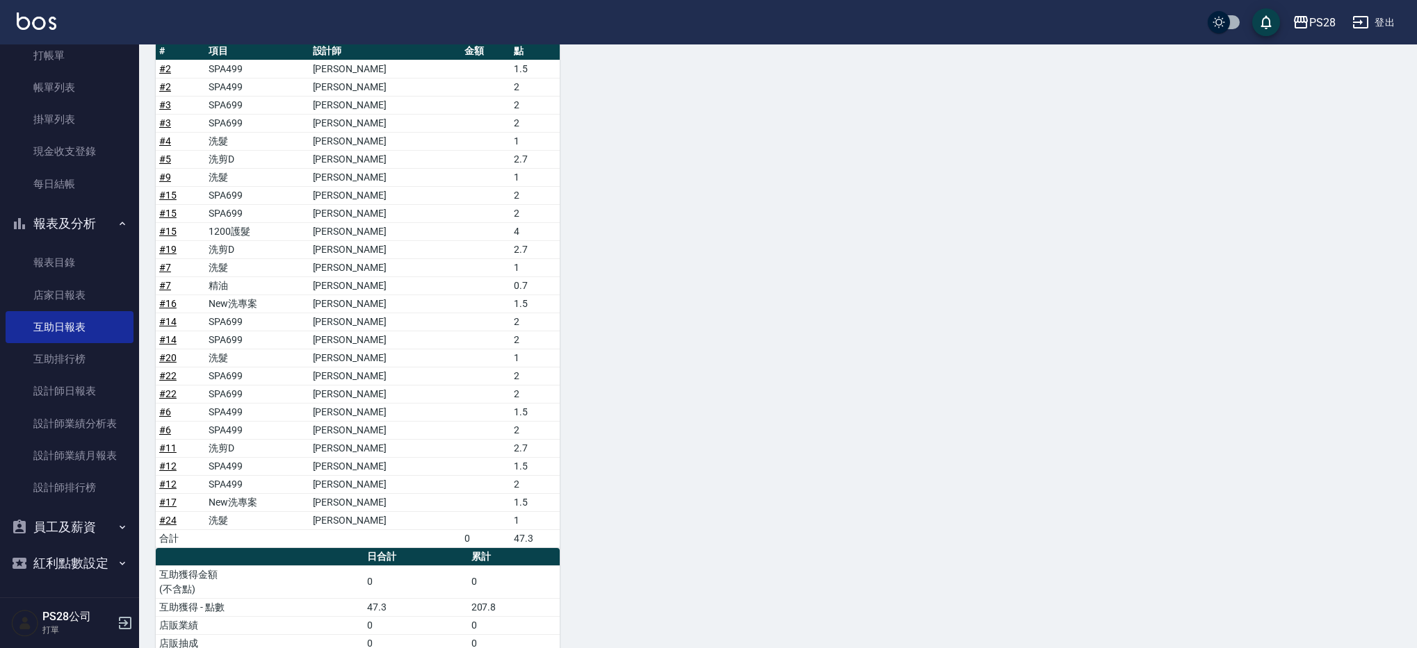
scroll to position [647, 0]
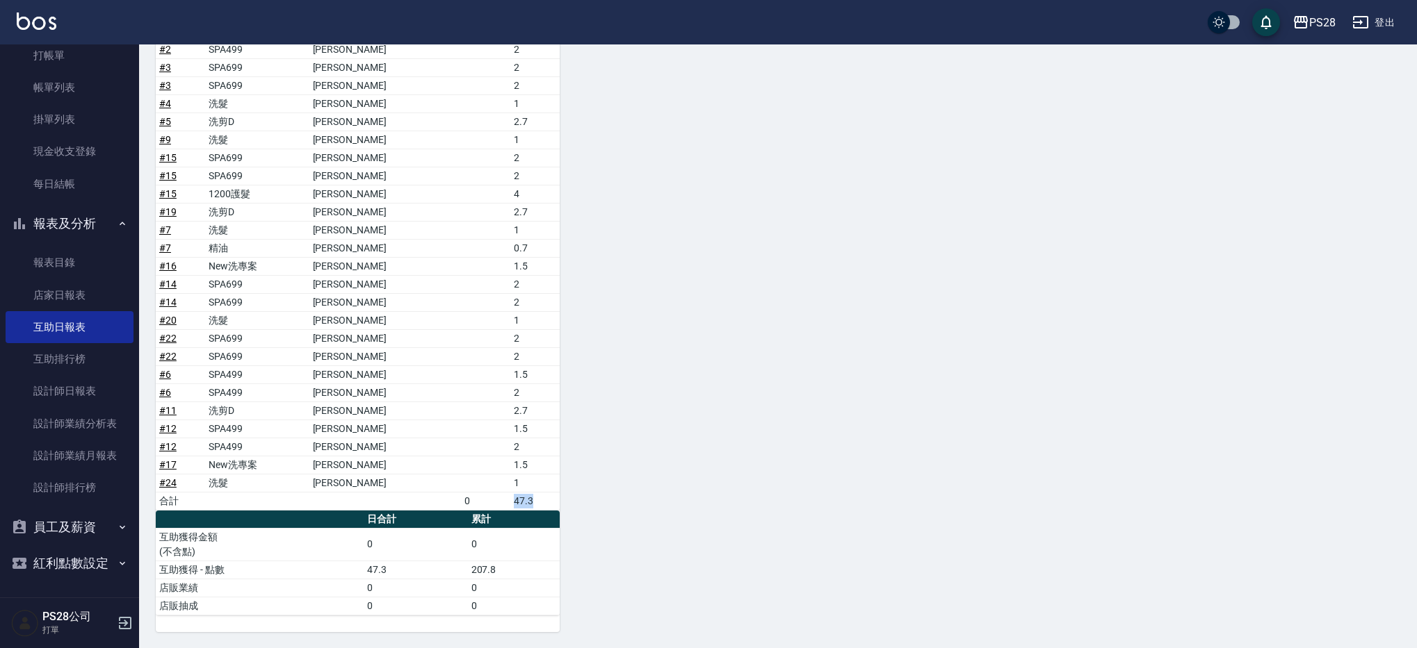
drag, startPoint x: 487, startPoint y: 501, endPoint x: 528, endPoint y: 502, distance: 41.7
click at [528, 502] on tr "合計 0 47.3" at bounding box center [358, 501] width 404 height 18
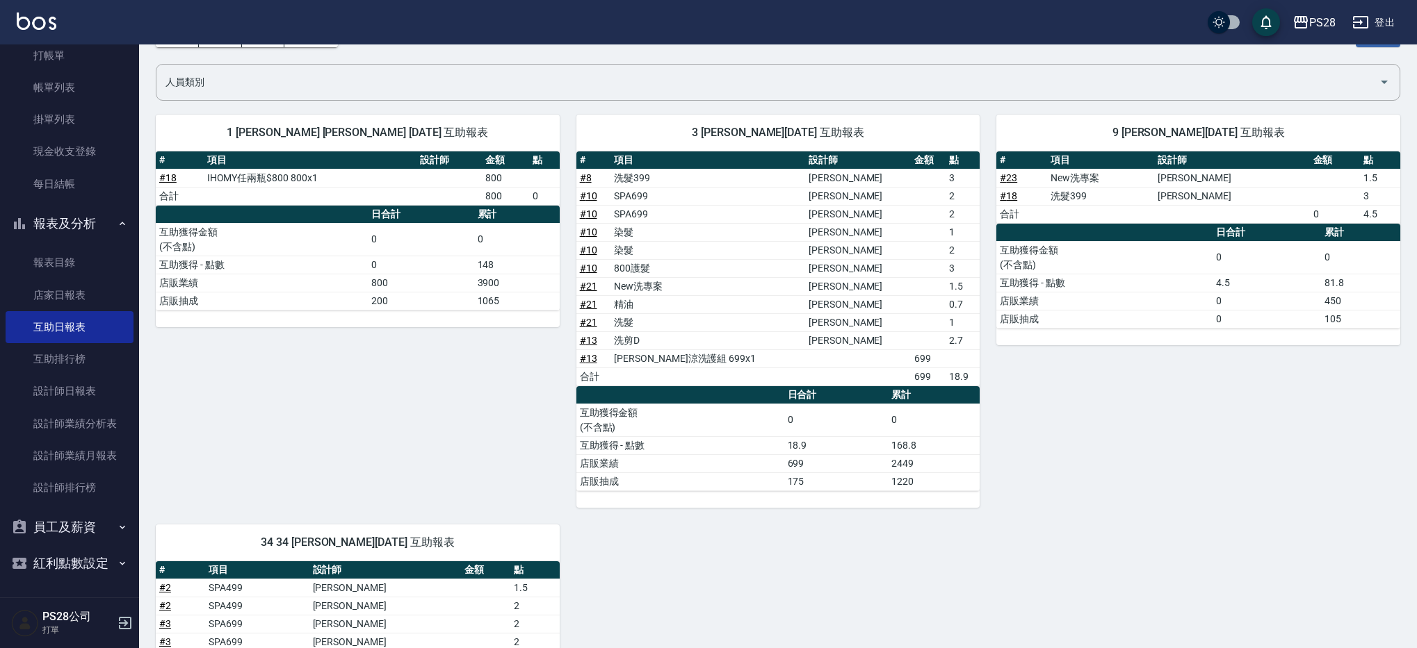
scroll to position [51, 0]
click at [81, 286] on link "店家日報表" at bounding box center [70, 296] width 128 height 32
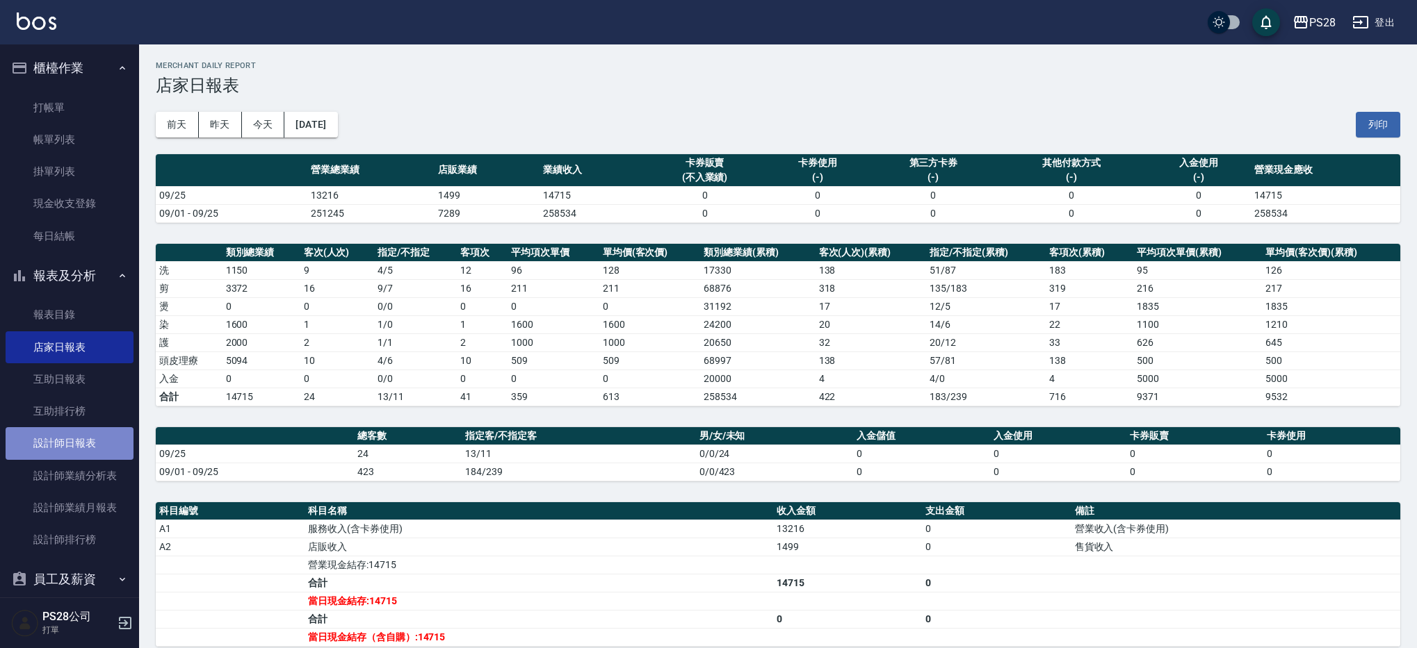
click at [84, 449] on link "設計師日報表" at bounding box center [70, 443] width 128 height 32
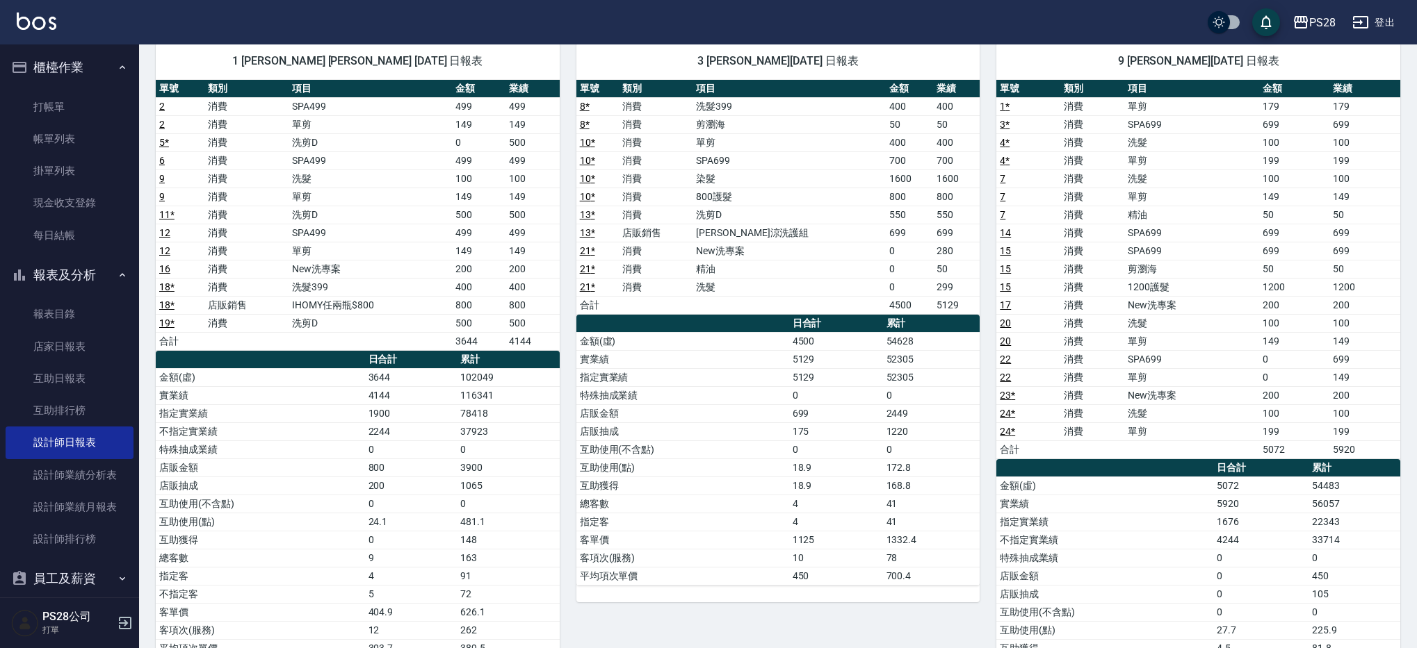
scroll to position [108, 0]
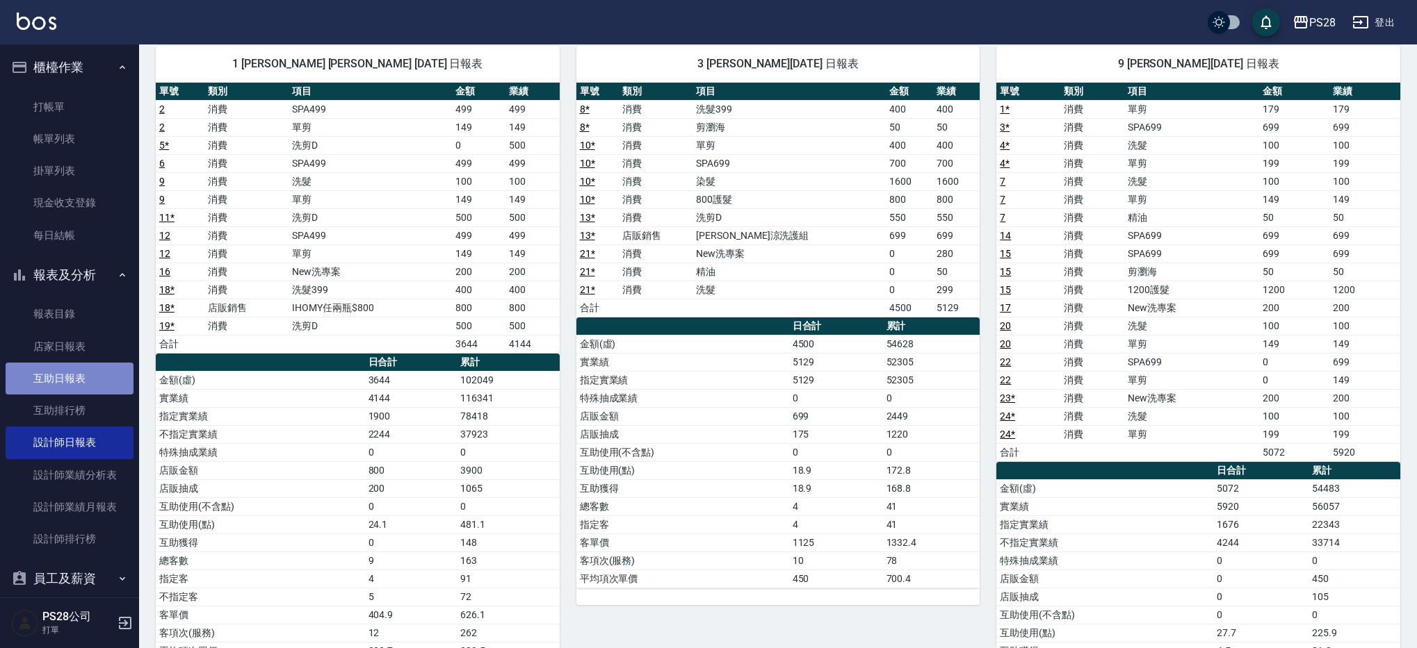
click at [88, 388] on link "互助日報表" at bounding box center [70, 379] width 128 height 32
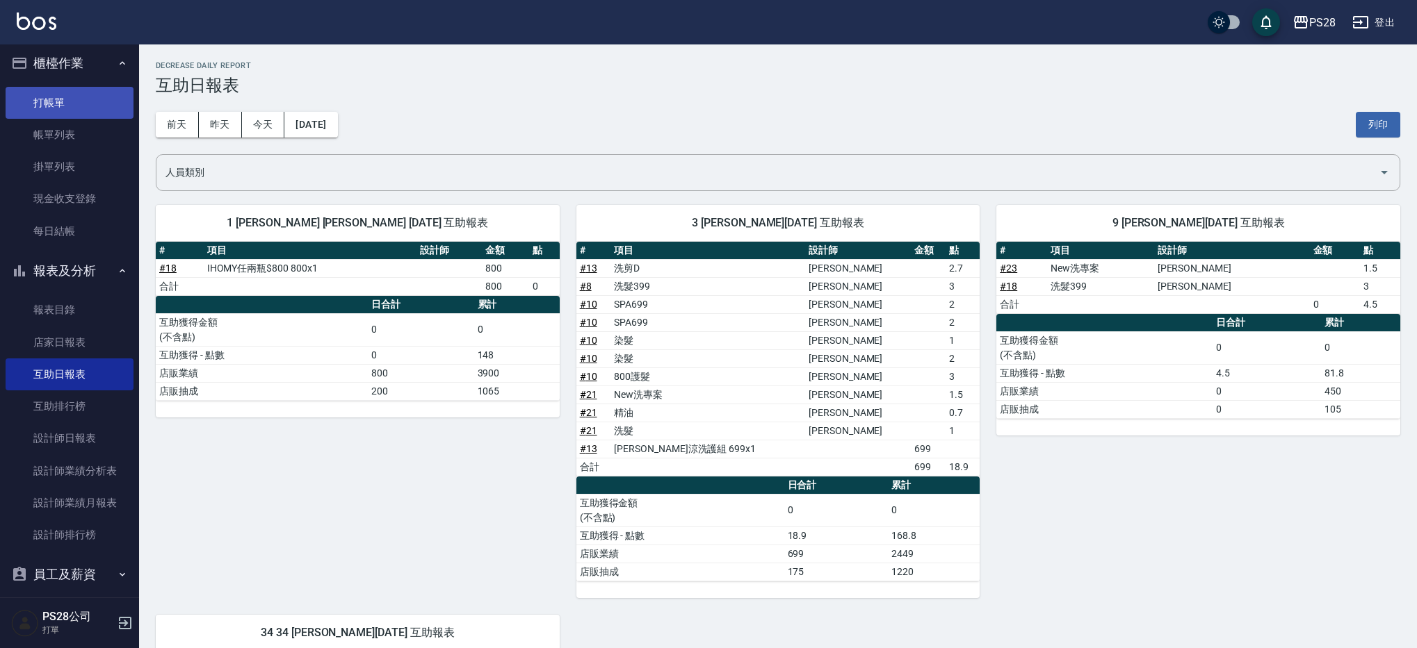
click at [54, 97] on link "打帳單" at bounding box center [70, 103] width 128 height 32
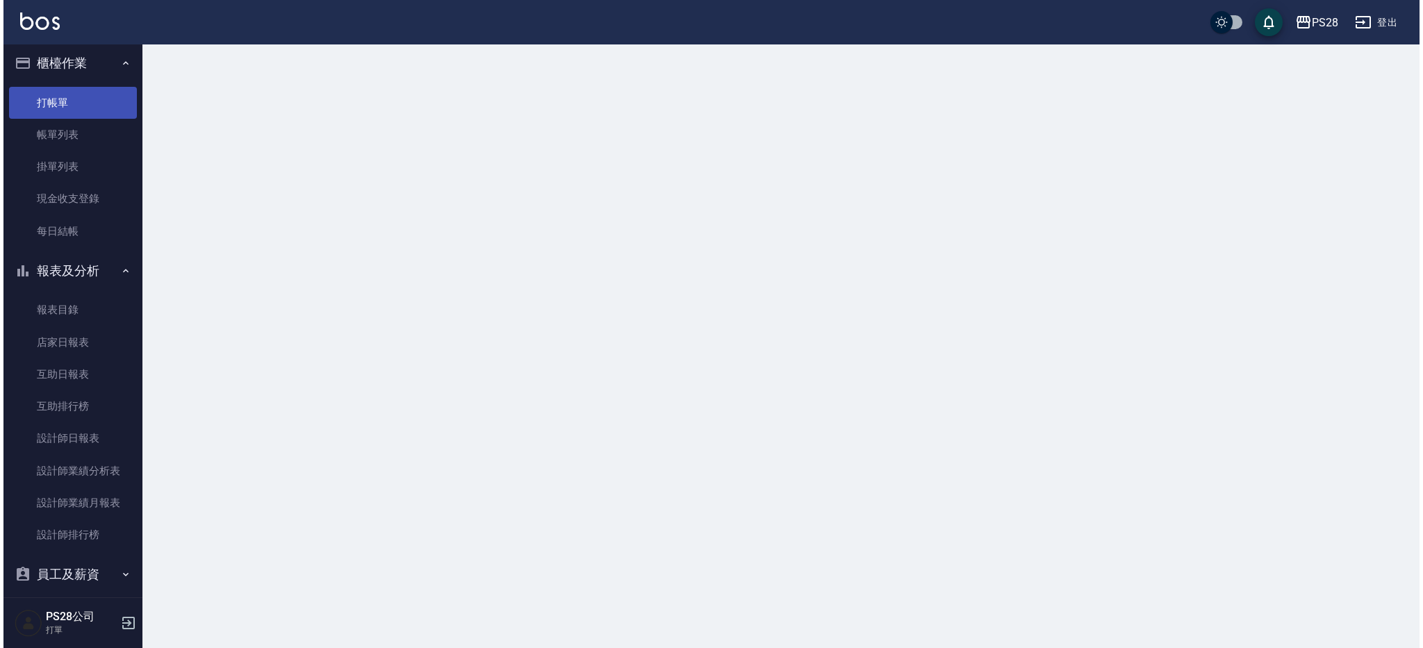
scroll to position [6, 0]
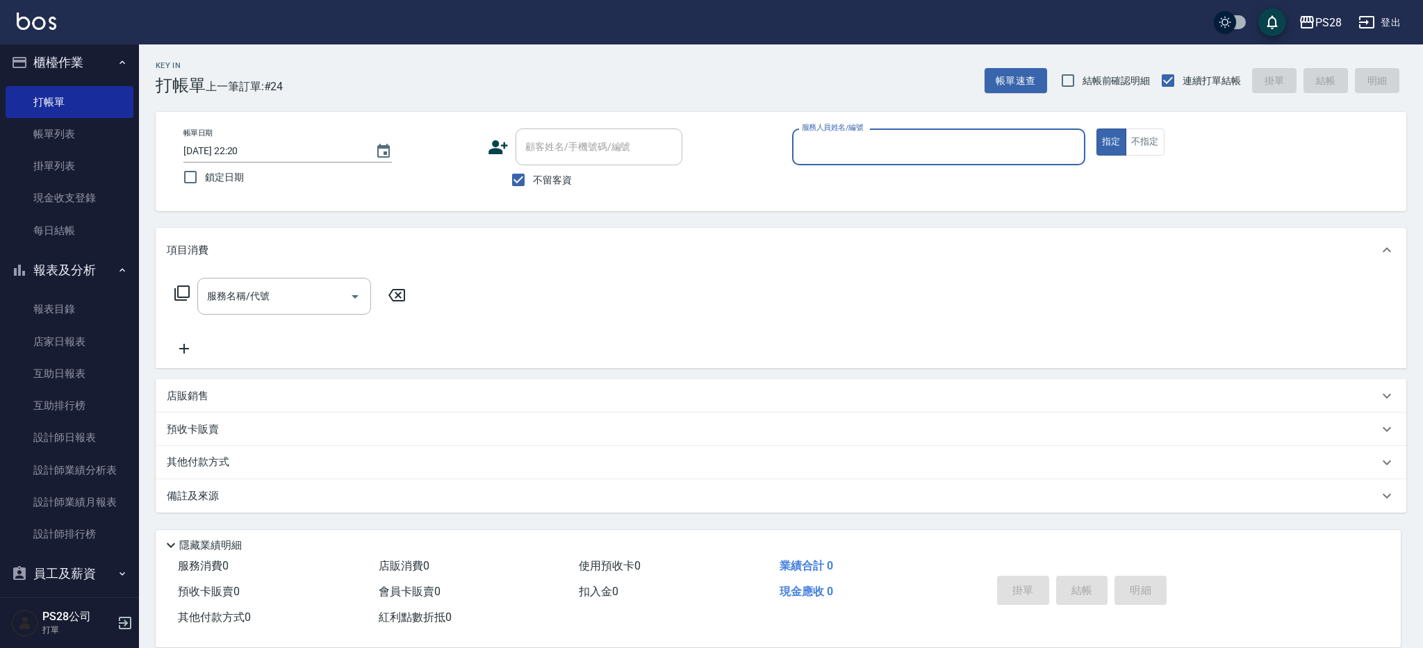
click at [1379, 25] on button "登出" at bounding box center [1380, 23] width 54 height 26
